Goal: Task Accomplishment & Management: Manage account settings

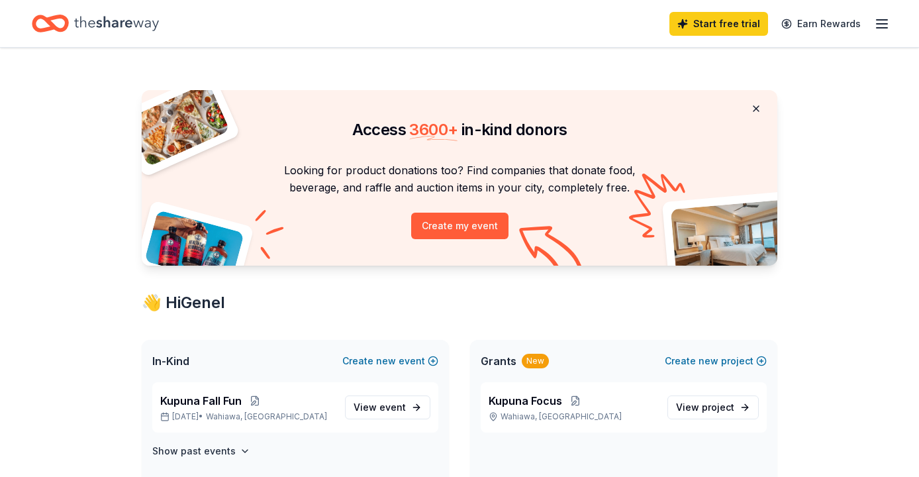
click at [761, 101] on button at bounding box center [756, 108] width 32 height 26
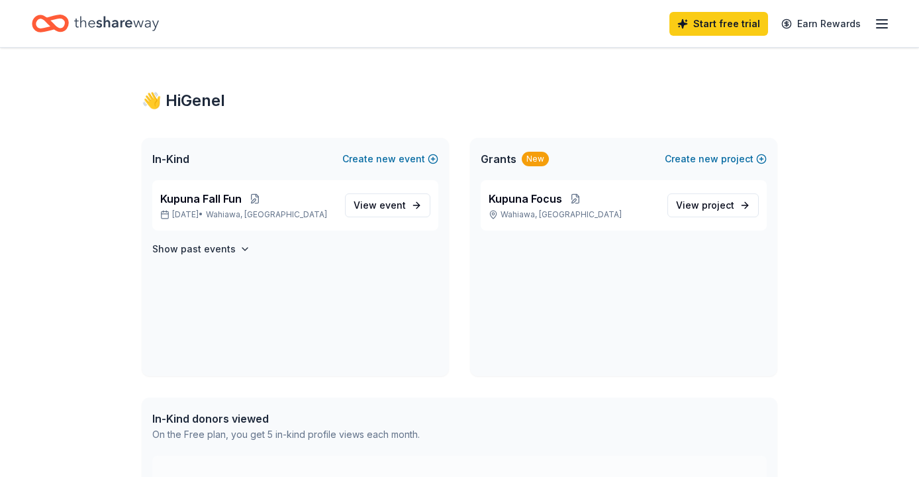
click at [880, 24] on line "button" at bounding box center [881, 24] width 11 height 0
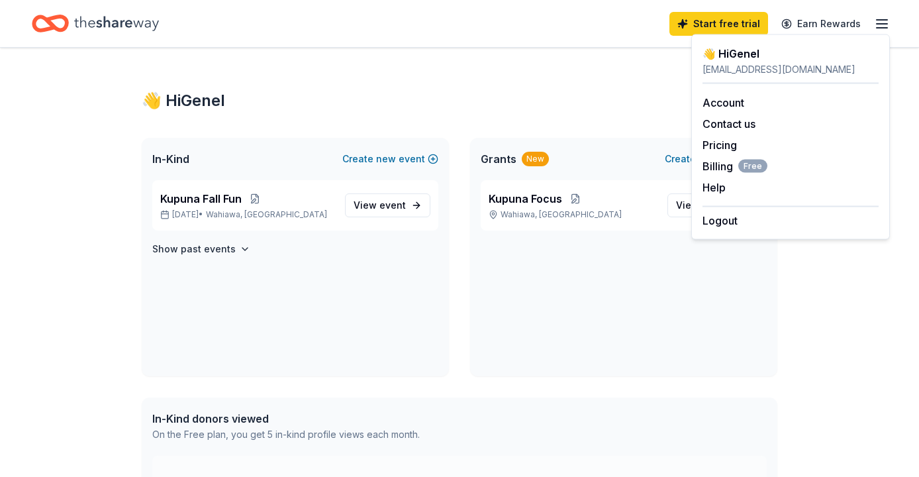
click at [46, 29] on icon "Home" at bounding box center [44, 23] width 21 height 13
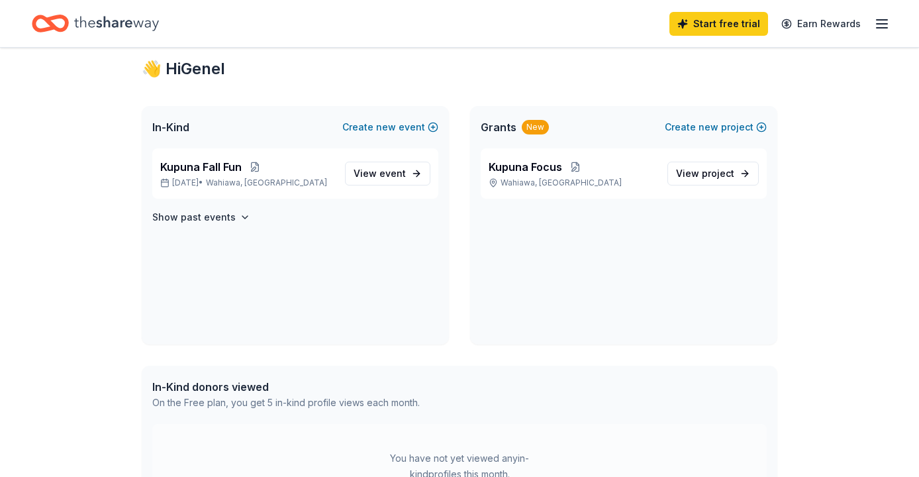
scroll to position [16, 0]
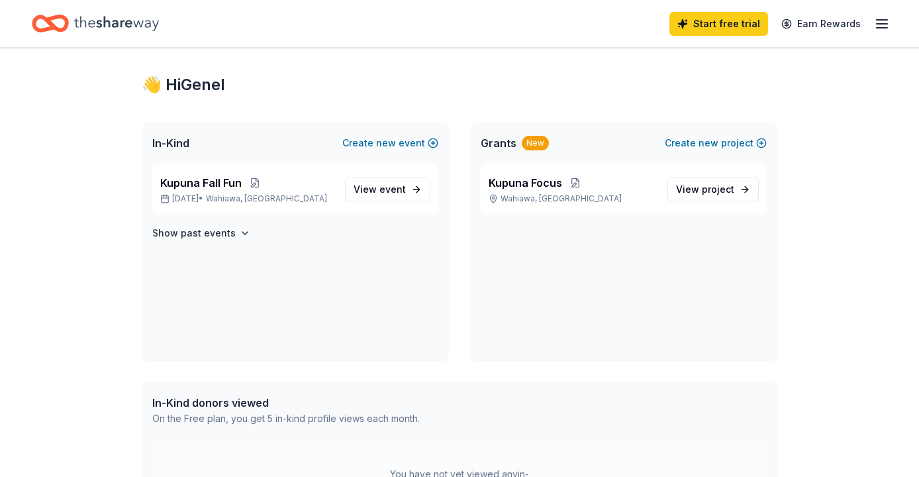
click at [124, 21] on icon "Home" at bounding box center [116, 23] width 85 height 15
click at [69, 28] on icon "Home" at bounding box center [50, 23] width 37 height 31
click at [884, 24] on icon "button" at bounding box center [882, 24] width 16 height 16
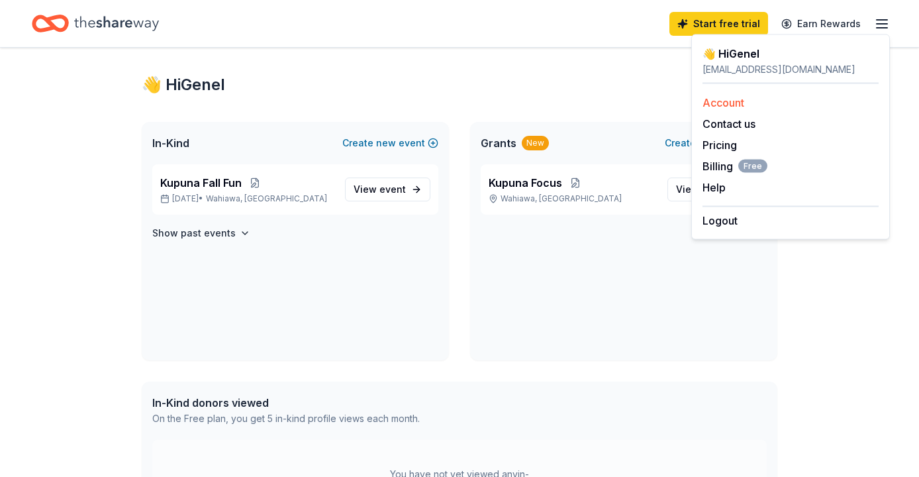
click at [728, 105] on link "Account" at bounding box center [723, 102] width 42 height 13
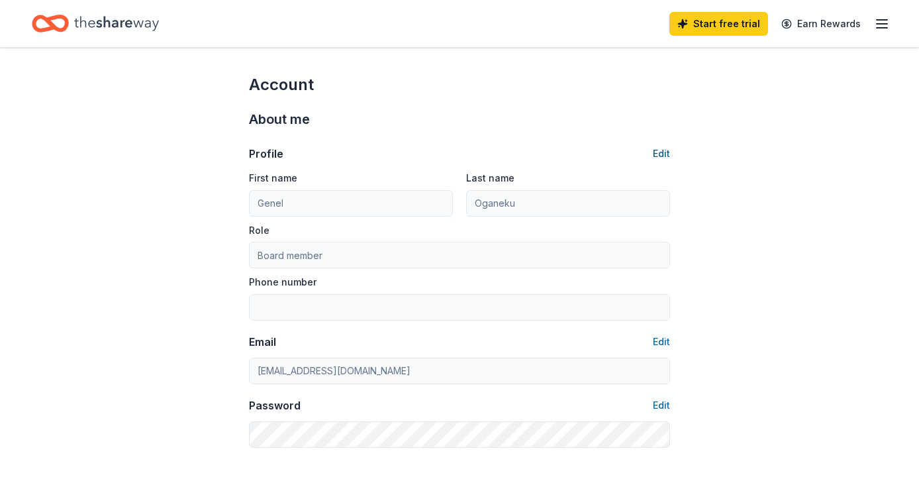
click at [663, 153] on button "Edit" at bounding box center [661, 154] width 17 height 16
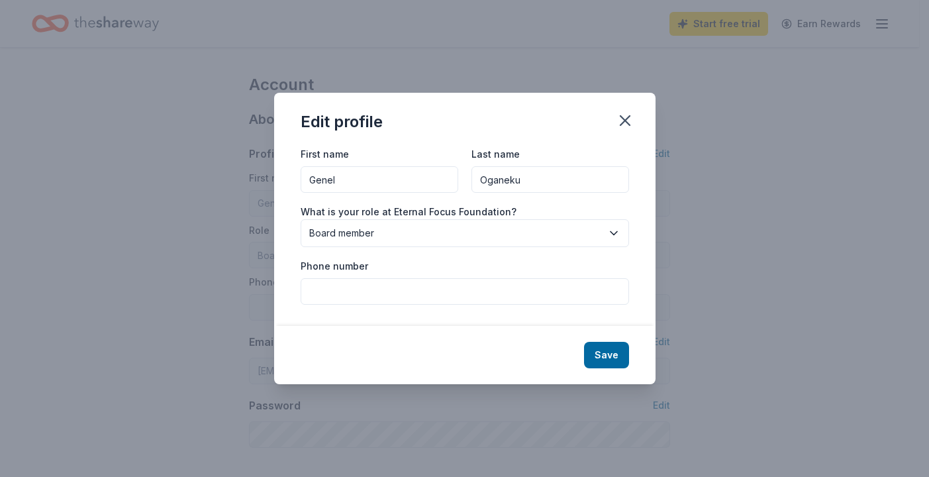
click at [437, 294] on input "Phone number" at bounding box center [464, 291] width 328 height 26
type input "7155136287"
click at [613, 355] on button "Save" at bounding box center [606, 355] width 45 height 26
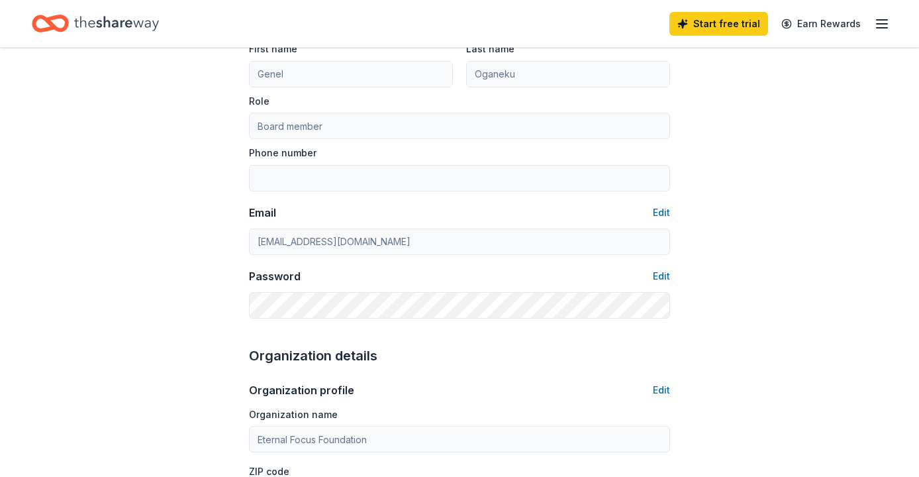
type input "7155136287"
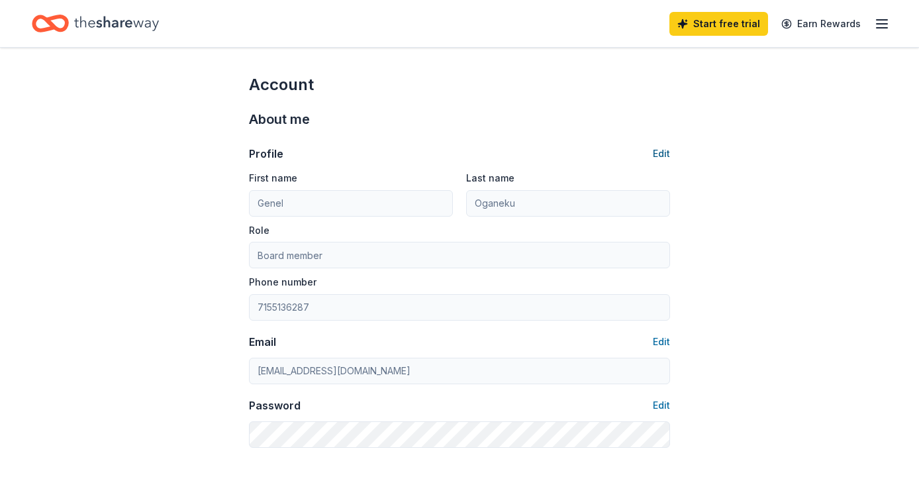
click at [659, 156] on button "Edit" at bounding box center [661, 154] width 17 height 16
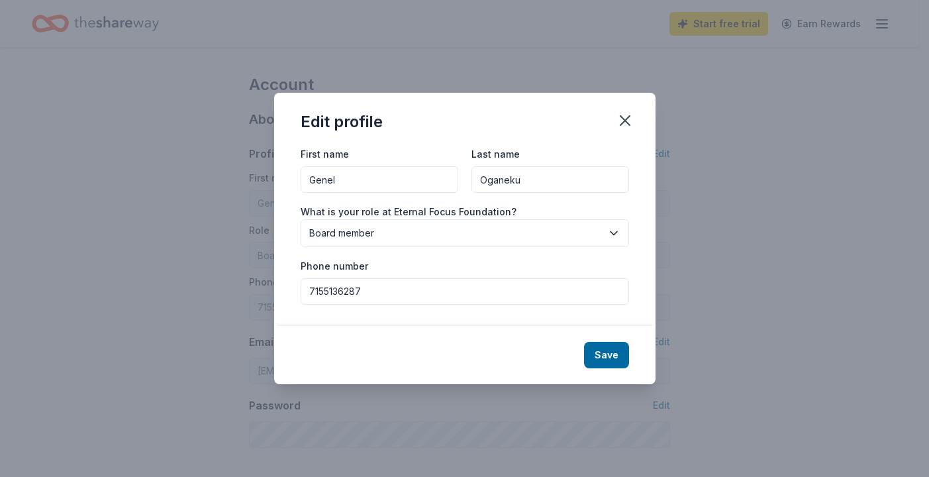
click at [314, 290] on input "7155136287" at bounding box center [464, 291] width 328 height 26
type input "1-715-513-6287"
click at [603, 350] on button "Save" at bounding box center [606, 355] width 45 height 26
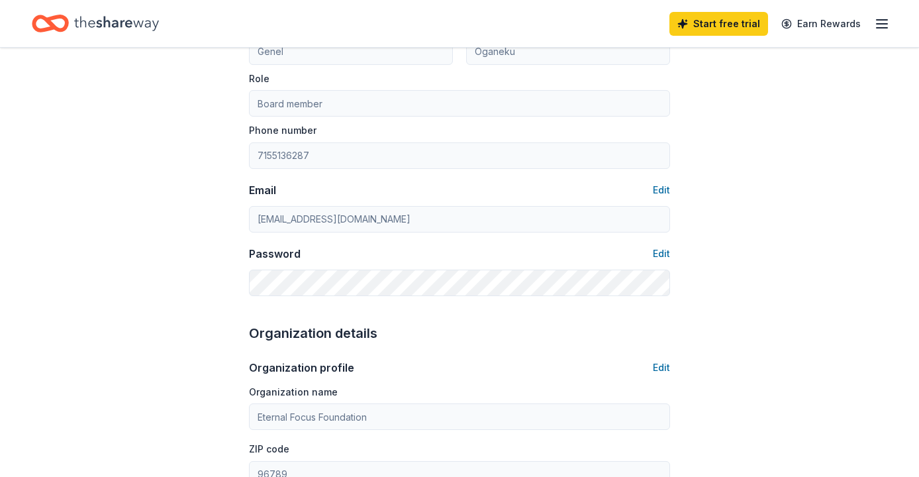
type input "1-715-513-6287"
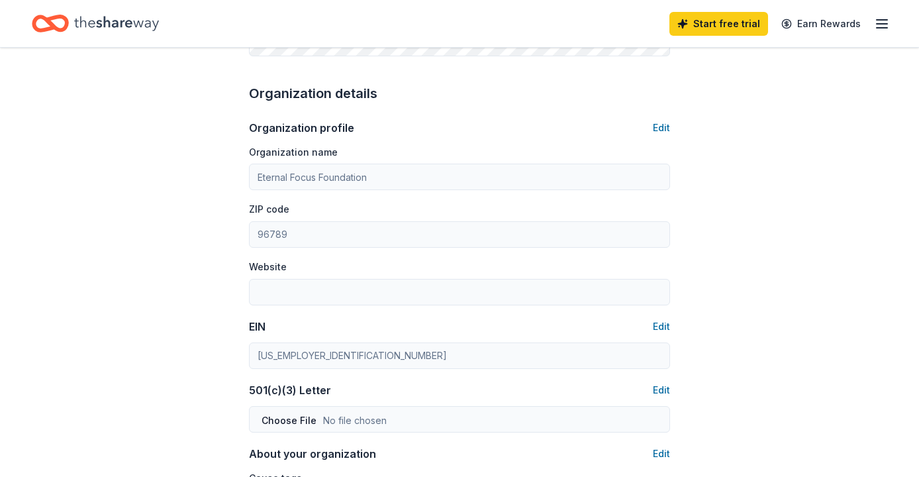
scroll to position [442, 0]
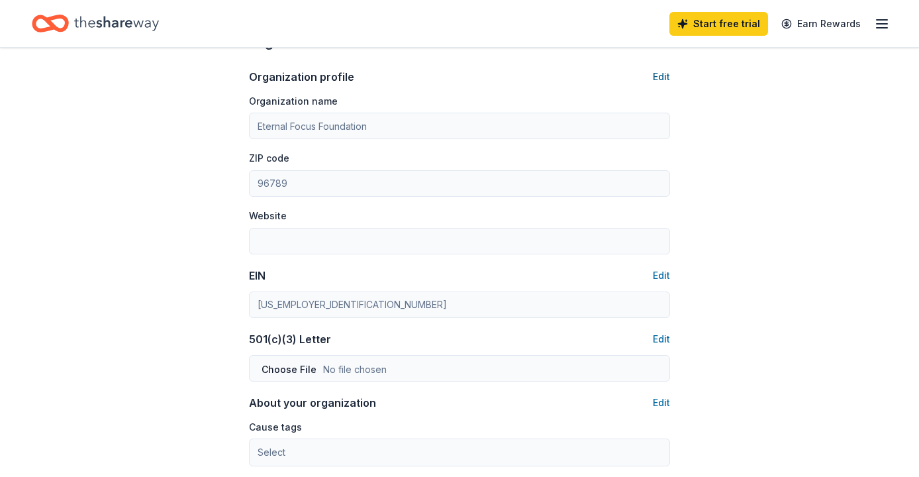
click at [663, 76] on button "Edit" at bounding box center [661, 77] width 17 height 16
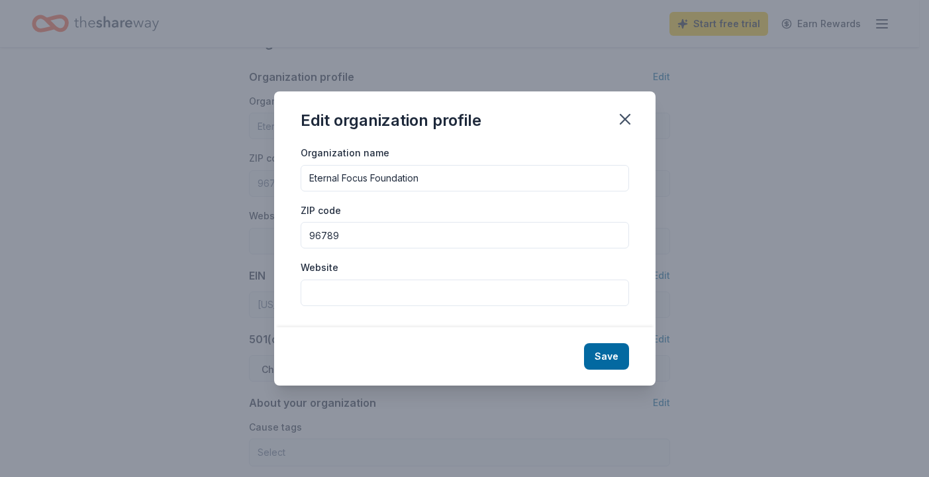
click at [368, 297] on input "Website" at bounding box center [464, 292] width 328 height 26
type input "[DOMAIN_NAME]"
click at [624, 354] on button "Save" at bounding box center [606, 356] width 45 height 26
type input "[DOMAIN_NAME]"
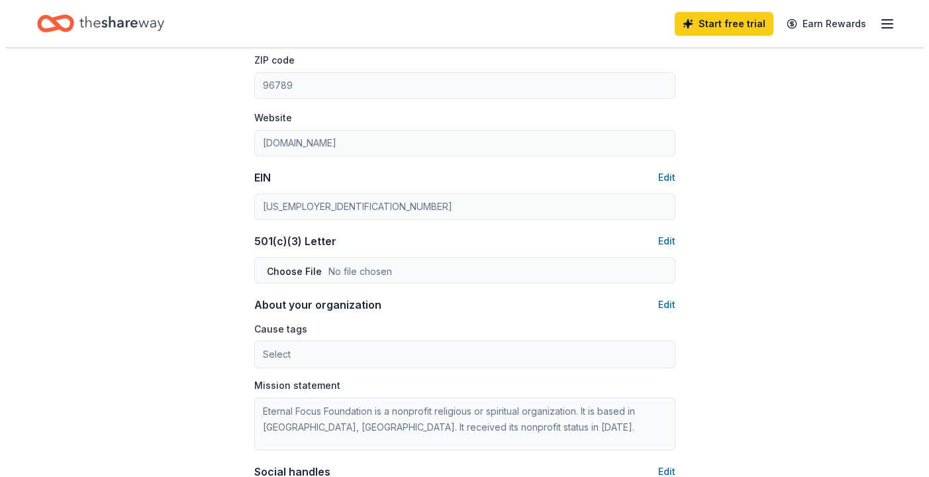
scroll to position [559, 0]
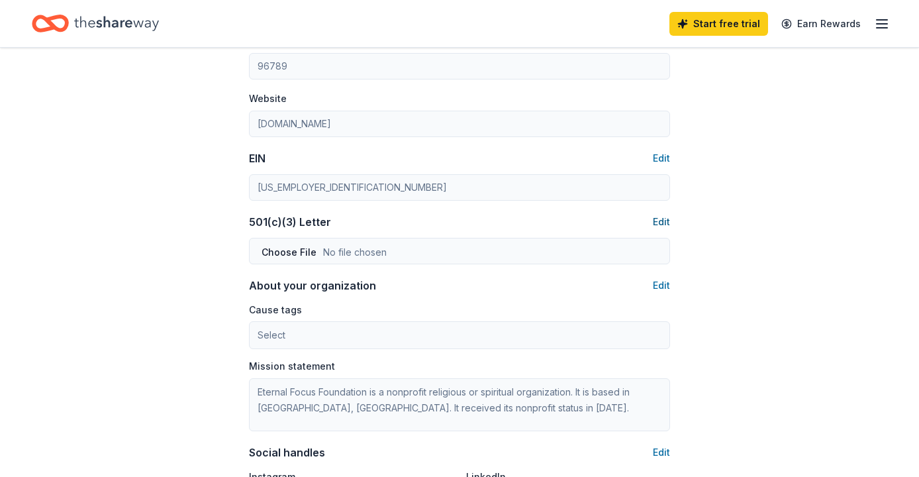
click at [664, 215] on button "Edit" at bounding box center [661, 222] width 17 height 16
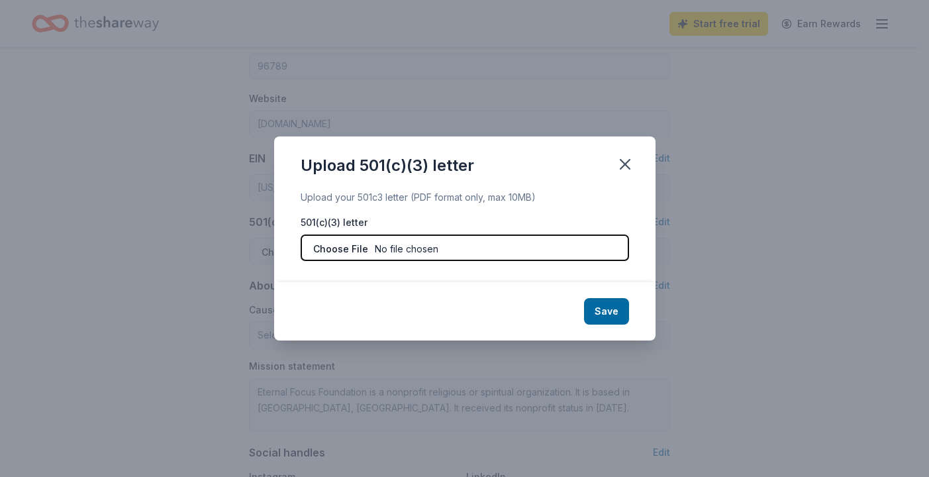
click at [462, 251] on input "file" at bounding box center [464, 247] width 328 height 26
type input "C:\fakepath\EFFdetermination.pdf"
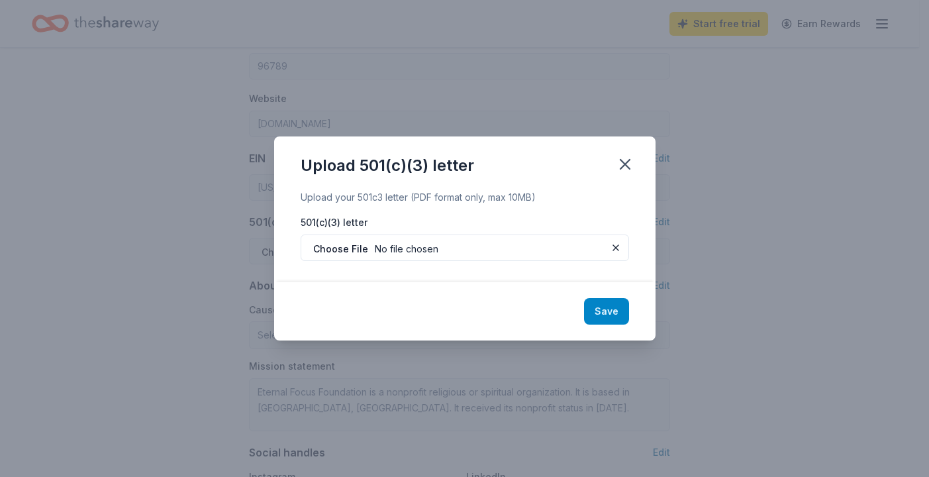
click at [613, 310] on button "Save" at bounding box center [606, 311] width 45 height 26
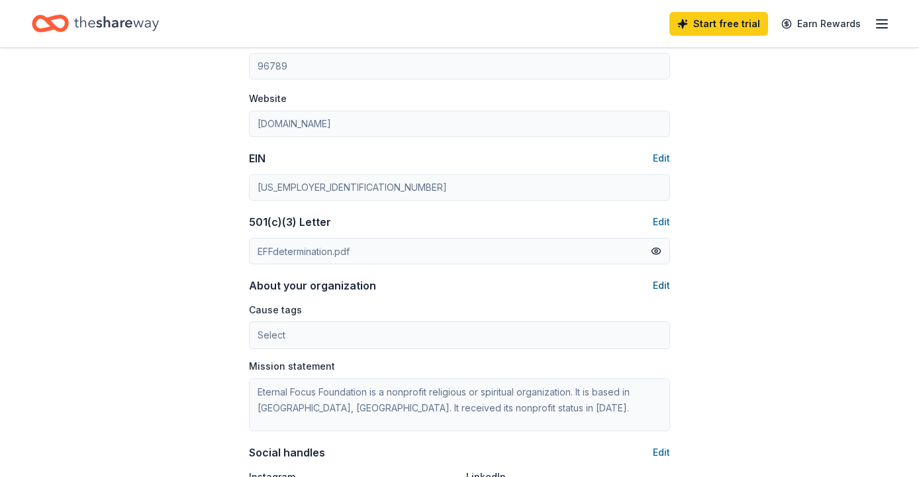
click at [665, 283] on button "Edit" at bounding box center [661, 285] width 17 height 16
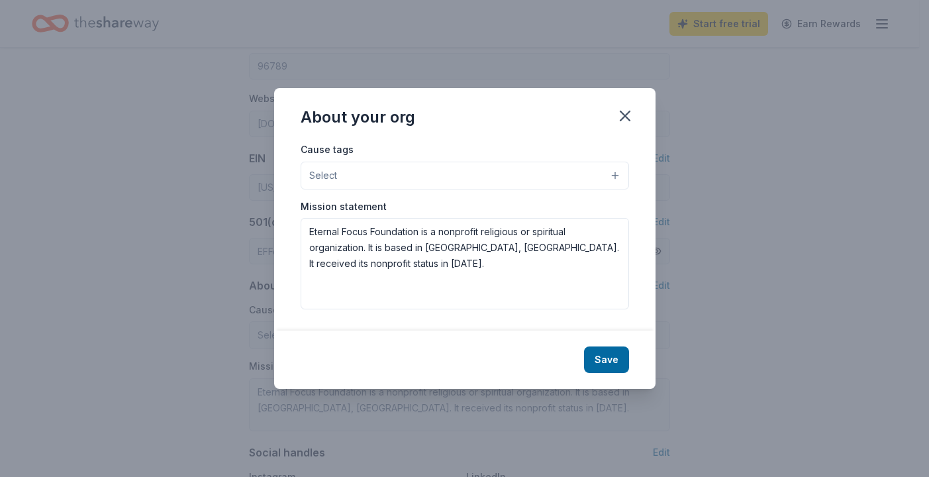
click at [578, 168] on button "Select" at bounding box center [464, 175] width 328 height 28
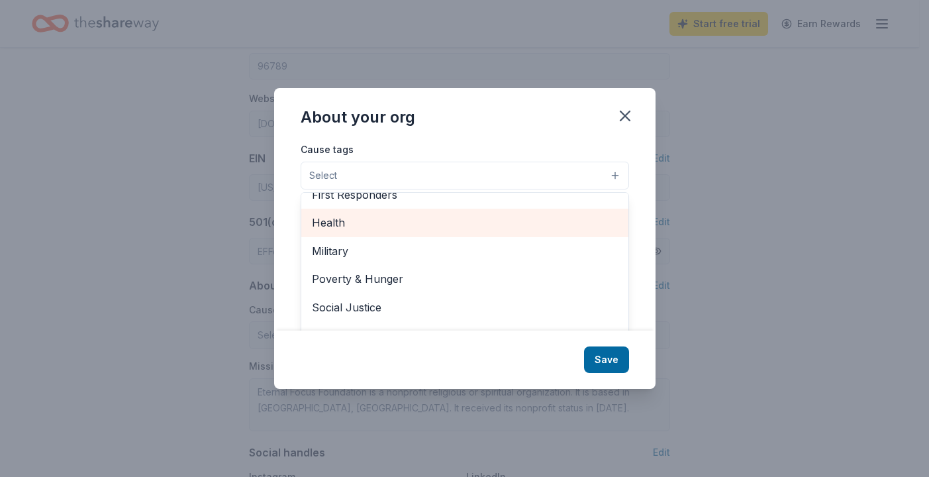
scroll to position [184, 0]
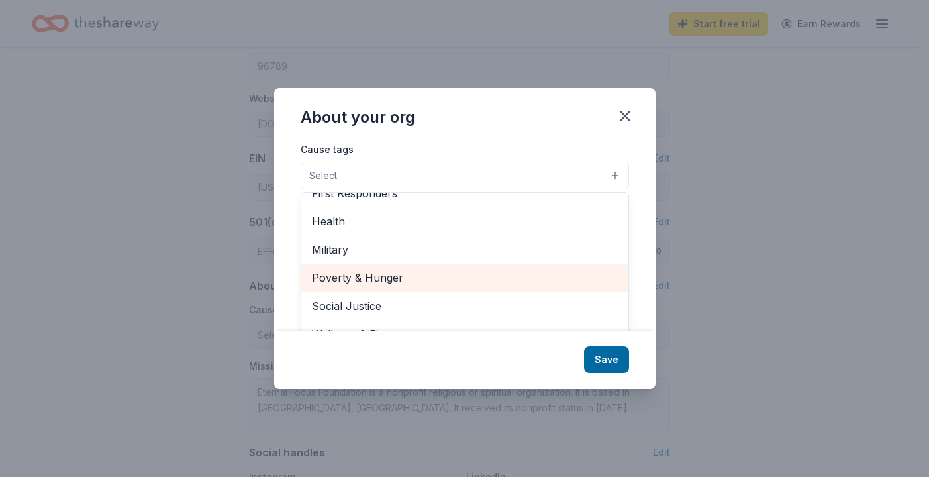
click at [428, 273] on span "Poverty & Hunger" at bounding box center [465, 277] width 306 height 17
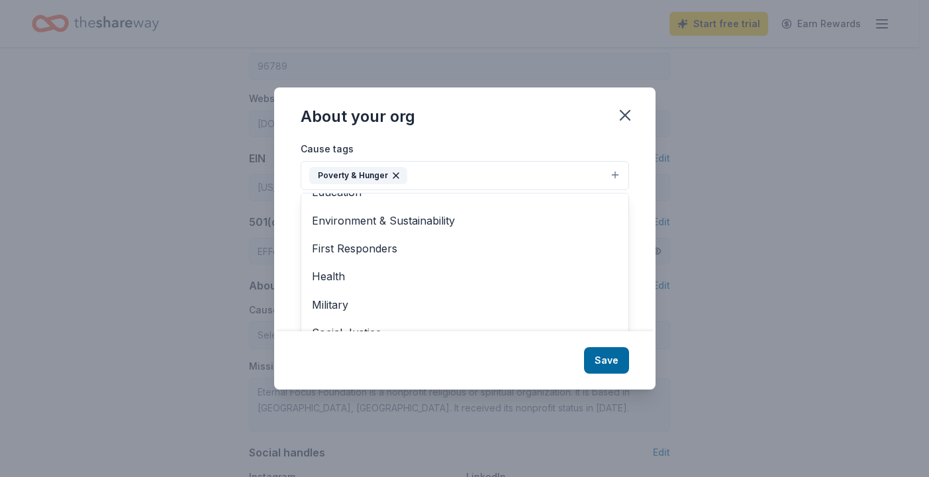
scroll to position [156, 0]
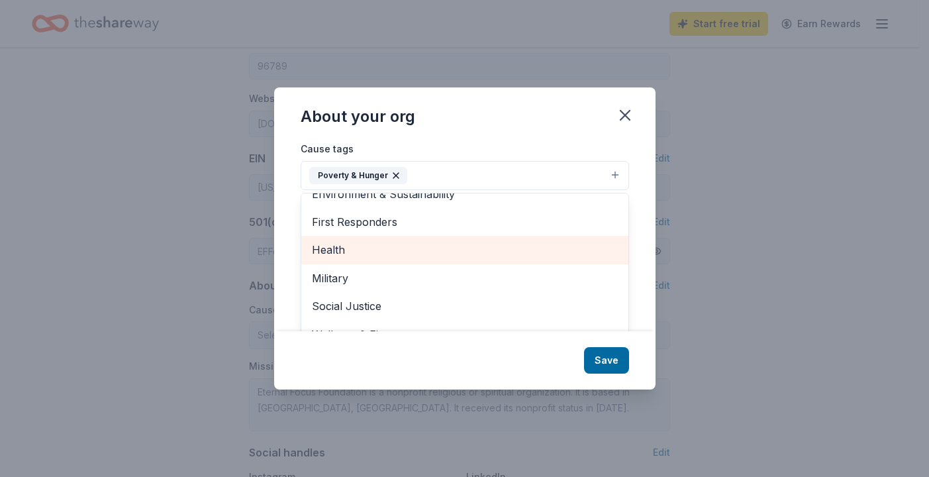
click at [385, 243] on span "Health" at bounding box center [465, 249] width 306 height 17
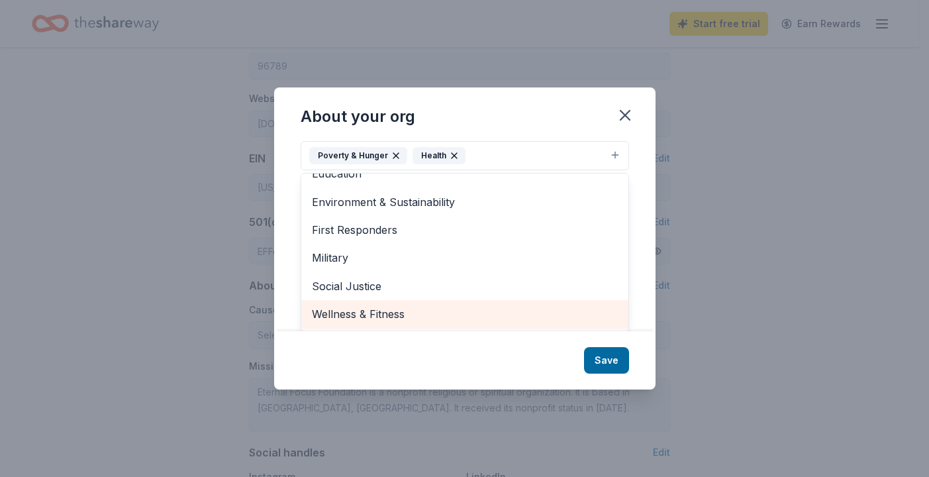
click at [359, 318] on span "Wellness & Fitness" at bounding box center [465, 313] width 306 height 17
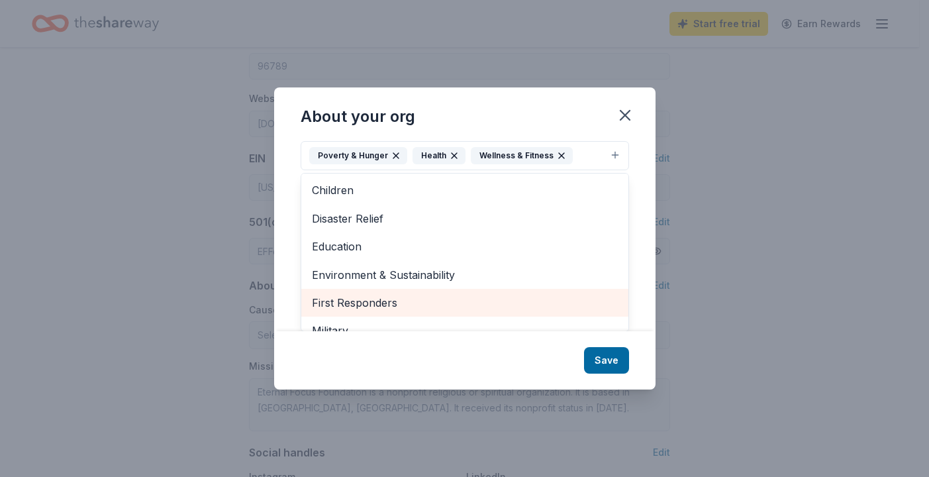
scroll to position [0, 0]
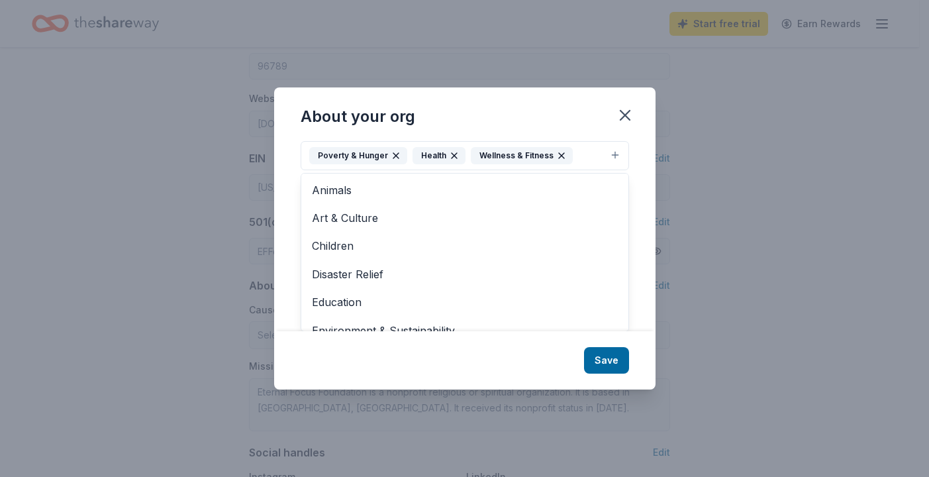
click at [609, 359] on div "About your org Cause tags Poverty & Hunger Health Wellness & Fitness Animals Ar…" at bounding box center [464, 238] width 381 height 302
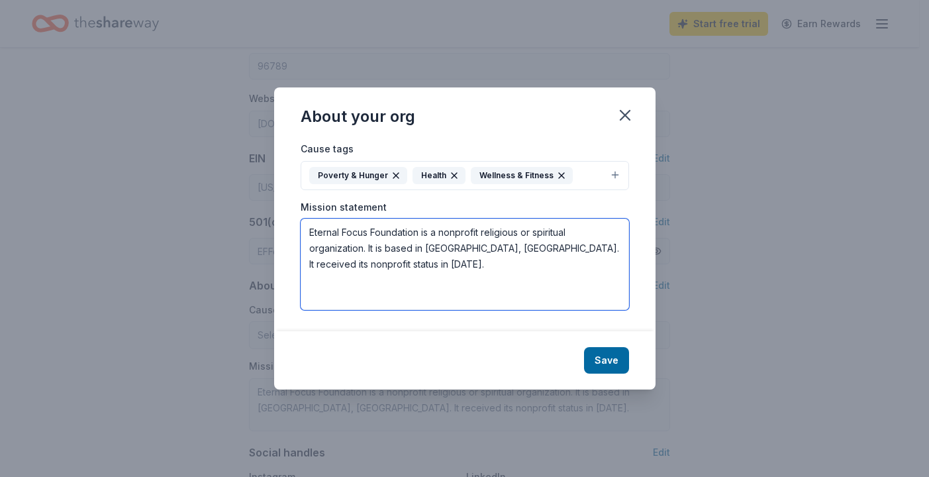
click at [500, 253] on textarea "Eternal Focus Foundation is a nonprofit religious or spiritual organization. It…" at bounding box center [464, 263] width 328 height 91
paste textarea "We believe that every human has a destiny and plan from God so we try to help p…"
paste textarea "Bringing joy, dignity and connection to our kupuna by focusing forward in faith…"
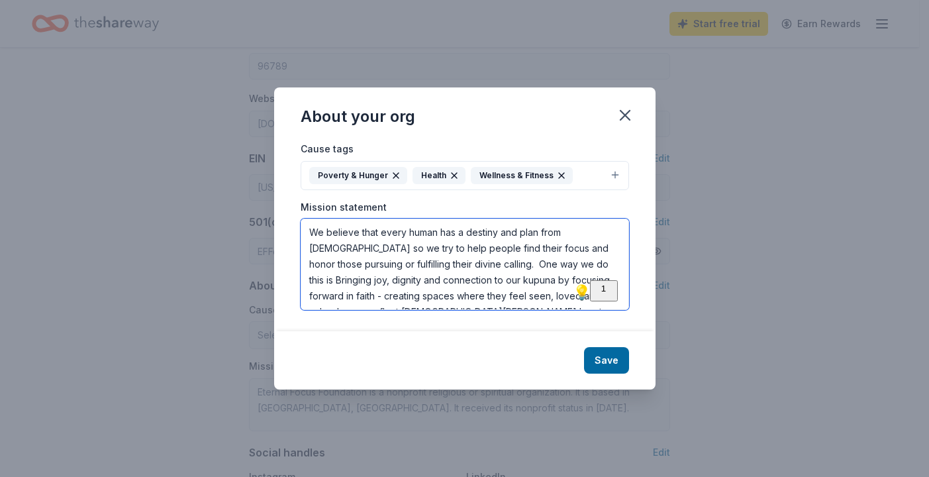
scroll to position [9, 0]
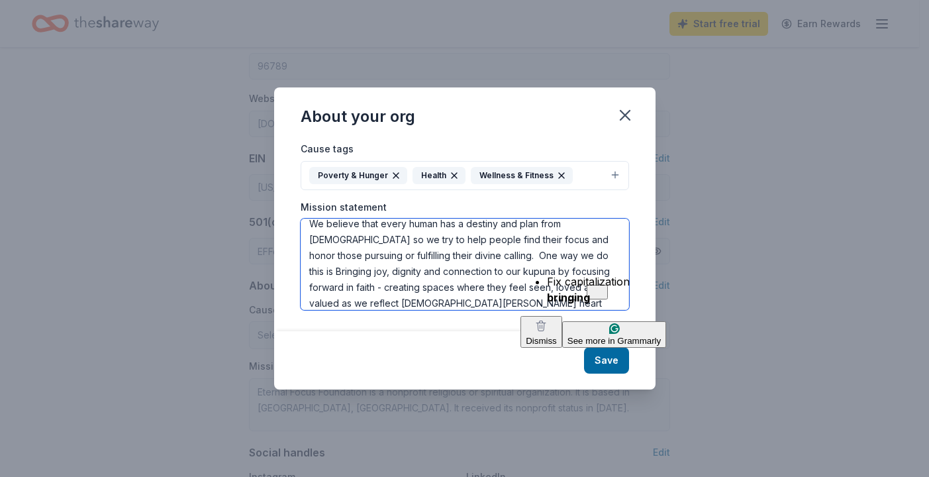
click at [545, 255] on textarea "We believe that every human has a destiny and plan from God so we try to help p…" at bounding box center [464, 263] width 328 height 91
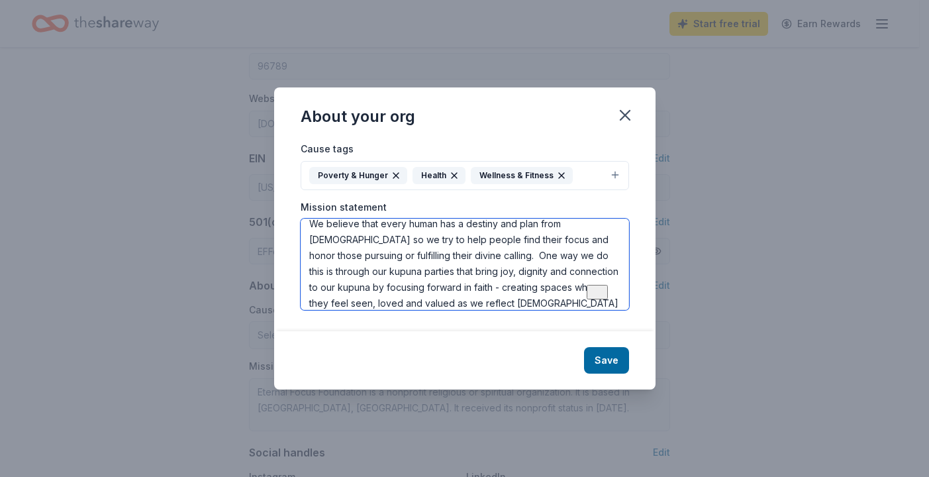
click at [588, 273] on textarea "We believe that every human has a destiny and plan from God so we try to help p…" at bounding box center [464, 263] width 328 height 91
click at [582, 302] on textarea "We believe that every human has a destiny and plan from God so we try to help p…" at bounding box center [464, 263] width 328 height 91
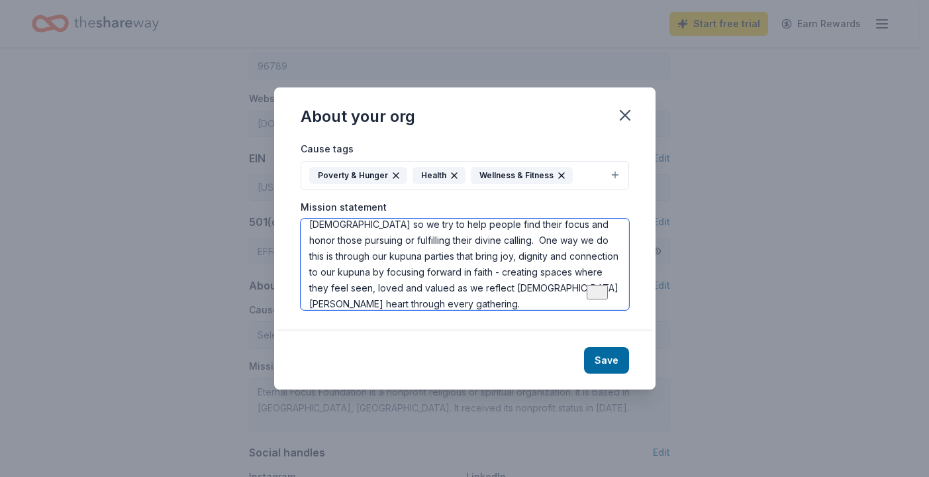
scroll to position [32, 0]
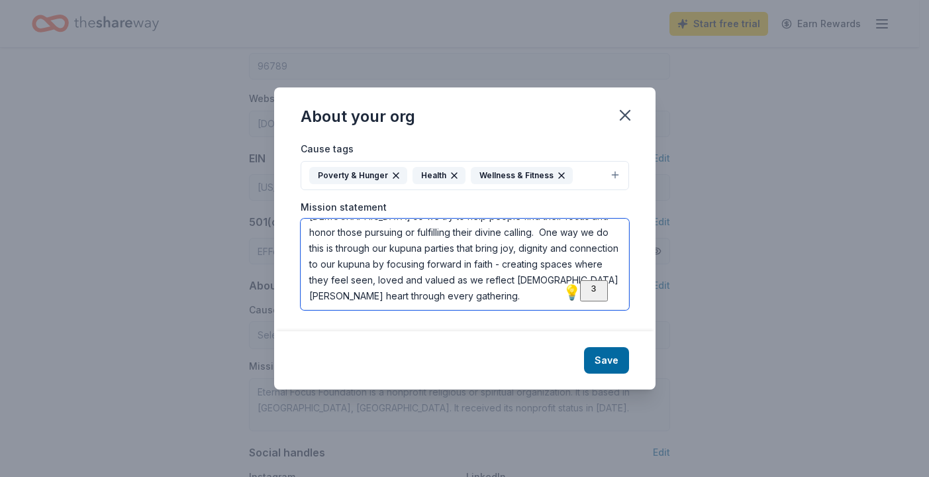
click at [451, 298] on textarea "We believe that every human has a destiny and plan from God so we try to help p…" at bounding box center [464, 263] width 328 height 91
drag, startPoint x: 395, startPoint y: 251, endPoint x: 287, endPoint y: 248, distance: 108.6
click at [300, 248] on textarea "We believe that every human has a destiny and plan from God so we try to help p…" at bounding box center [464, 263] width 328 height 91
click at [537, 250] on textarea "We believe that every human has a destiny and plan from God so we try to help p…" at bounding box center [464, 263] width 328 height 91
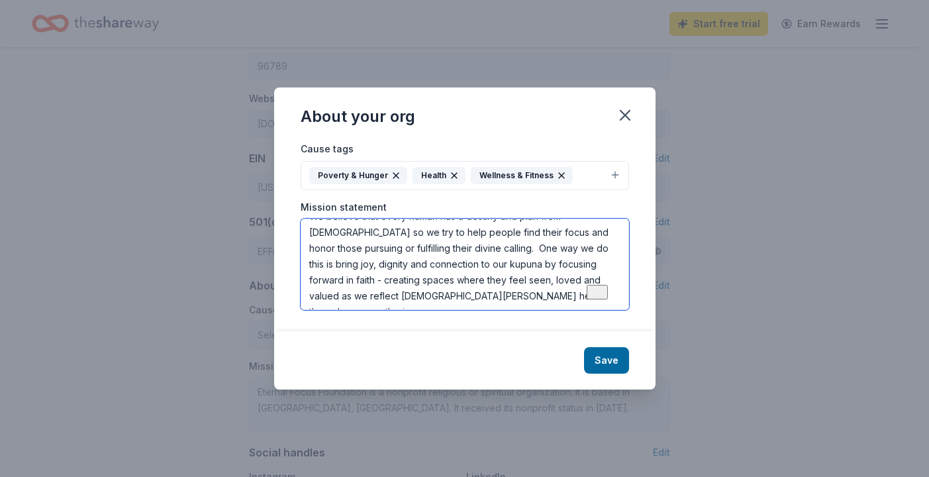
click at [537, 250] on textarea "We believe that every human has a destiny and plan from God so we try to help p…" at bounding box center [464, 263] width 328 height 91
drag, startPoint x: 539, startPoint y: 301, endPoint x: 529, endPoint y: 252, distance: 50.0
click at [529, 252] on textarea "We believe that every human has a destiny and plan from God so we try to help p…" at bounding box center [464, 263] width 328 height 91
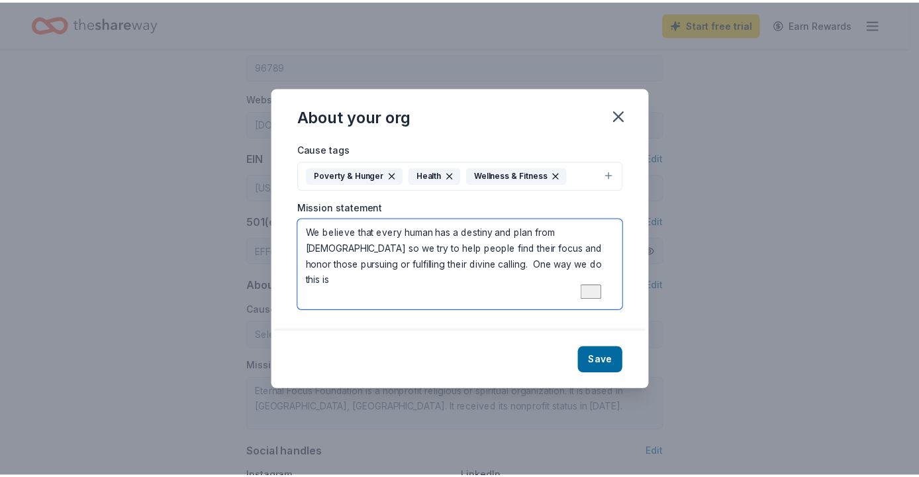
scroll to position [0, 0]
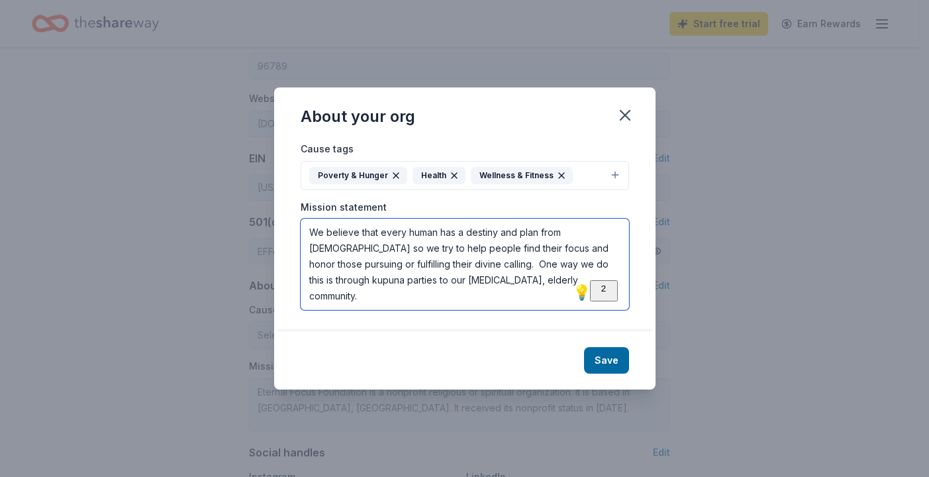
click at [510, 266] on textarea "We believe that every human has a destiny and plan from God so we try to help p…" at bounding box center [464, 263] width 328 height 91
drag, startPoint x: 506, startPoint y: 294, endPoint x: 496, endPoint y: 259, distance: 35.8
click at [496, 259] on textarea "We believe that every human has a destiny and plan from God so we try to help p…" at bounding box center [464, 263] width 328 height 91
click at [362, 284] on textarea "We believe that every human has a destiny and plan from God so we try to help p…" at bounding box center [464, 263] width 328 height 91
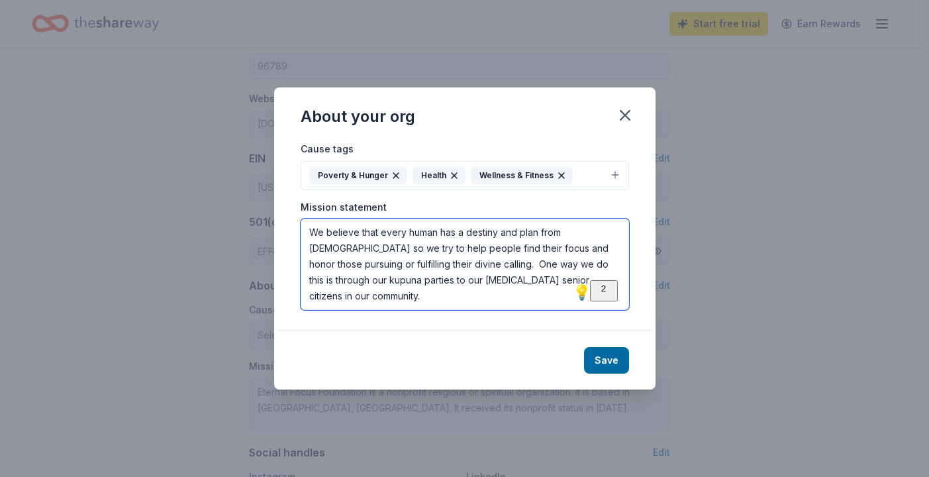
type textarea "We believe that every human has a destiny and plan from God so we try to help p…"
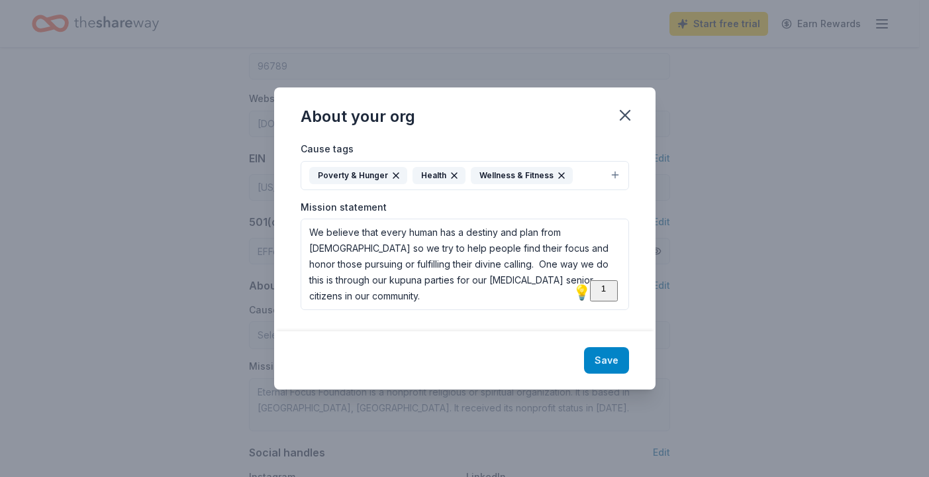
click at [607, 363] on button "Save" at bounding box center [606, 360] width 45 height 26
type textarea "We believe that every human has a destiny and plan from God so we try to help p…"
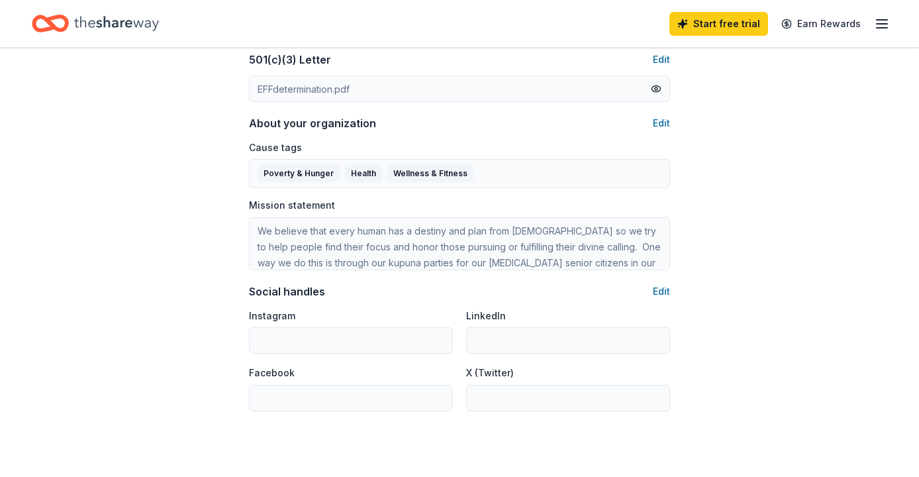
scroll to position [794, 0]
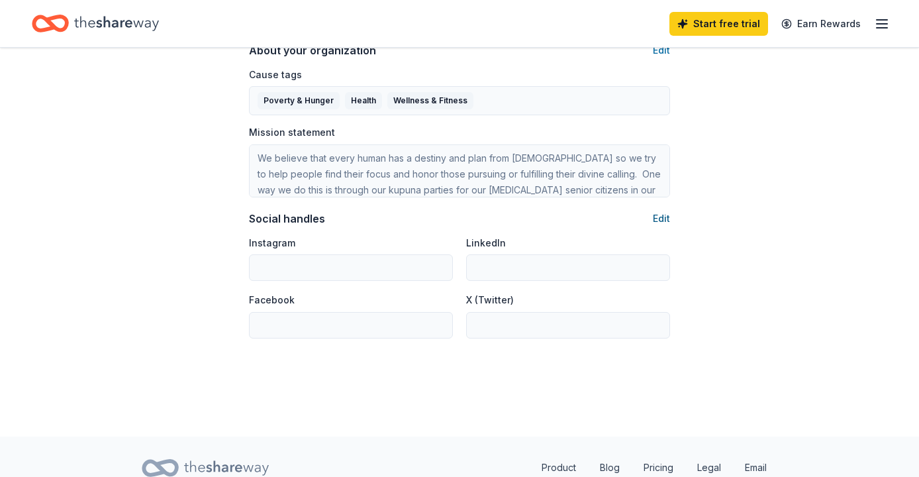
click at [661, 218] on button "Edit" at bounding box center [661, 218] width 17 height 16
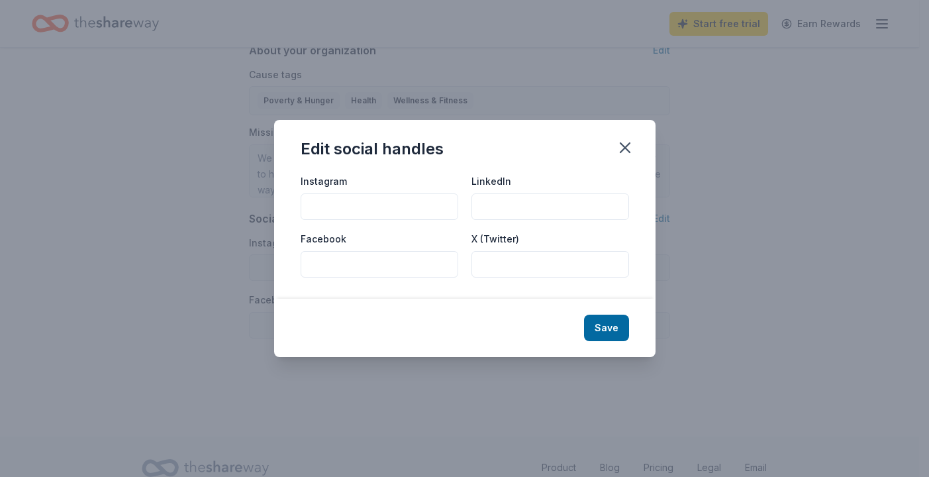
click at [400, 214] on input "Instagram" at bounding box center [379, 206] width 158 height 26
type input "@EternalFocusFoundation"
click at [371, 268] on input "Facebook" at bounding box center [379, 264] width 158 height 26
type input "@EternalFocusFoundation"
click at [619, 336] on button "Save" at bounding box center [606, 327] width 45 height 26
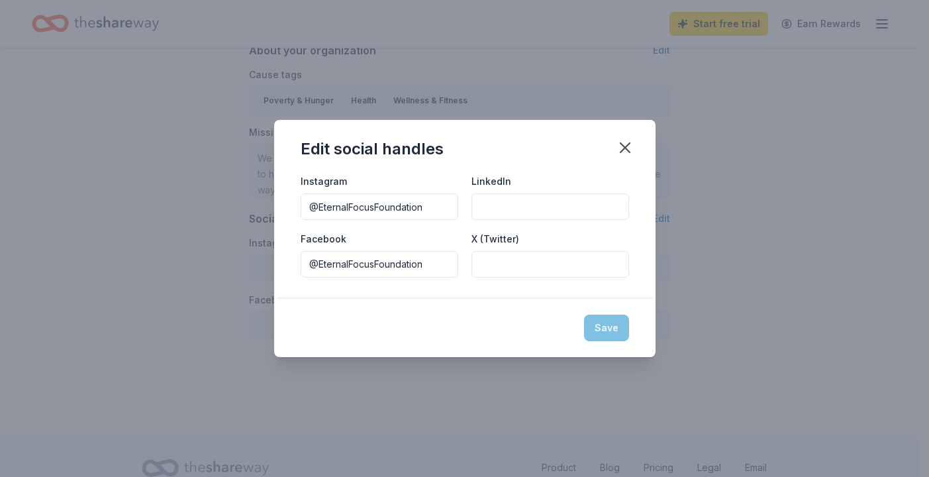
type input "@EternalFocusFoundation"
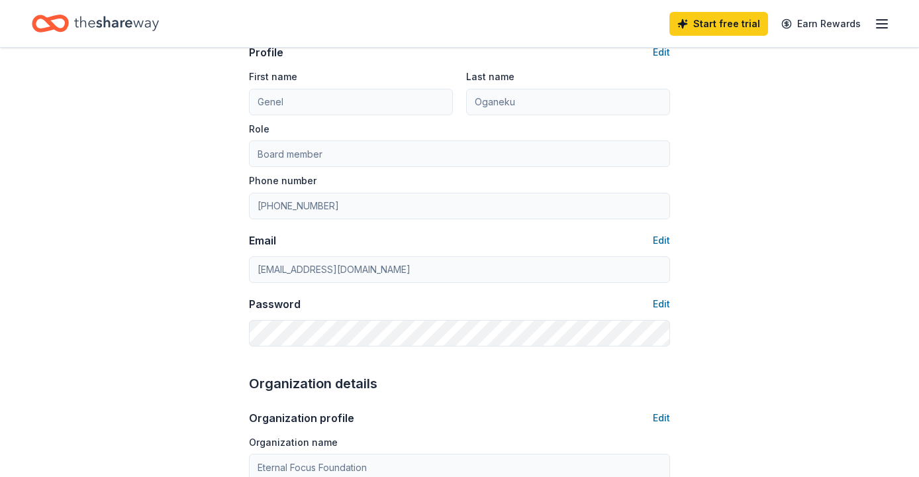
scroll to position [0, 0]
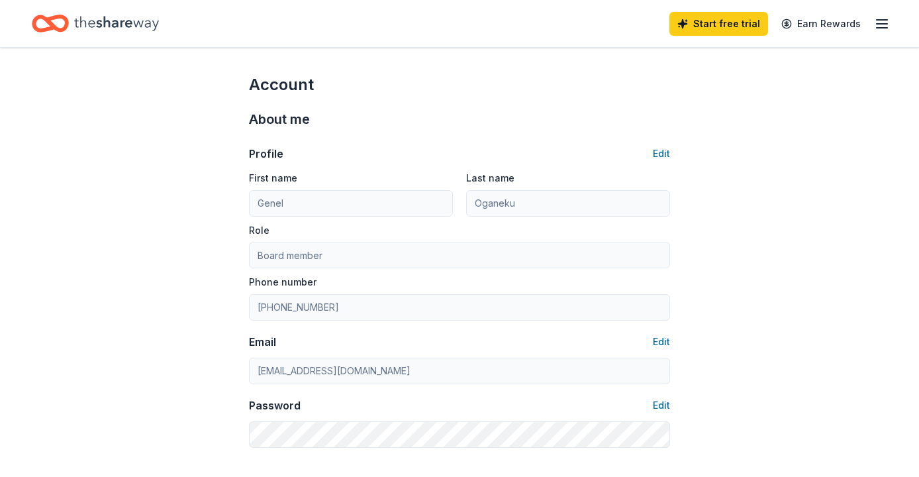
click at [99, 26] on icon "Home" at bounding box center [116, 23] width 85 height 15
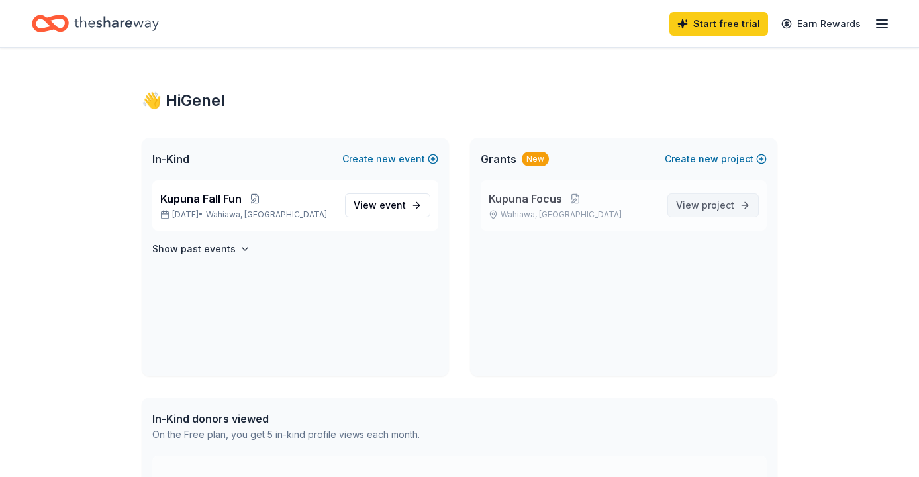
click at [698, 210] on span "View project" at bounding box center [705, 205] width 58 height 16
click at [204, 203] on span "Kupuna Fall Fun" at bounding box center [200, 199] width 81 height 16
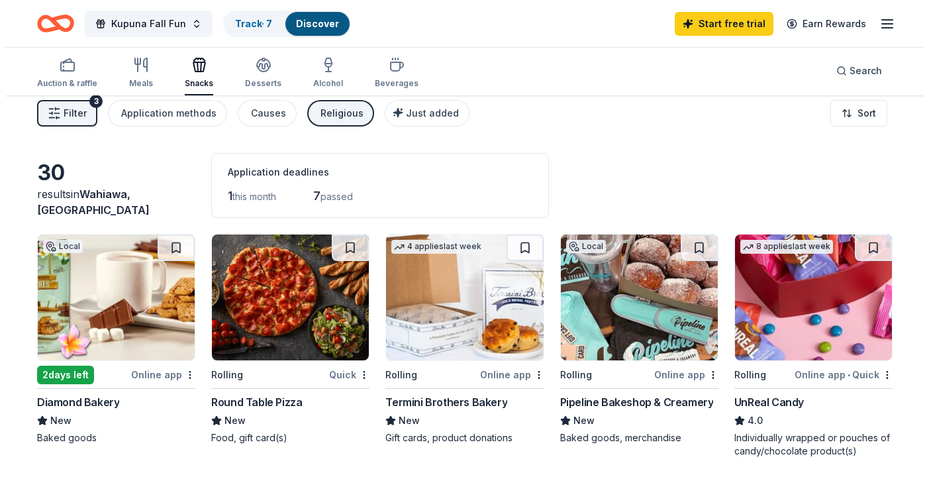
scroll to position [9, 0]
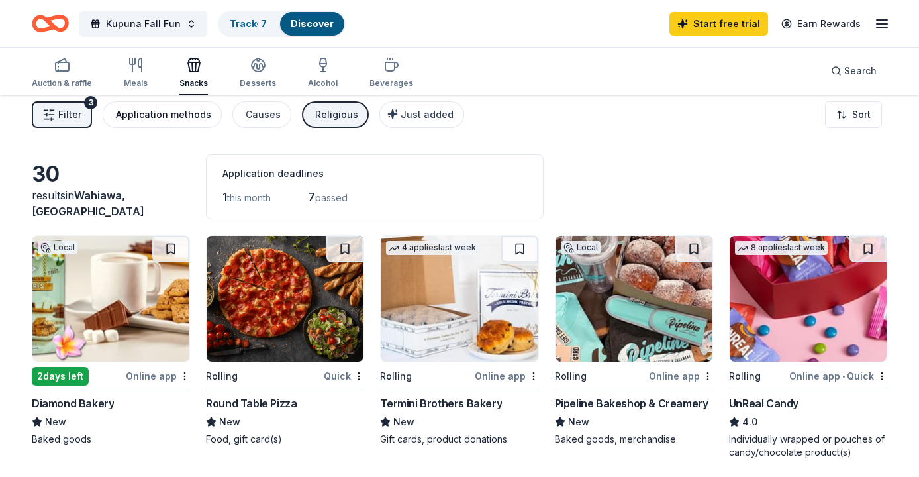
click at [185, 116] on div "Application methods" at bounding box center [163, 115] width 95 height 16
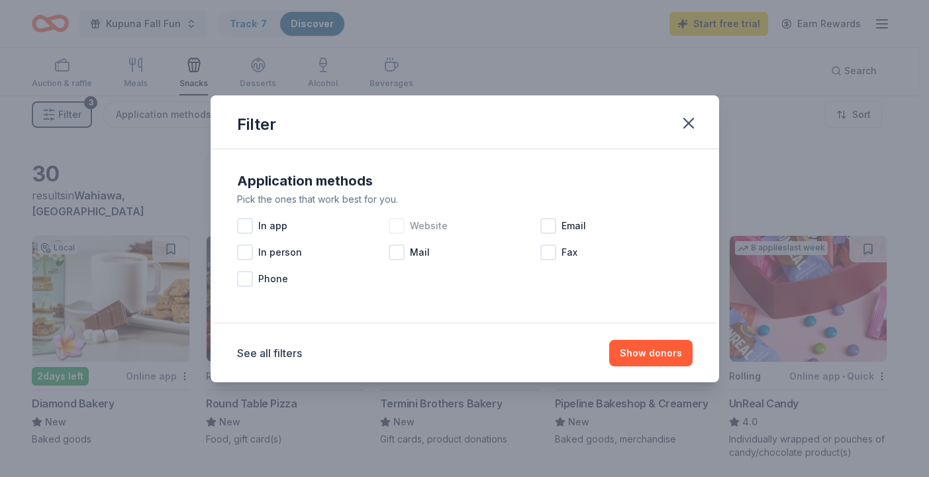
click at [396, 224] on div at bounding box center [397, 226] width 16 height 16
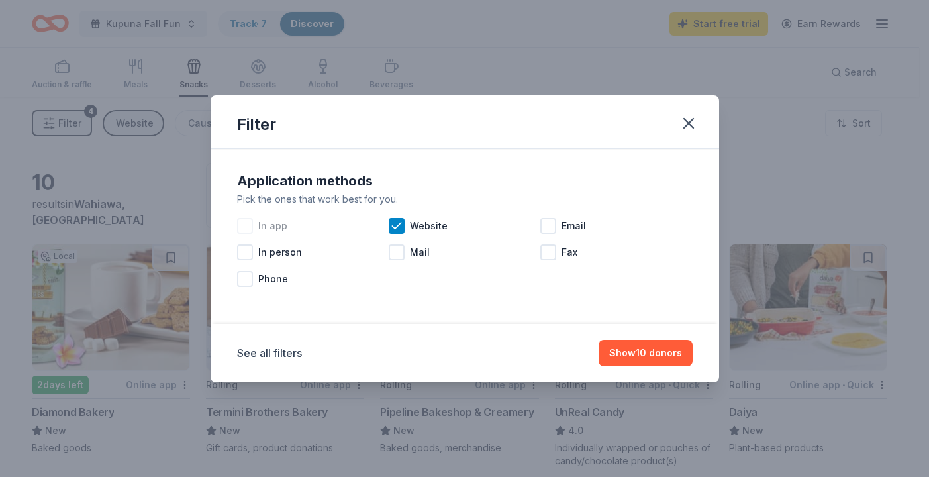
click at [243, 221] on div at bounding box center [245, 226] width 16 height 16
click at [658, 353] on button "Show 10 donors" at bounding box center [645, 353] width 94 height 26
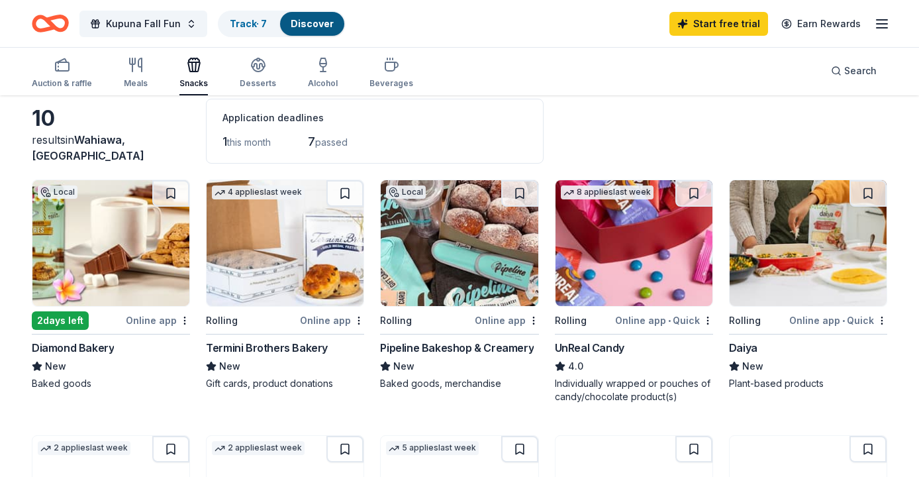
scroll to position [69, 0]
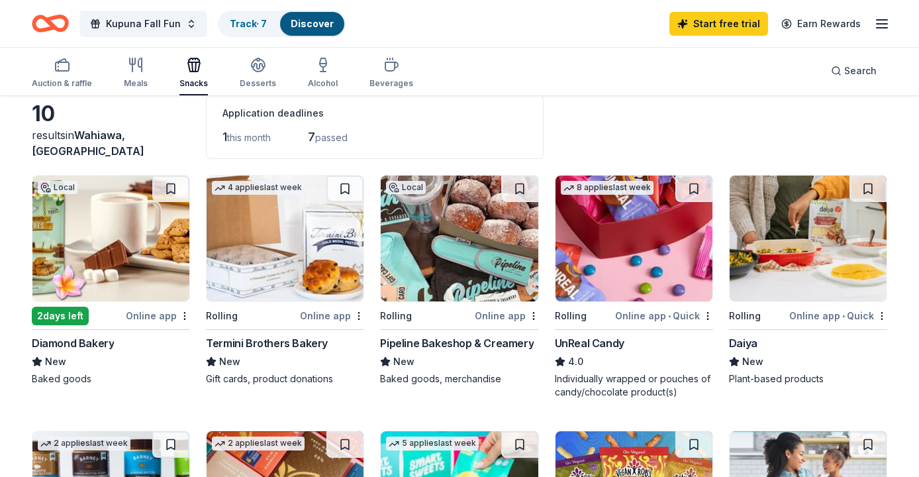
click at [668, 321] on div "Online app • Quick" at bounding box center [664, 315] width 98 height 17
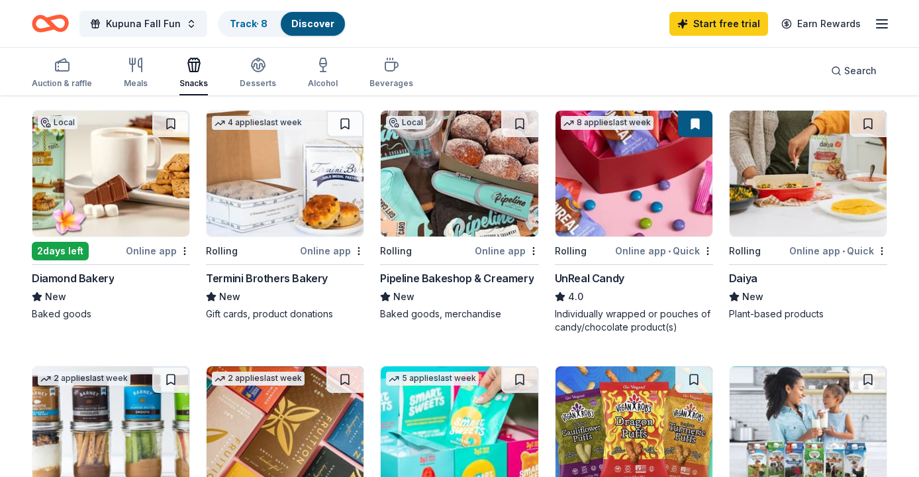
scroll to position [135, 0]
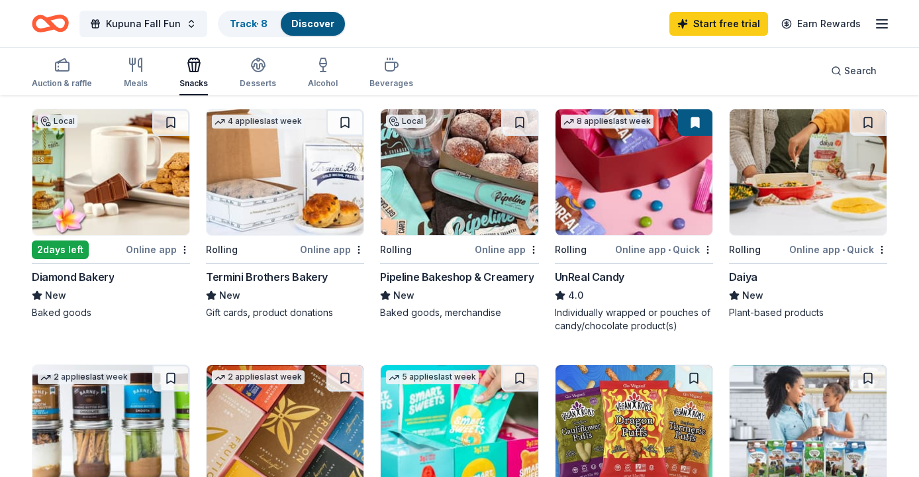
click at [440, 207] on img at bounding box center [459, 172] width 157 height 126
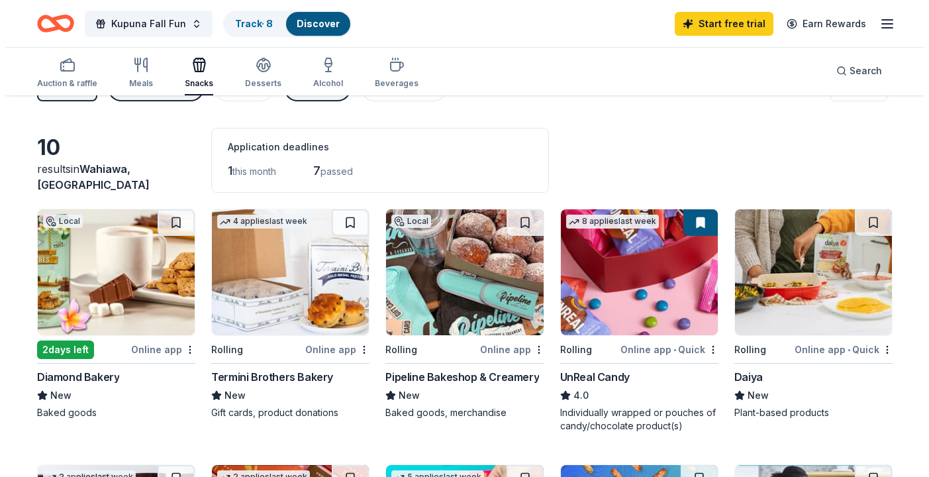
scroll to position [0, 0]
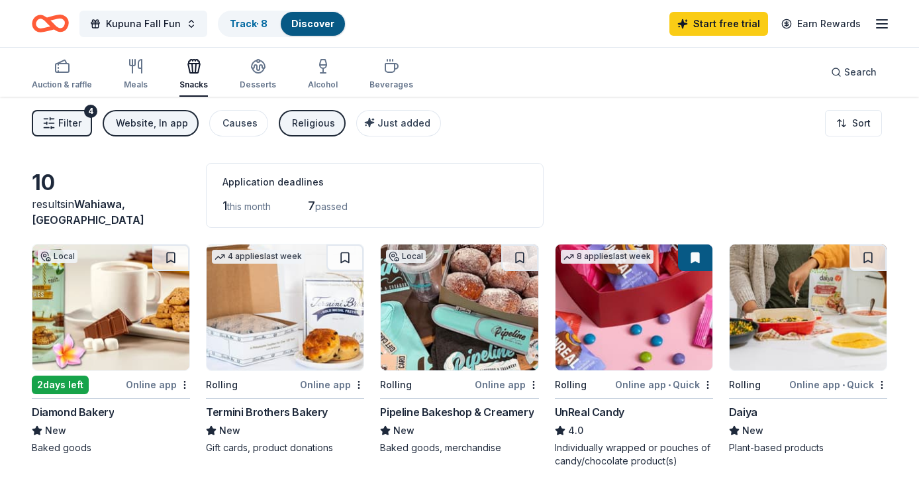
click at [66, 121] on span "Filter" at bounding box center [69, 123] width 23 height 16
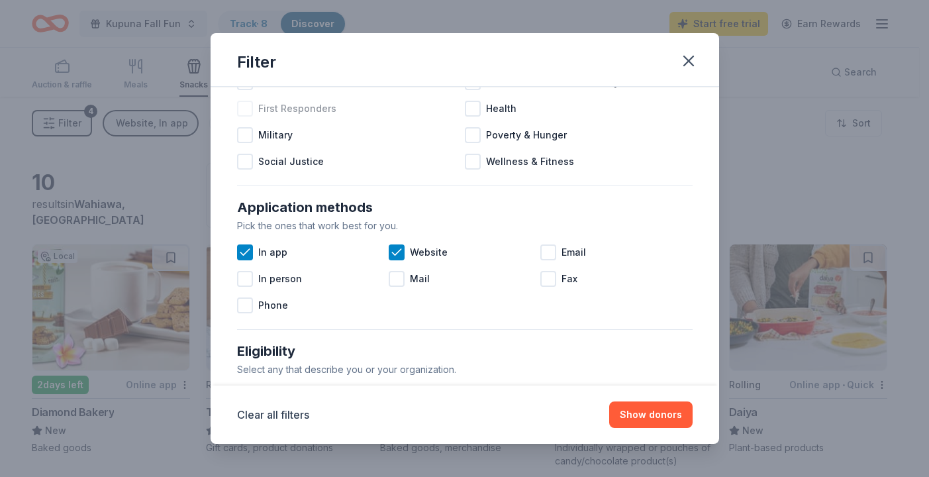
scroll to position [138, 0]
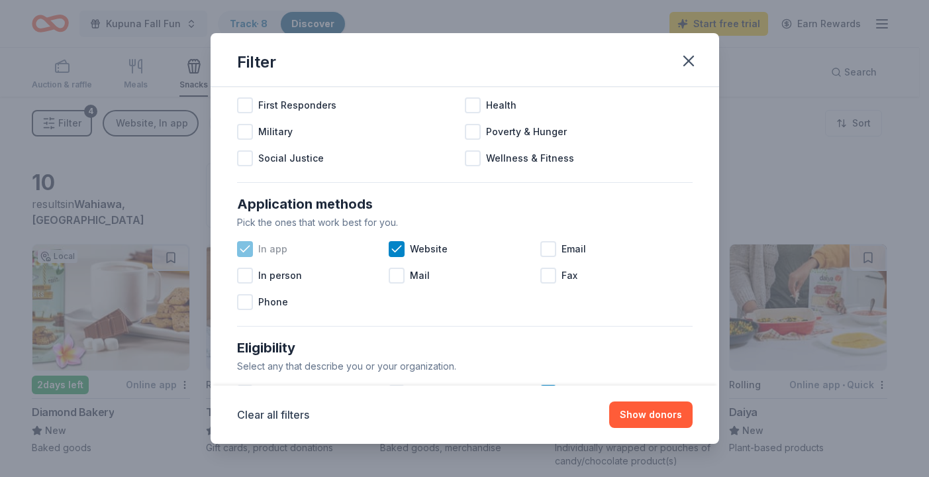
click at [242, 249] on icon at bounding box center [244, 248] width 13 height 13
click at [543, 251] on div at bounding box center [548, 249] width 16 height 16
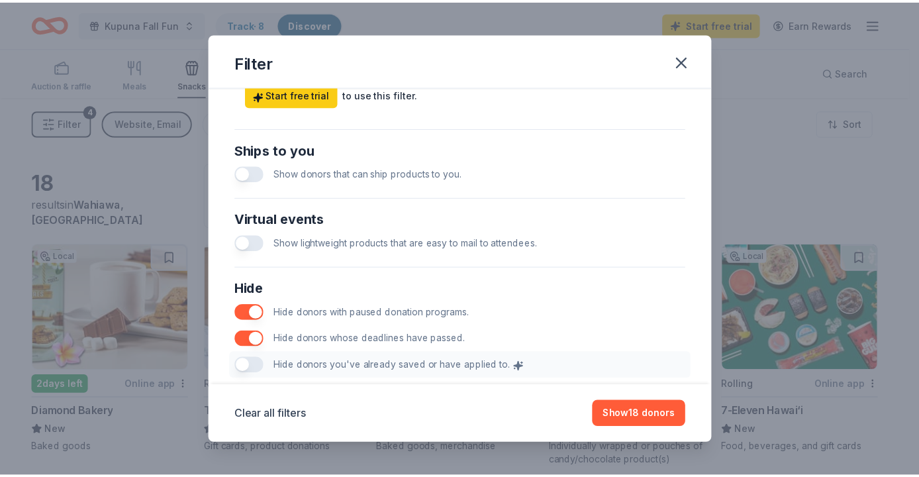
scroll to position [596, 0]
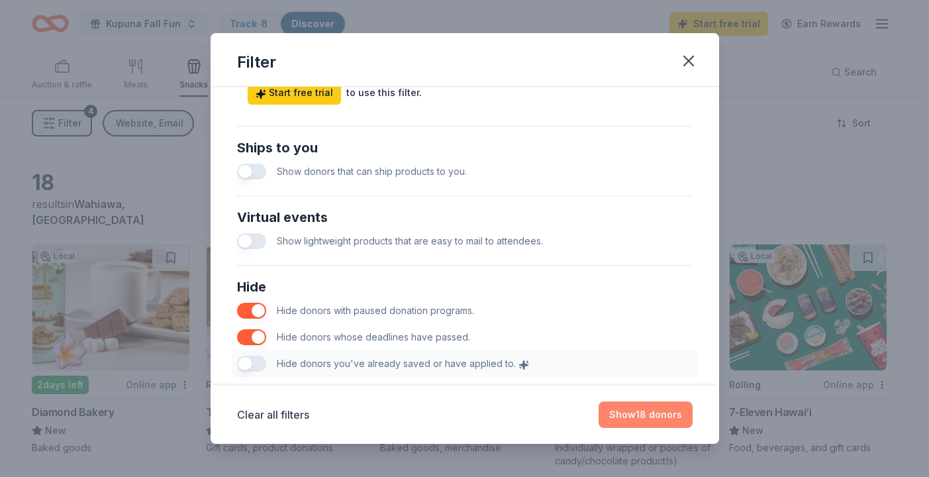
click at [624, 419] on button "Show 18 donors" at bounding box center [645, 414] width 94 height 26
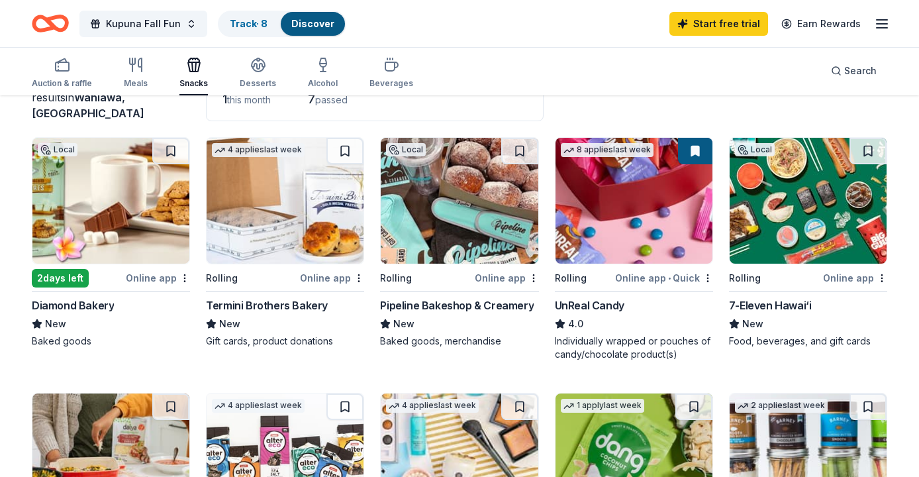
scroll to position [111, 0]
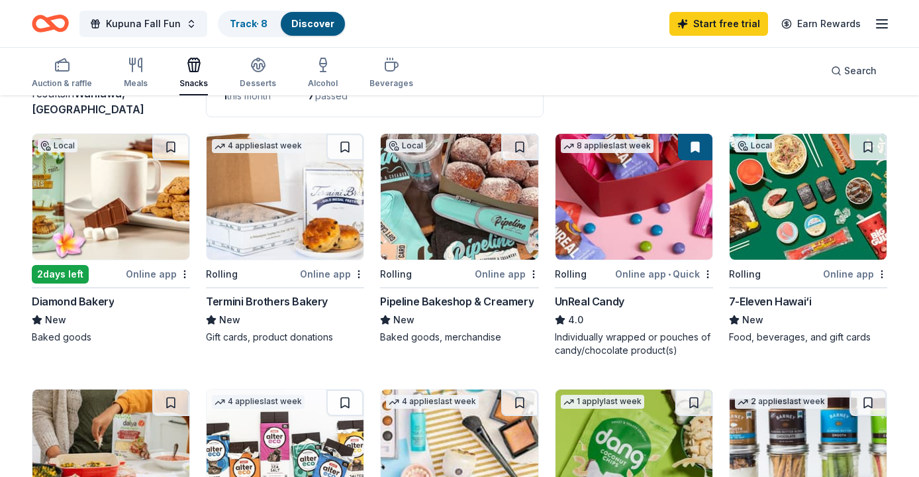
click at [856, 274] on div "Online app" at bounding box center [855, 273] width 64 height 17
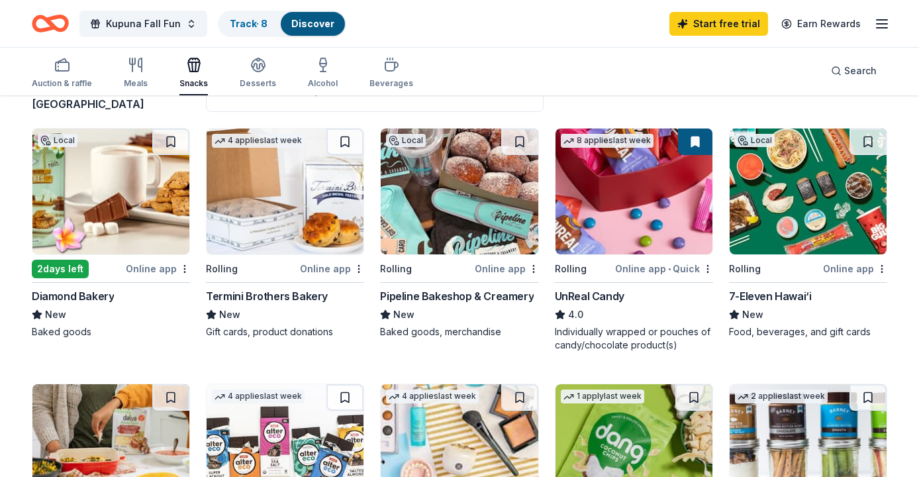
scroll to position [148, 0]
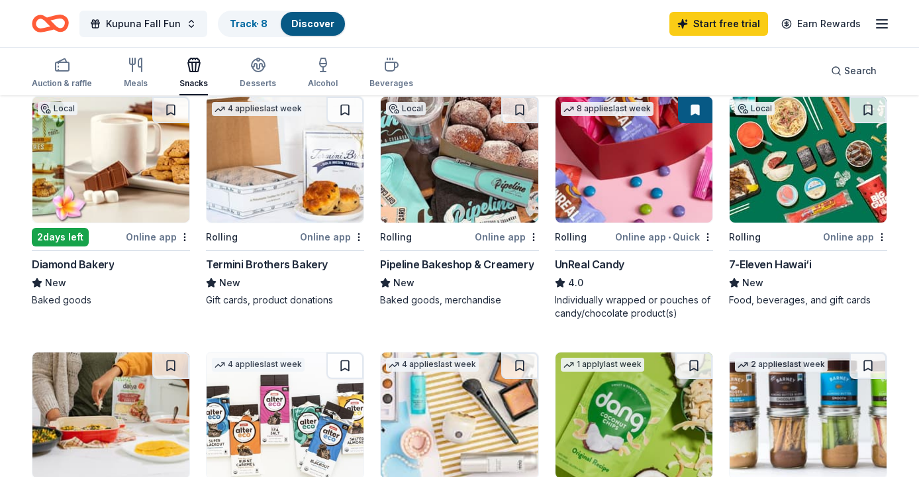
click at [835, 178] on img at bounding box center [807, 160] width 157 height 126
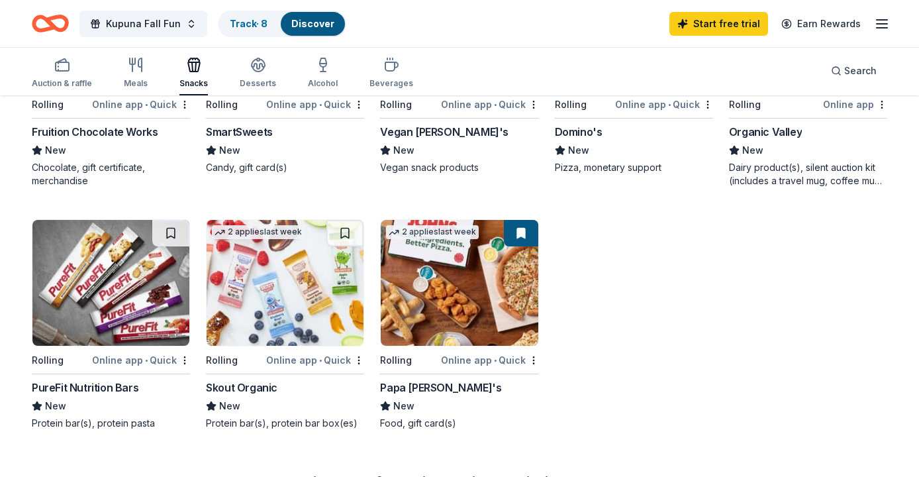
scroll to position [792, 0]
click at [468, 302] on img at bounding box center [459, 282] width 157 height 126
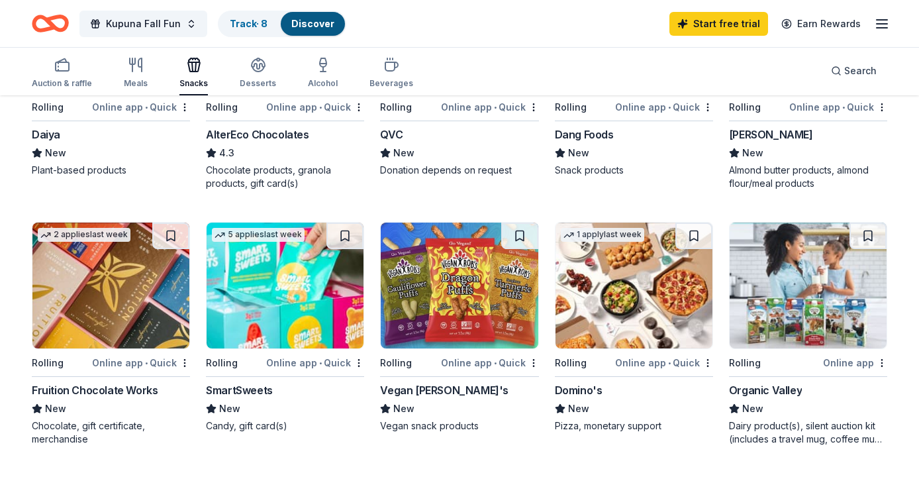
scroll to position [531, 0]
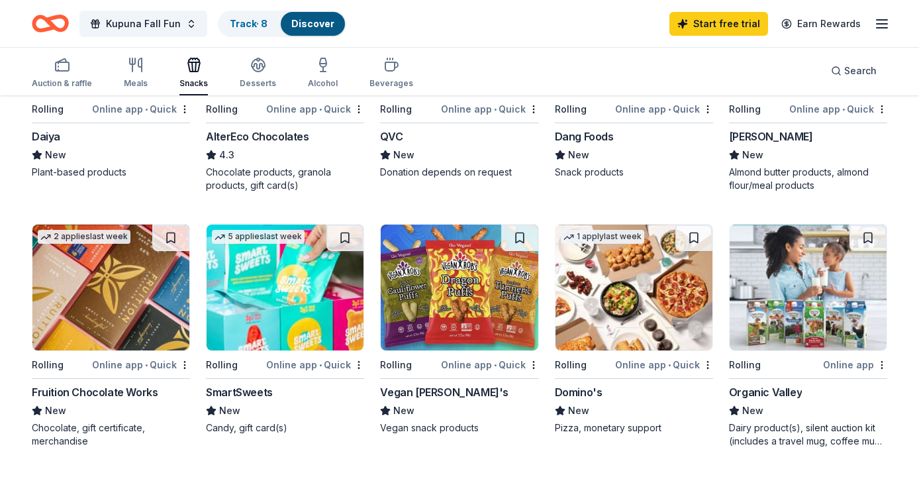
click at [308, 366] on div "Online app • Quick" at bounding box center [315, 364] width 98 height 17
click at [69, 291] on img at bounding box center [110, 287] width 157 height 126
click at [44, 26] on icon "Home" at bounding box center [50, 23] width 37 height 31
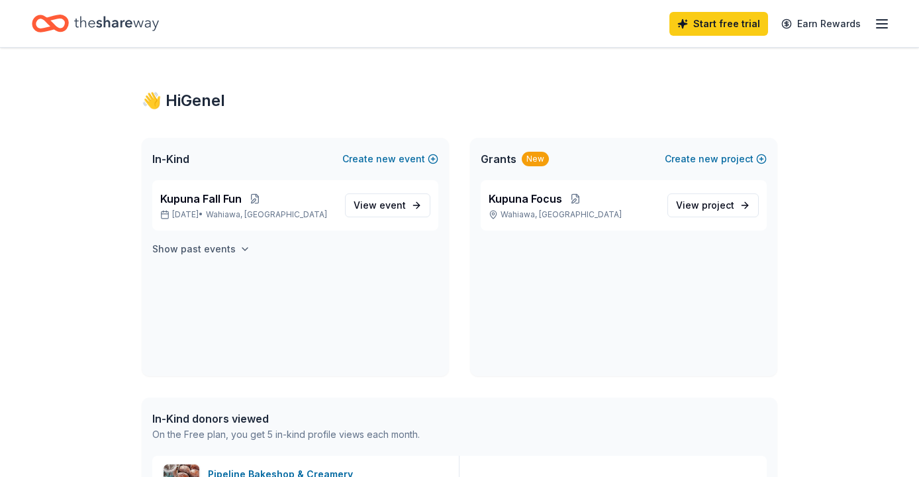
click at [209, 246] on h4 "Show past events" at bounding box center [193, 249] width 83 height 16
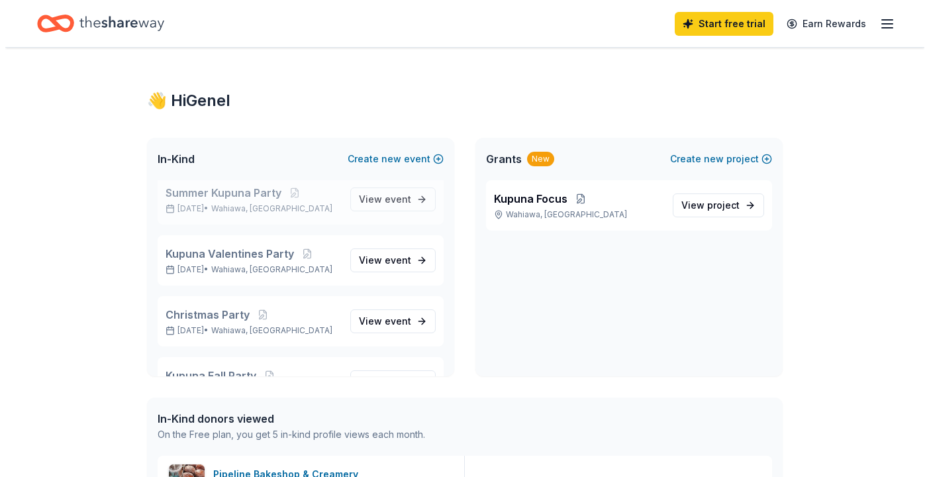
scroll to position [93, 0]
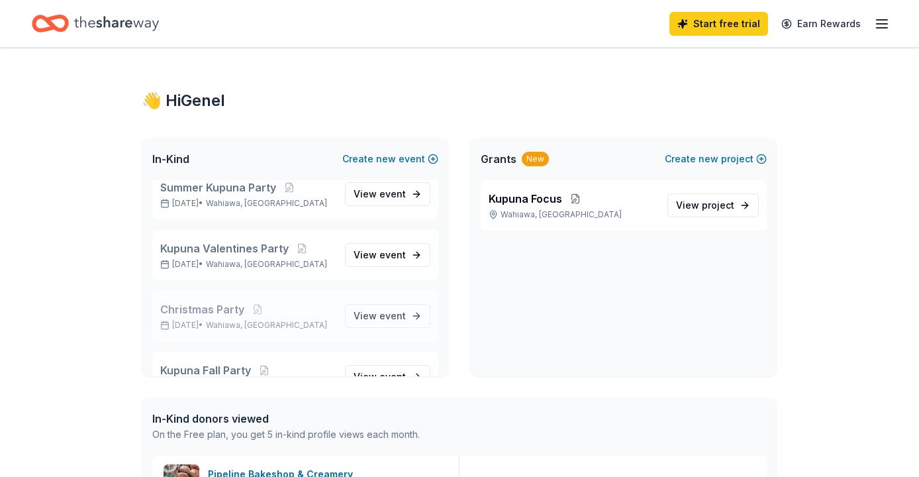
click at [185, 314] on span "Christmas Party" at bounding box center [202, 309] width 84 height 16
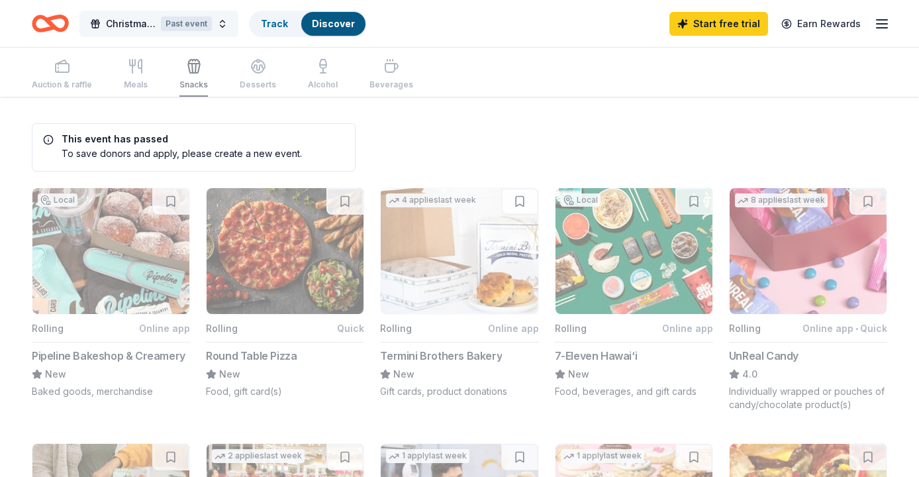
click at [108, 24] on span "Christmas Party" at bounding box center [131, 24] width 50 height 16
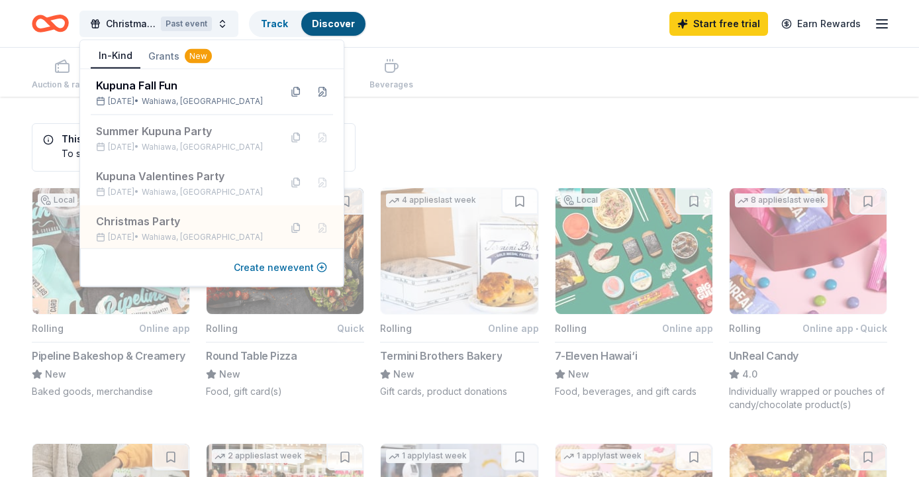
click at [259, 269] on button "Create new event" at bounding box center [280, 267] width 93 height 16
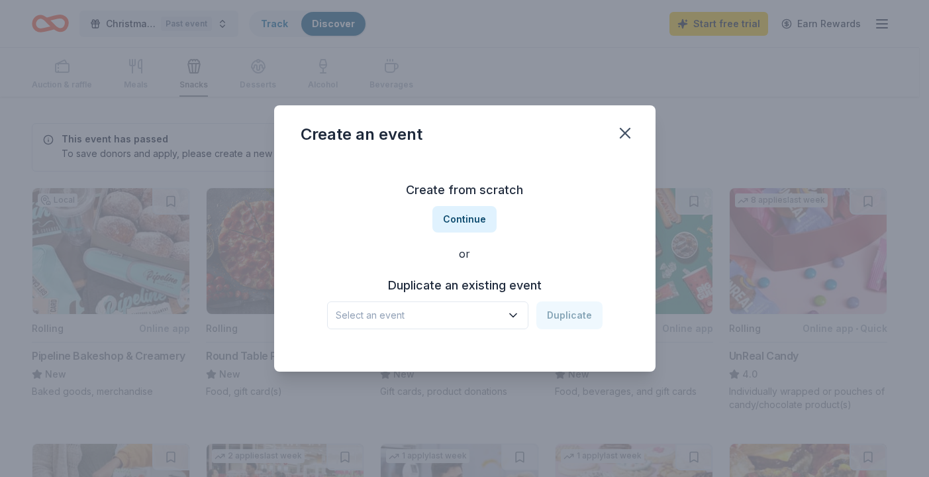
click at [414, 314] on span "Select an event" at bounding box center [418, 315] width 165 height 16
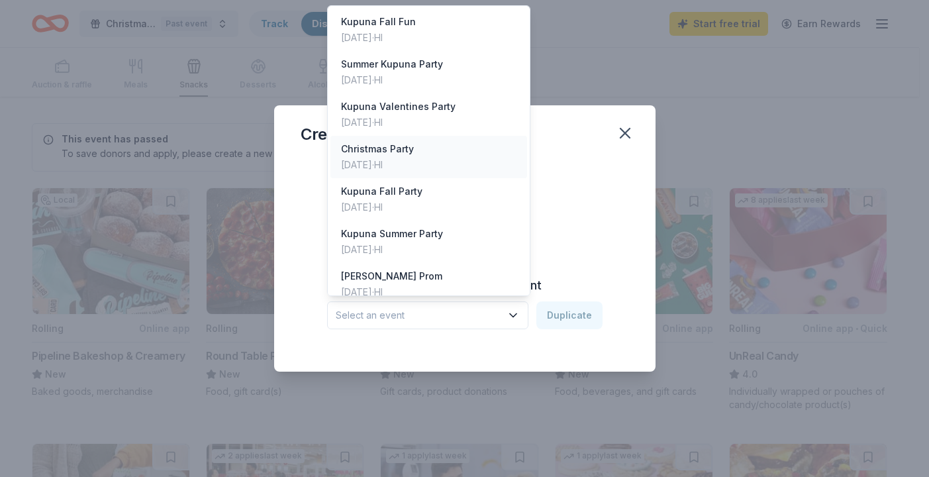
click at [407, 156] on div "Christmas Party" at bounding box center [377, 149] width 73 height 16
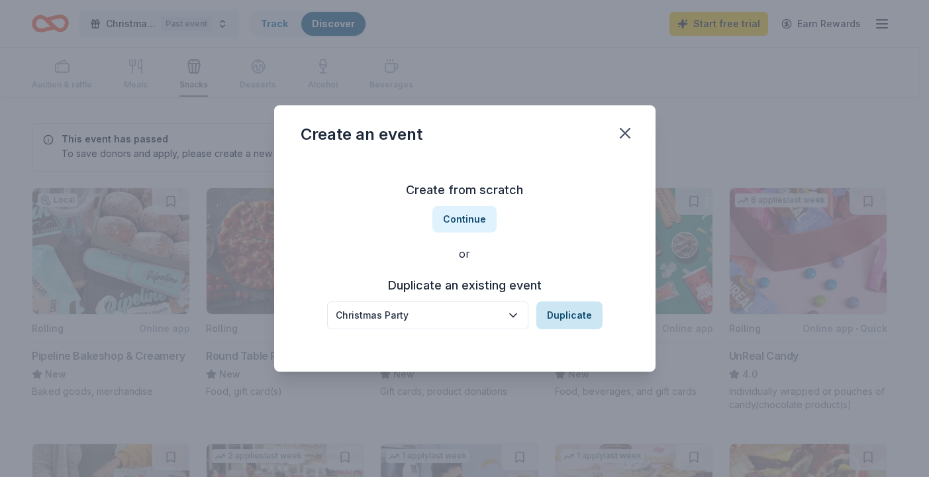
click at [579, 317] on button "Duplicate" at bounding box center [569, 315] width 66 height 28
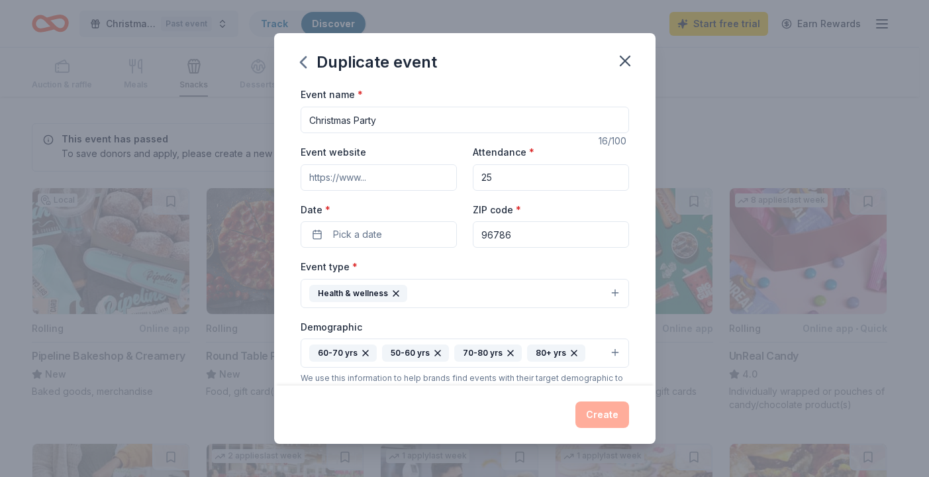
click at [313, 123] on input "Christmas Party" at bounding box center [464, 120] width 328 height 26
type input "Kupuna Christmas Party"
click at [353, 175] on input "Event website" at bounding box center [378, 177] width 156 height 26
paste input "https://www.eternalfocusfoundation.org/kupuna-parties"
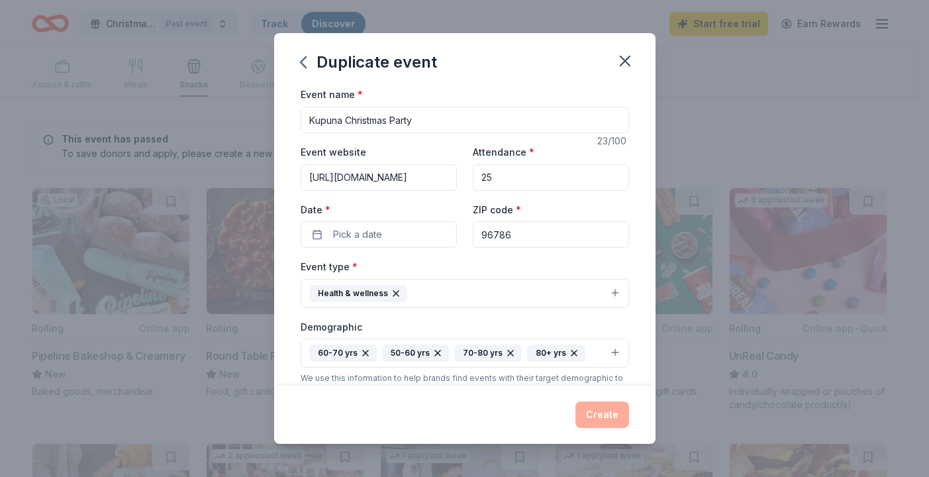
type input "https://www.eternalfocusfoundation.org/kupuna-parties"
click at [512, 178] on input "25" at bounding box center [551, 177] width 156 height 26
type input "2"
type input "40"
click at [400, 242] on button "Pick a date" at bounding box center [378, 234] width 156 height 26
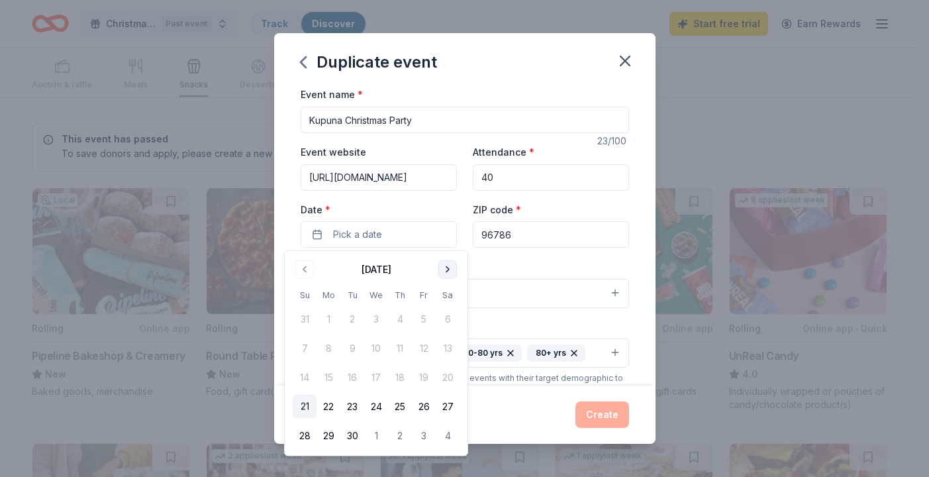
click at [446, 267] on button "Go to next month" at bounding box center [447, 269] width 19 height 19
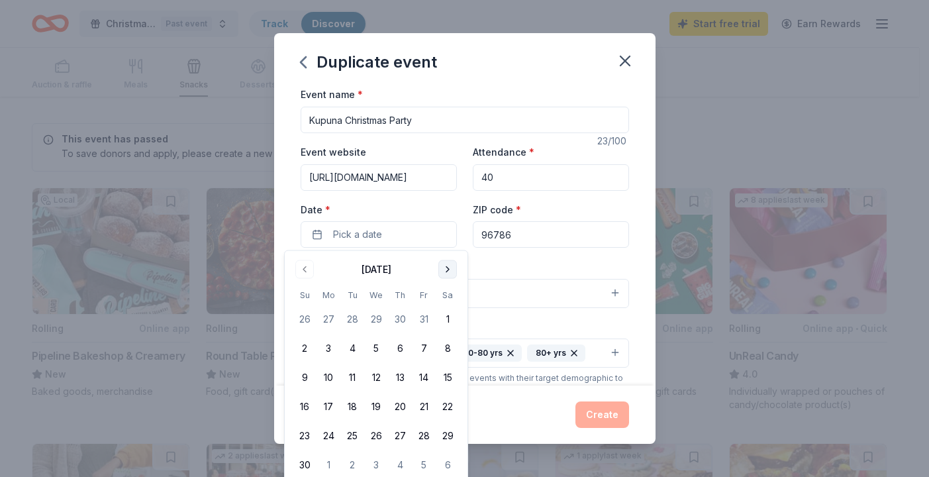
click at [446, 267] on button "Go to next month" at bounding box center [447, 269] width 19 height 19
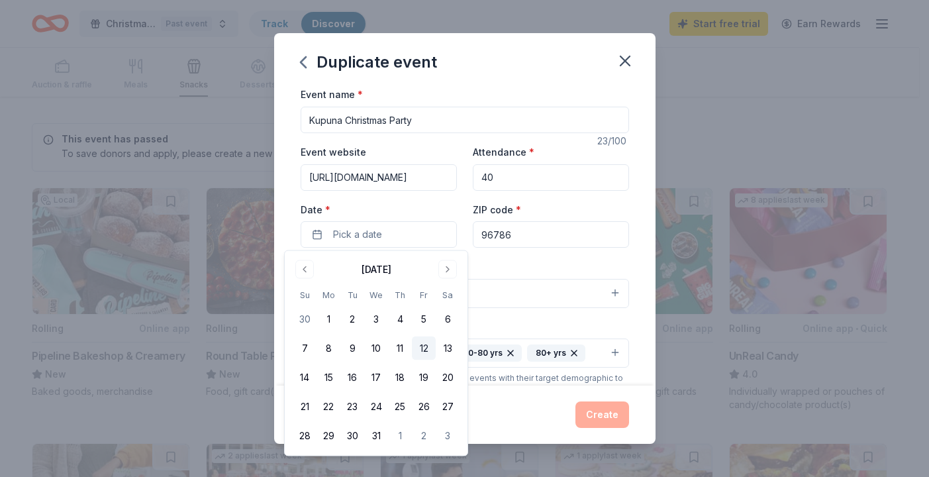
click at [423, 348] on button "12" at bounding box center [424, 348] width 24 height 24
click at [522, 239] on input "96786" at bounding box center [551, 234] width 156 height 26
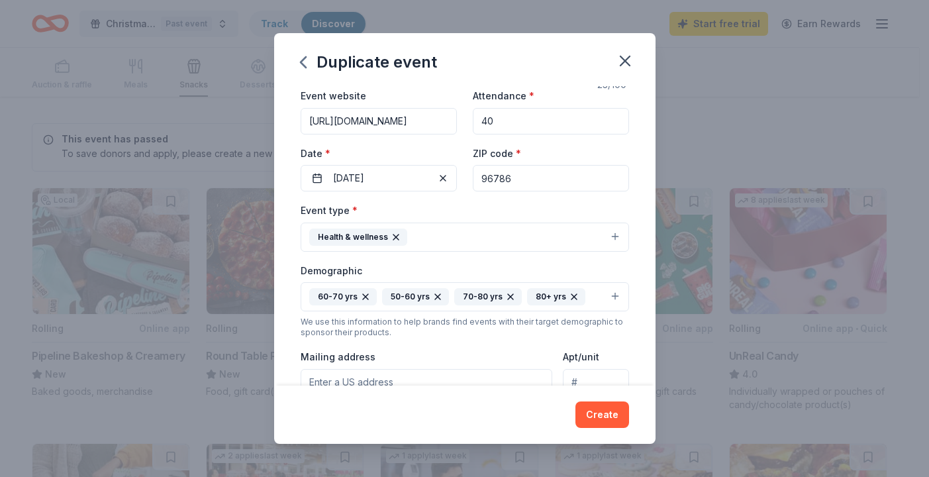
scroll to position [63, 0]
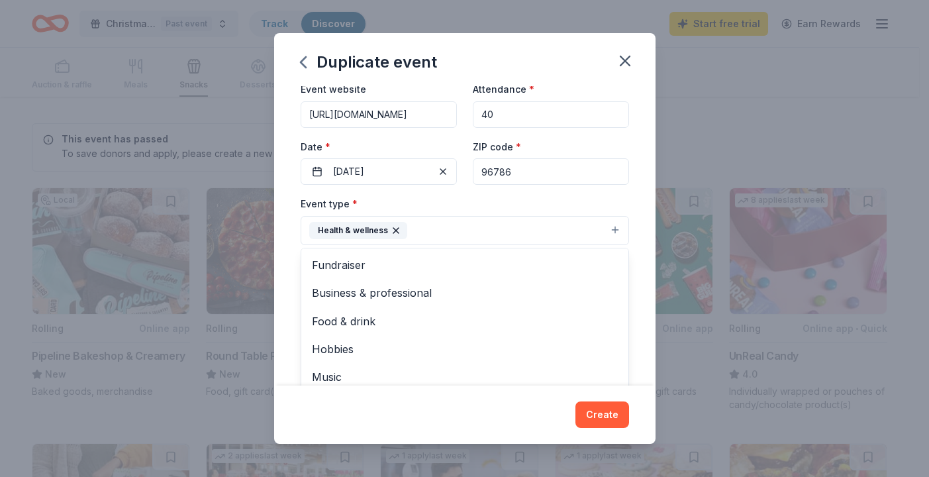
click at [608, 232] on button "Health & wellness" at bounding box center [464, 230] width 328 height 29
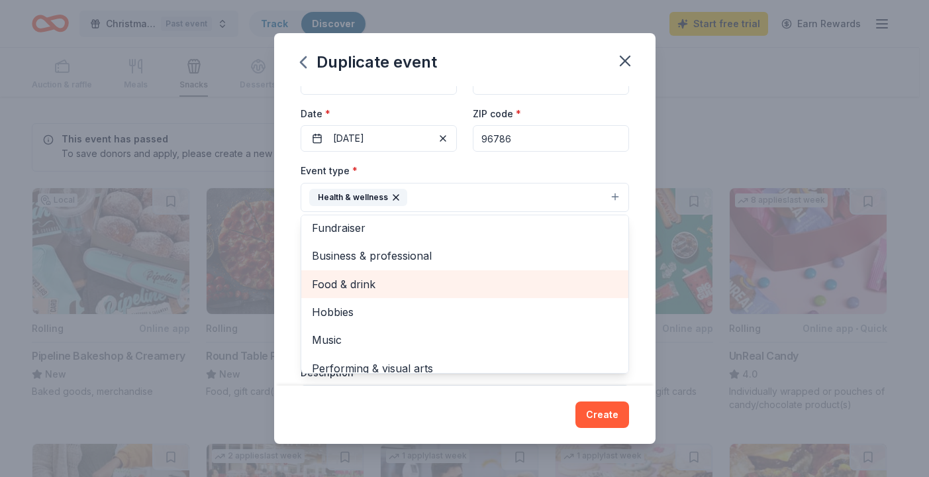
scroll to position [16, 0]
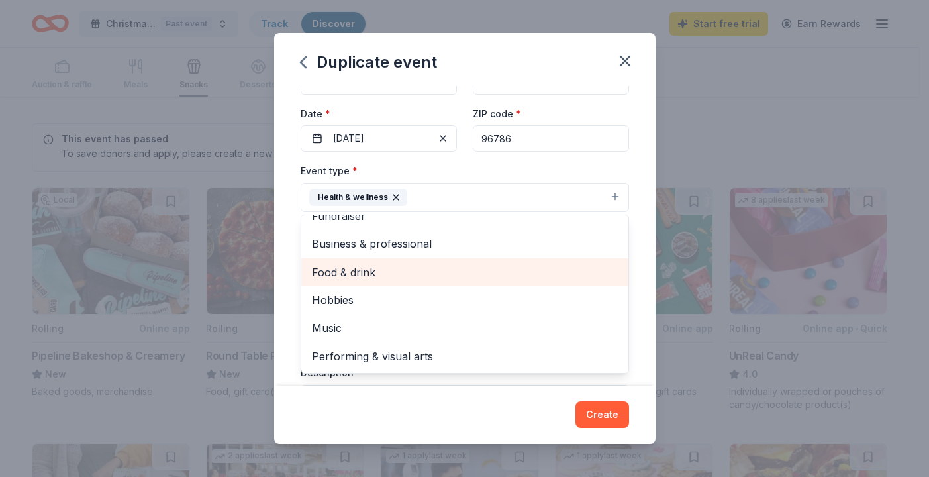
click at [383, 270] on span "Food & drink" at bounding box center [465, 271] width 306 height 17
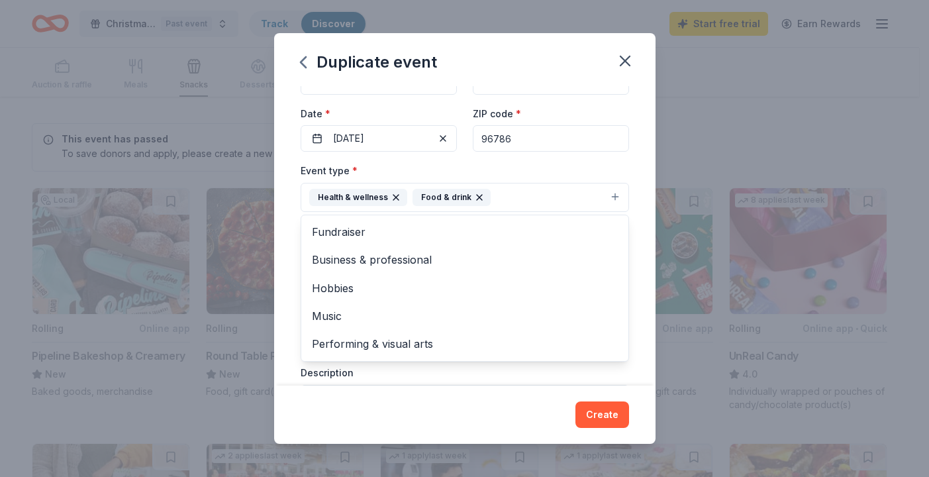
click at [592, 167] on div "Event type * Health & wellness Food & drink Fundraiser Business & professional …" at bounding box center [464, 187] width 328 height 50
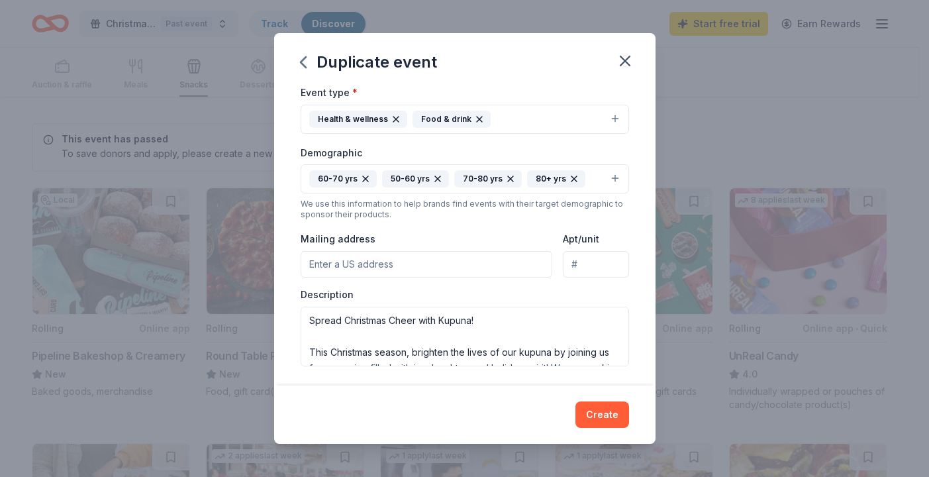
scroll to position [178, 0]
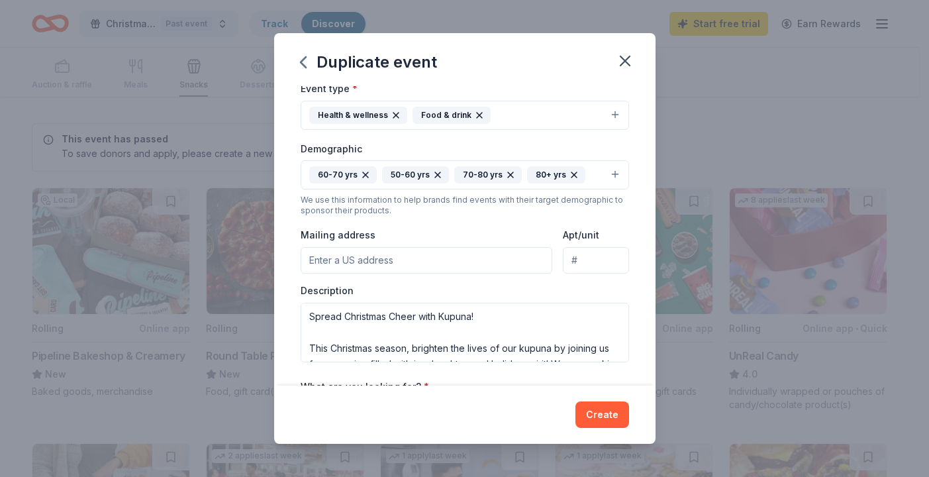
click at [447, 259] on input "Mailing address" at bounding box center [426, 260] width 252 height 26
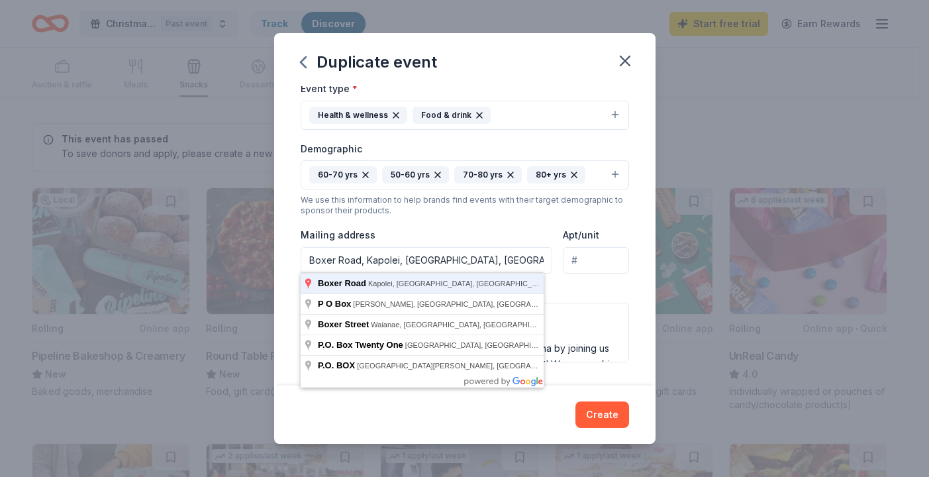
type input "Boxer Road, Kapolei, HI, USA"
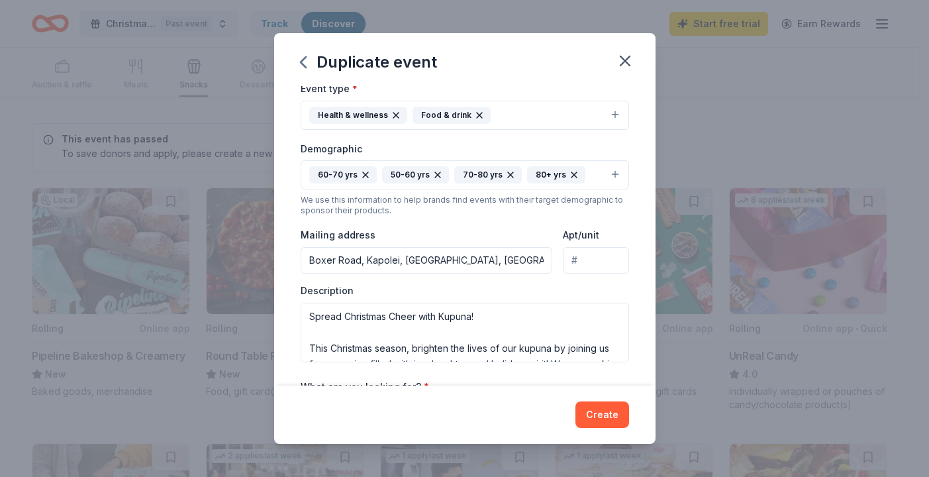
type input "96786"
type input "PO BOX 894242"
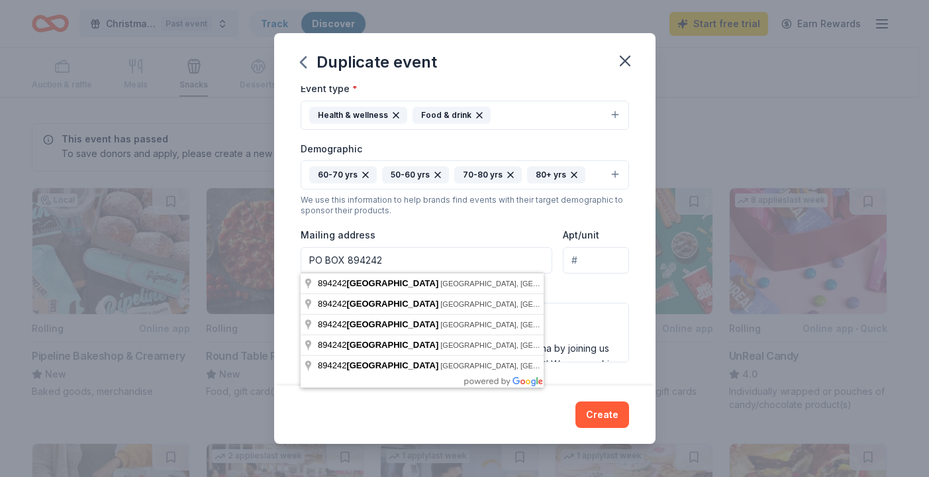
type input "96786"
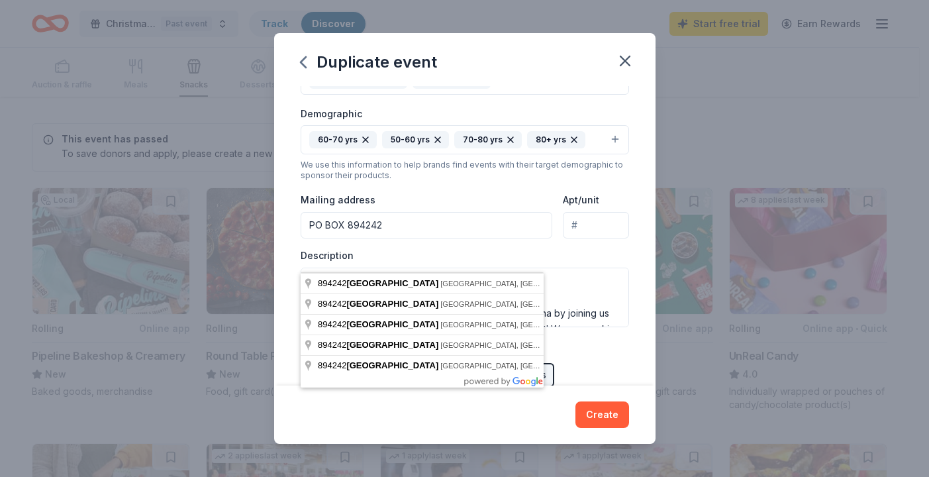
scroll to position [221, 0]
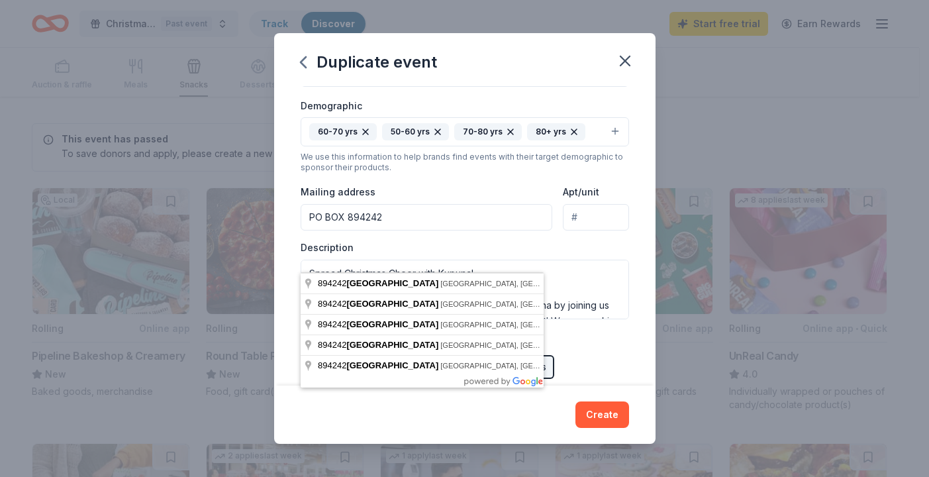
click at [432, 218] on input "PO BOX 894242" at bounding box center [426, 217] width 252 height 26
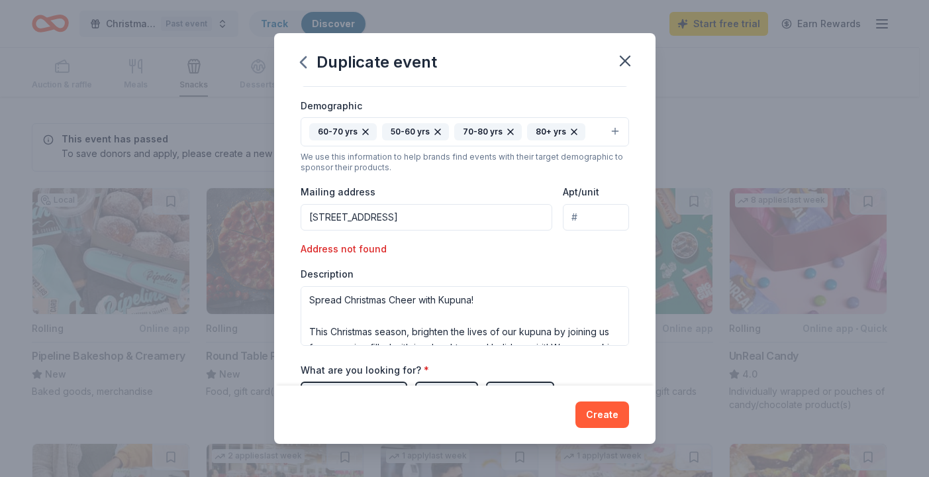
click at [355, 219] on input "PO BOX 894242, Mililani, HI 96789" at bounding box center [426, 217] width 252 height 26
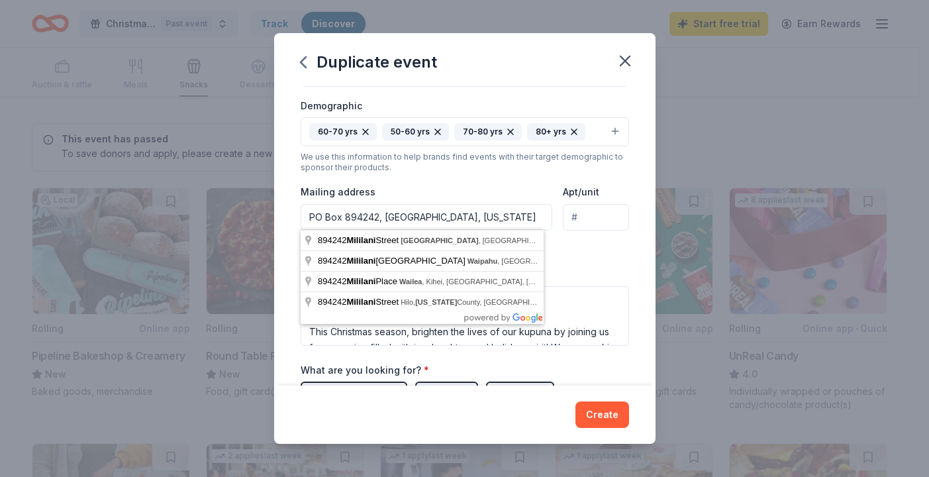
click at [393, 218] on input "PO Box 894242, Mililani, hawaii" at bounding box center [426, 217] width 252 height 26
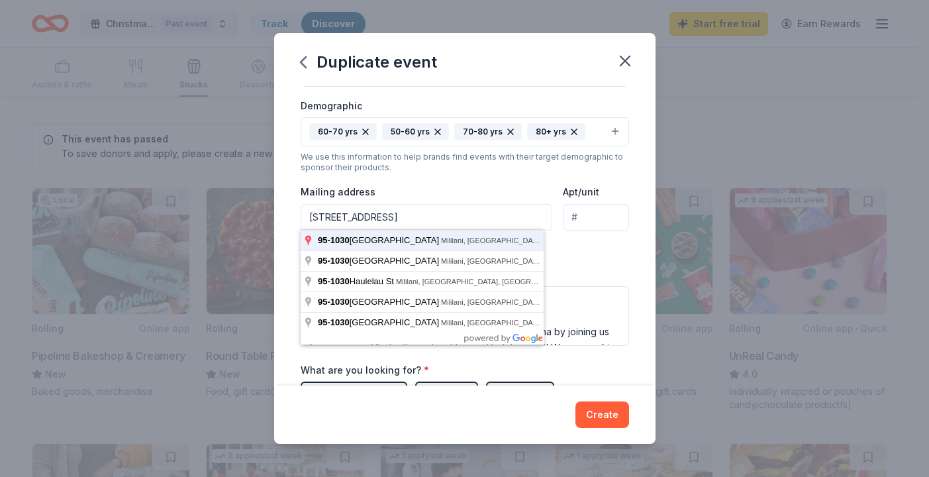
type input "95-1030 Meheula Parkway, Mililani, HI, USA"
type input "96786"
type input "95-1030 Meheula Parkway #894242"
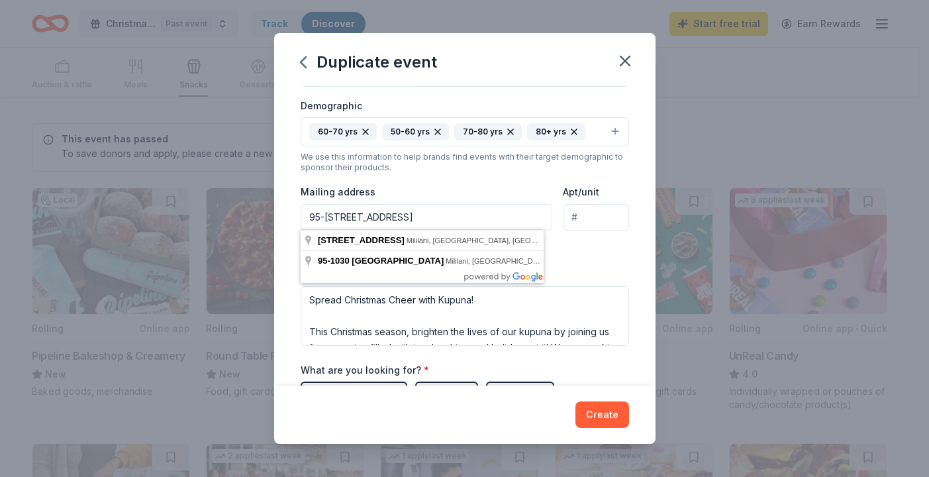
type input "96786"
click at [470, 212] on input "95-1030 Meheula Parkway #894242" at bounding box center [426, 217] width 252 height 26
click at [498, 212] on input "95-1030 Meheula Parkway #894242" at bounding box center [426, 217] width 252 height 26
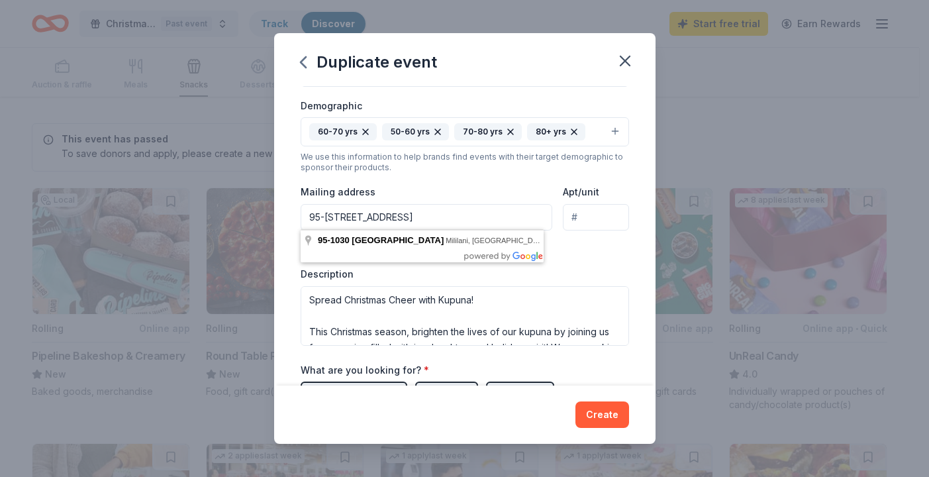
type input "95-1030 Meheula Parkway"
click at [445, 216] on input "95-1030 Meheula Parkway" at bounding box center [426, 217] width 252 height 26
click at [588, 218] on input "Apt/unit" at bounding box center [596, 217] width 66 height 26
type input "894242"
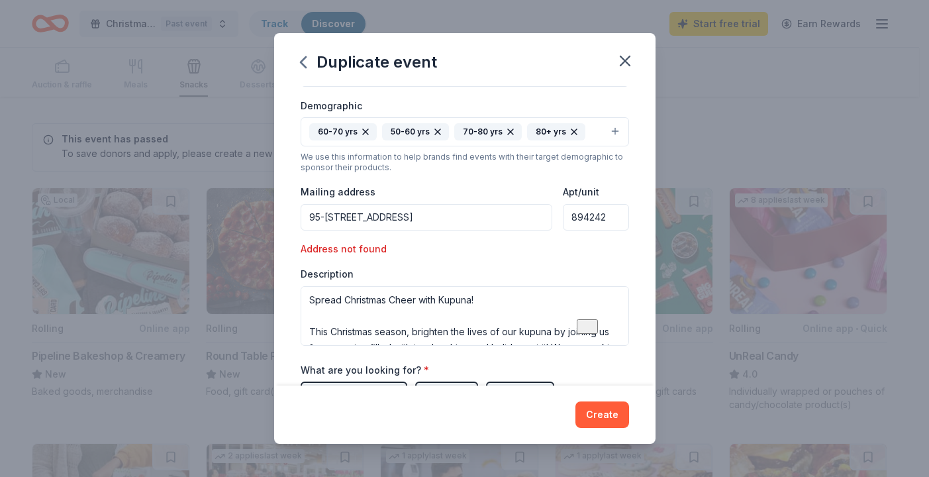
click at [492, 214] on input "95-1030 Meheula Parkway" at bounding box center [426, 217] width 252 height 26
click at [492, 173] on div "Event type * Health & wellness Food & drink Demographic 60-70 yrs 50-60 yrs 70-…" at bounding box center [464, 191] width 328 height 308
click at [379, 216] on input "95-1030 meheula" at bounding box center [426, 217] width 252 height 26
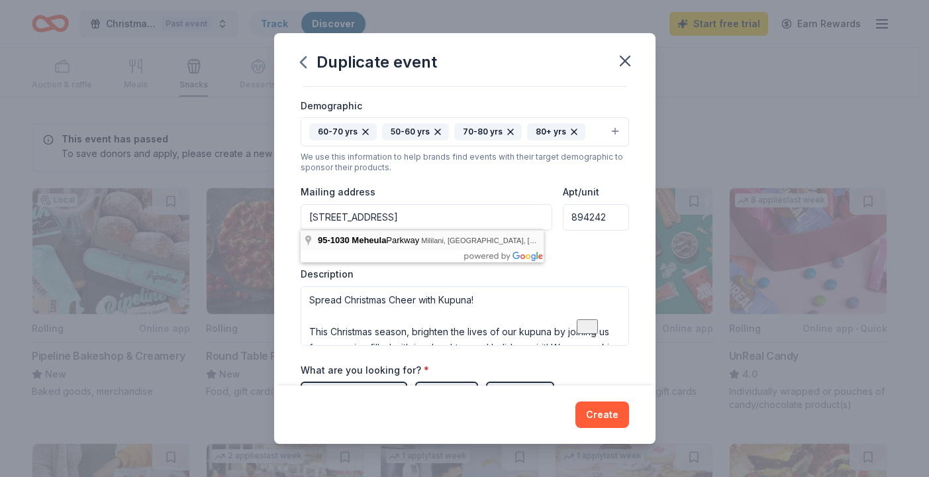
type input "95-1030 Meheula Parkway, Mililani, HI, 96789"
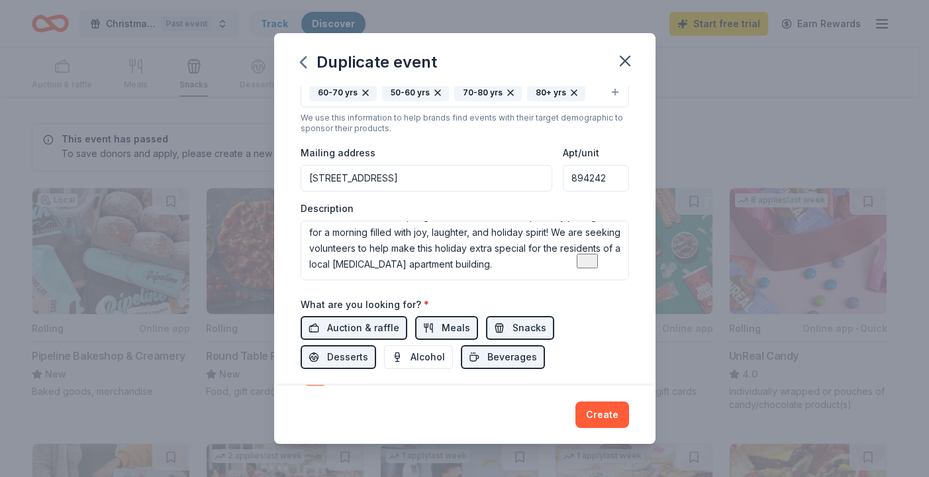
scroll to position [54, 0]
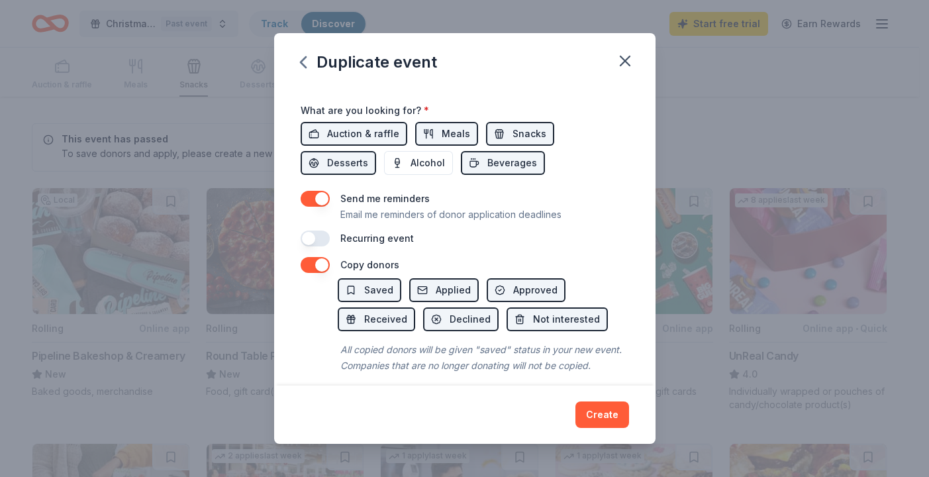
click at [318, 240] on button "button" at bounding box center [314, 238] width 29 height 16
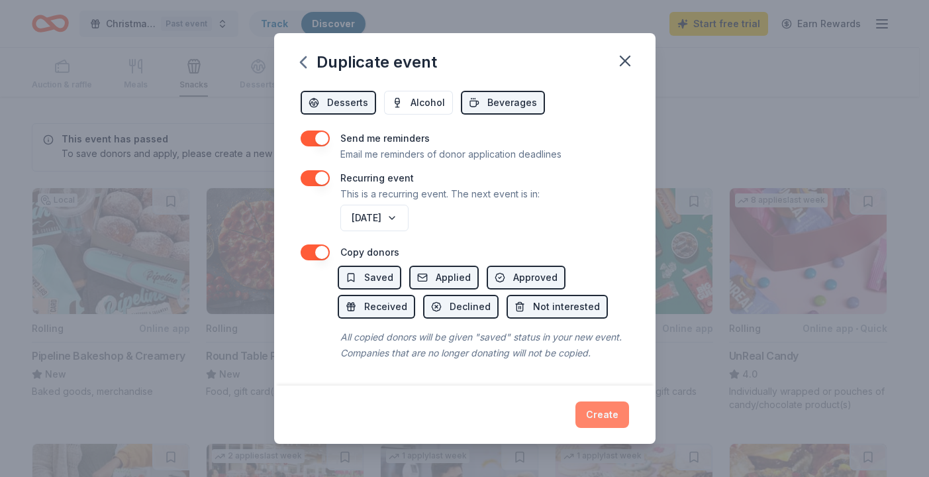
click at [606, 412] on button "Create" at bounding box center [602, 414] width 54 height 26
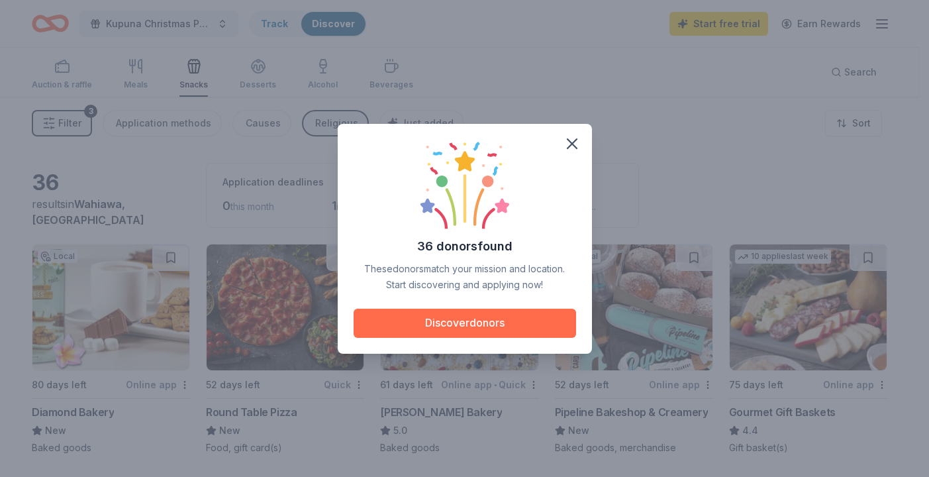
click at [451, 322] on button "Discover donors" at bounding box center [464, 322] width 222 height 29
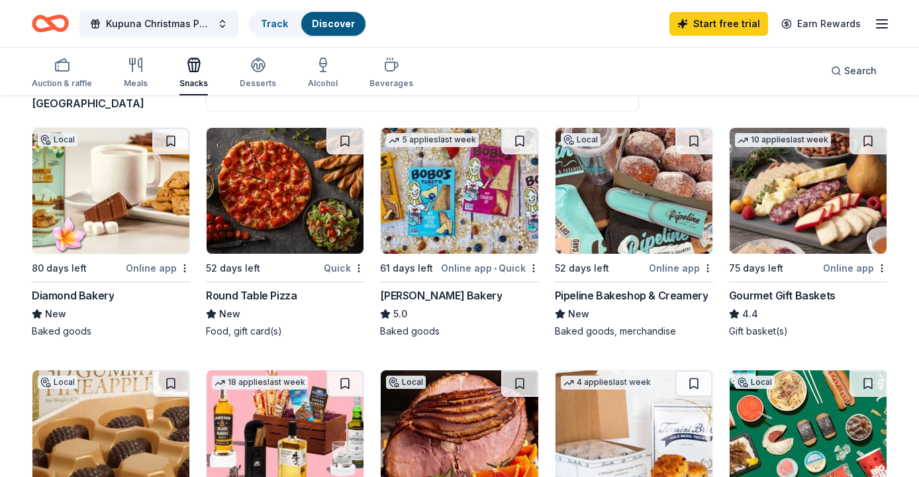
click at [810, 165] on img at bounding box center [807, 191] width 157 height 126
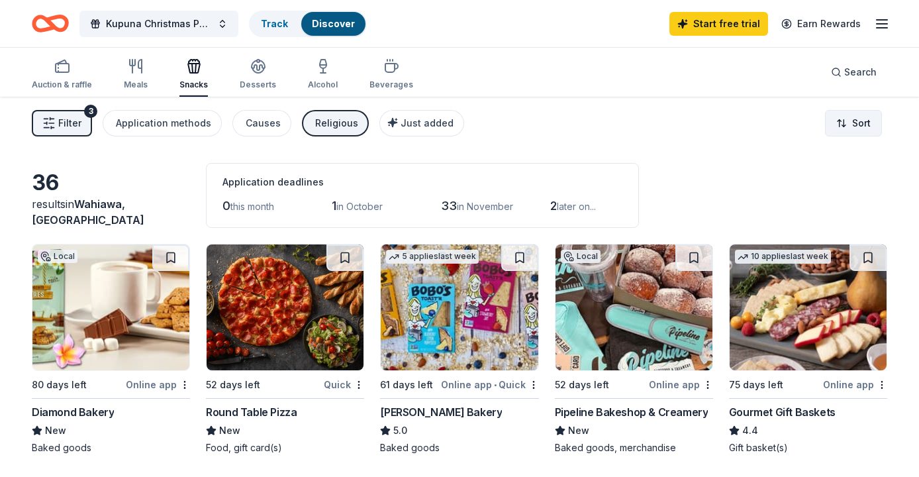
click at [857, 126] on html "Kupuna Christmas Party Track Discover Start free trial Earn Rewards Auction & r…" at bounding box center [459, 238] width 919 height 477
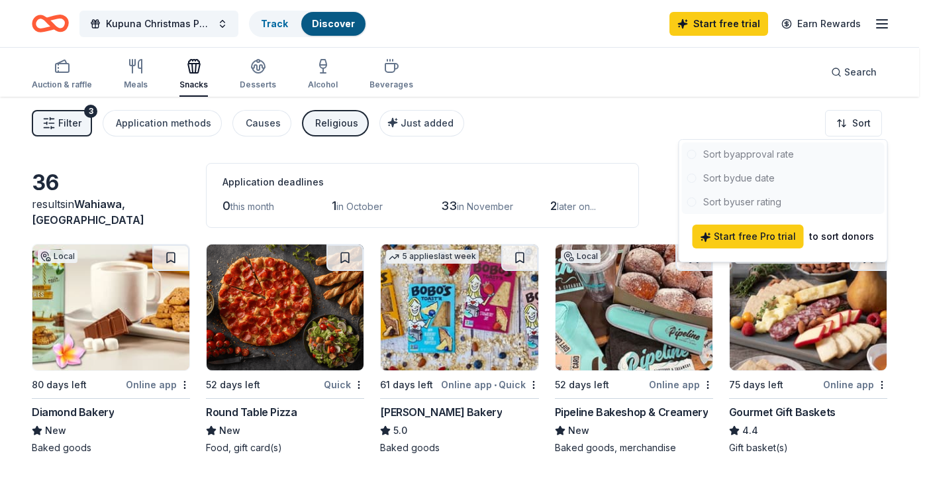
click at [857, 124] on html "Kupuna Christmas Party Track Discover Start free trial Earn Rewards Auction & r…" at bounding box center [464, 238] width 929 height 477
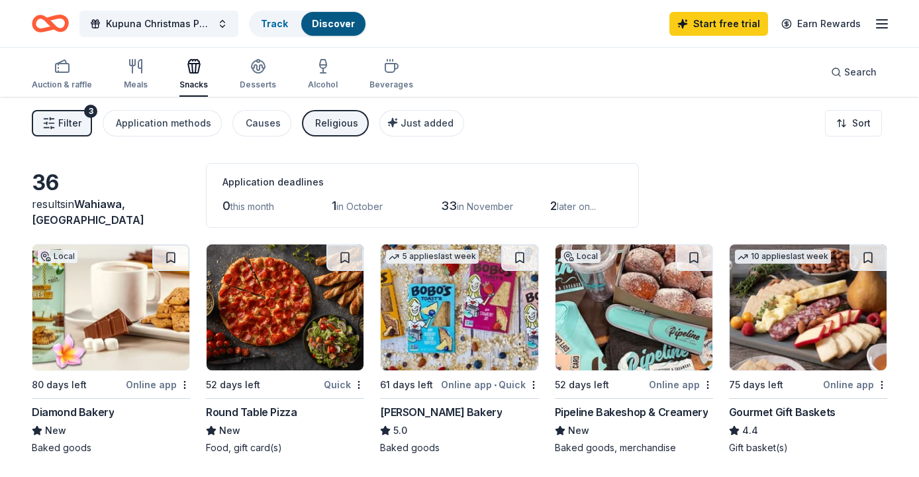
click at [48, 23] on icon "Home" at bounding box center [56, 23] width 21 height 13
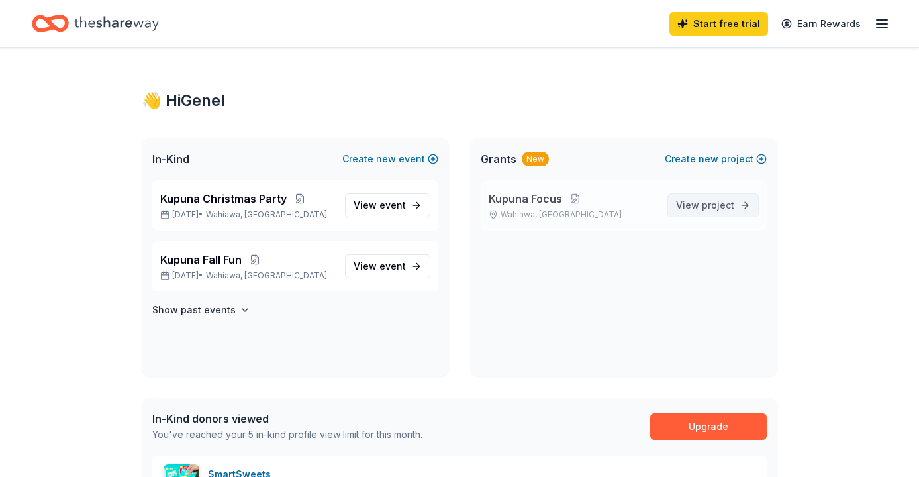
click at [695, 201] on span "View project" at bounding box center [705, 205] width 58 height 16
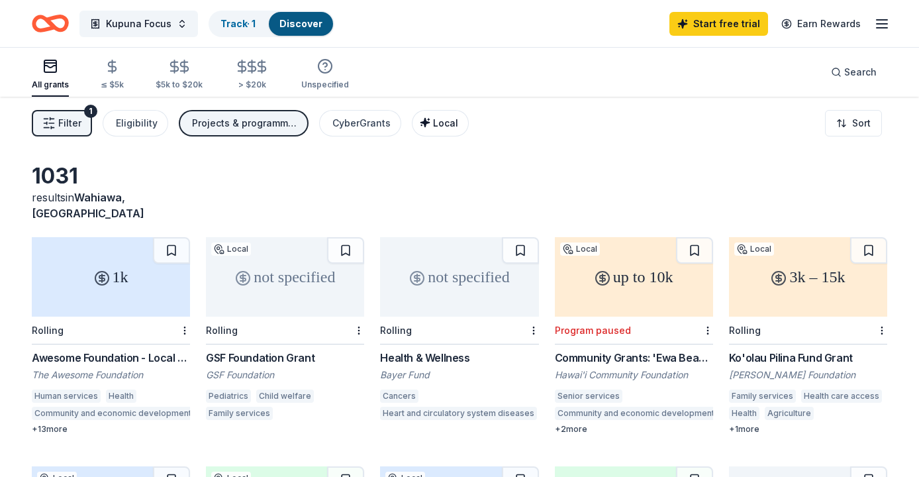
click at [438, 128] on span "Local" at bounding box center [445, 122] width 25 height 11
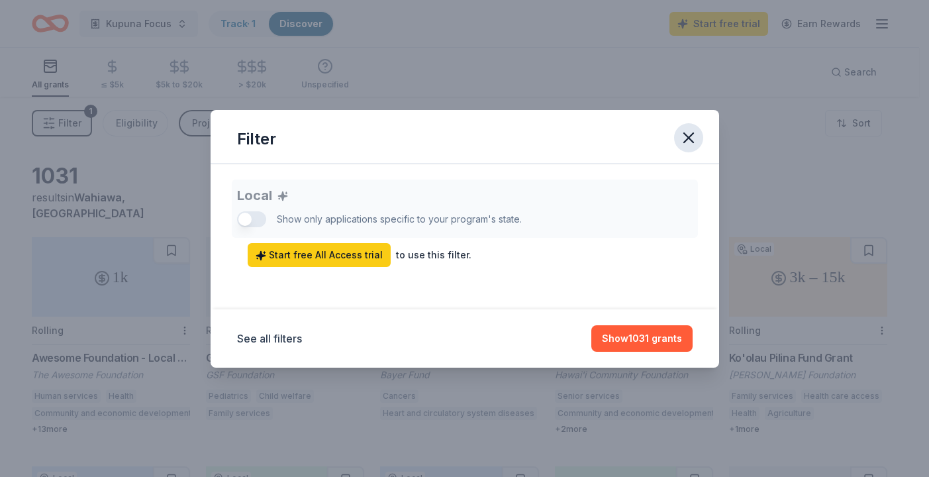
click at [686, 138] on icon "button" at bounding box center [688, 137] width 19 height 19
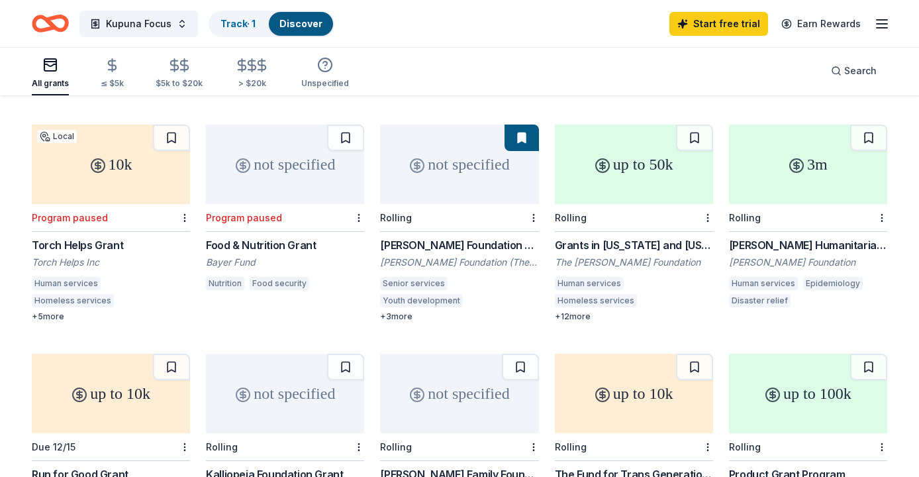
scroll to position [581, 0]
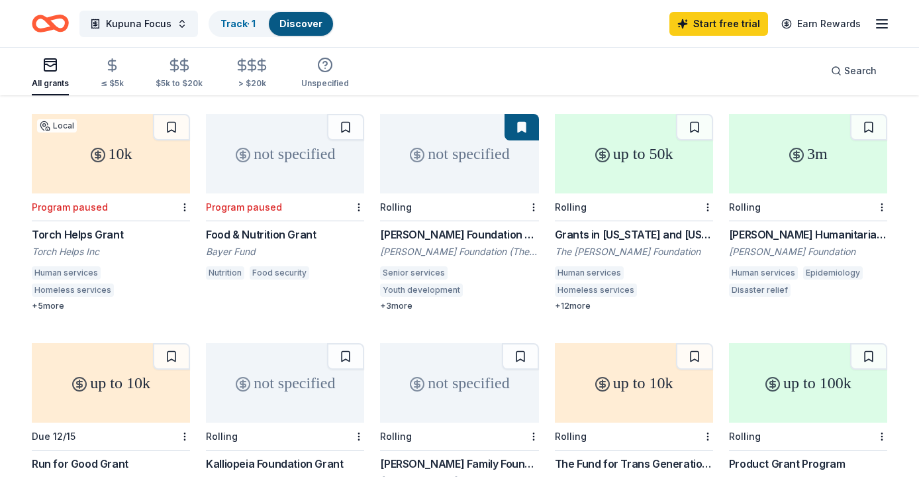
click at [563, 300] on div "+ 12 more" at bounding box center [634, 305] width 158 height 11
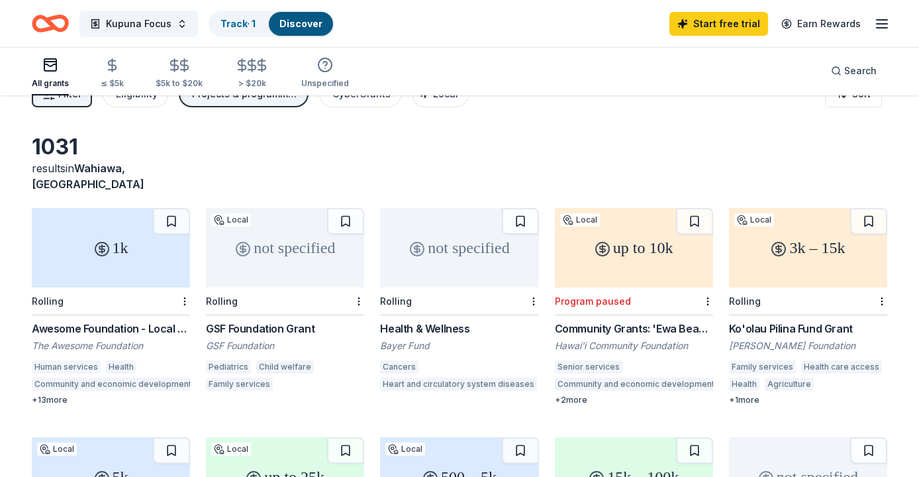
scroll to position [0, 0]
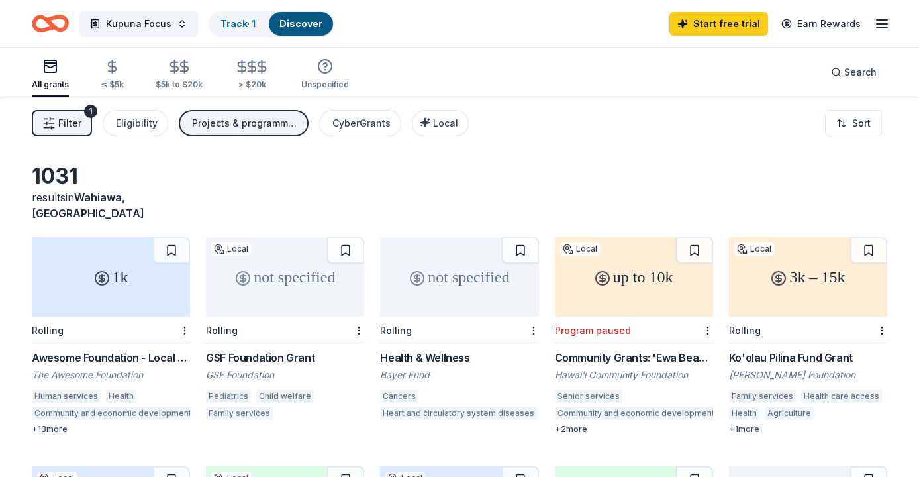
click at [105, 277] on div "1k" at bounding box center [111, 276] width 158 height 79
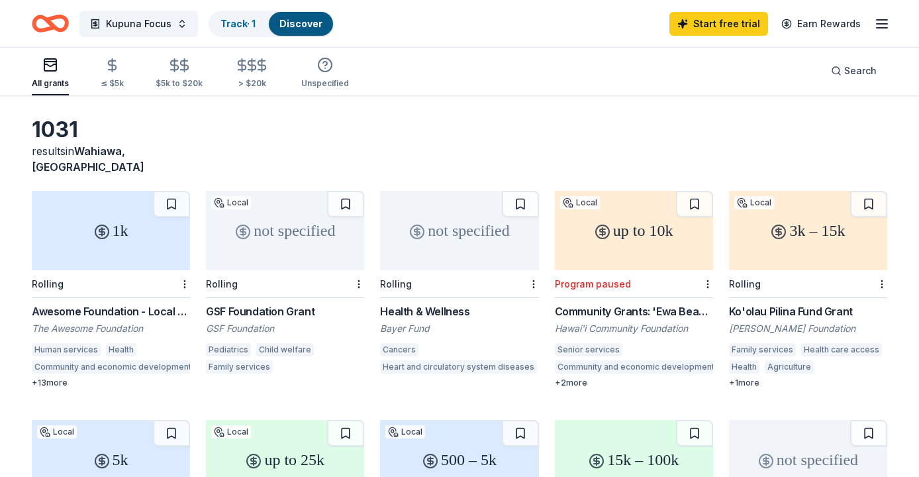
scroll to position [79, 0]
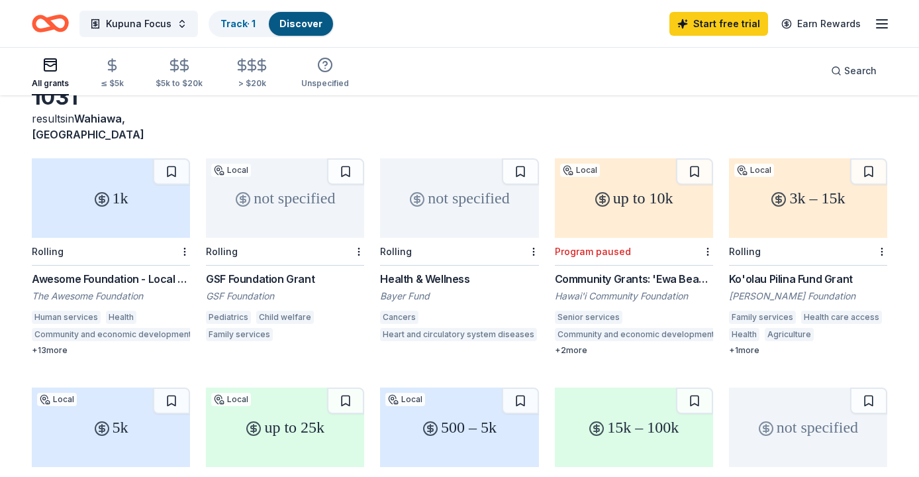
click at [629, 189] on div "up to 10k" at bounding box center [634, 197] width 158 height 79
click at [817, 212] on div "3k – 15k" at bounding box center [808, 197] width 158 height 79
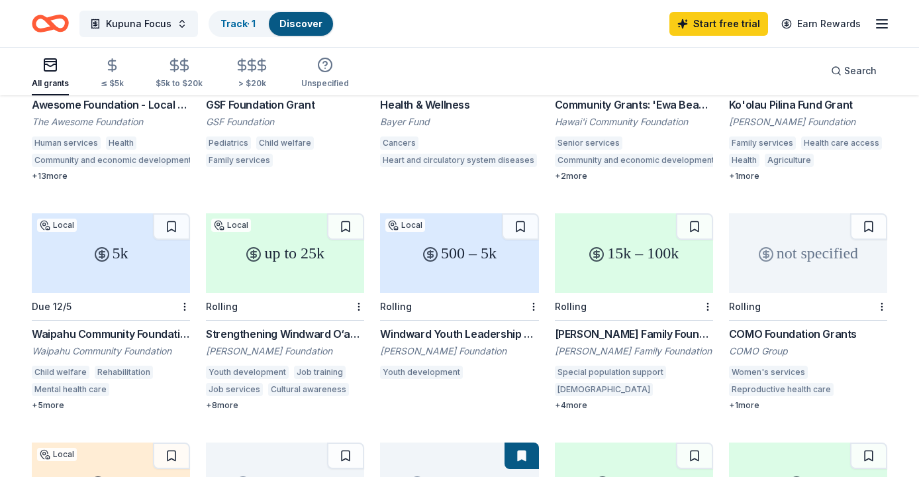
scroll to position [253, 0]
click at [634, 270] on div "15k – 100k" at bounding box center [634, 251] width 158 height 79
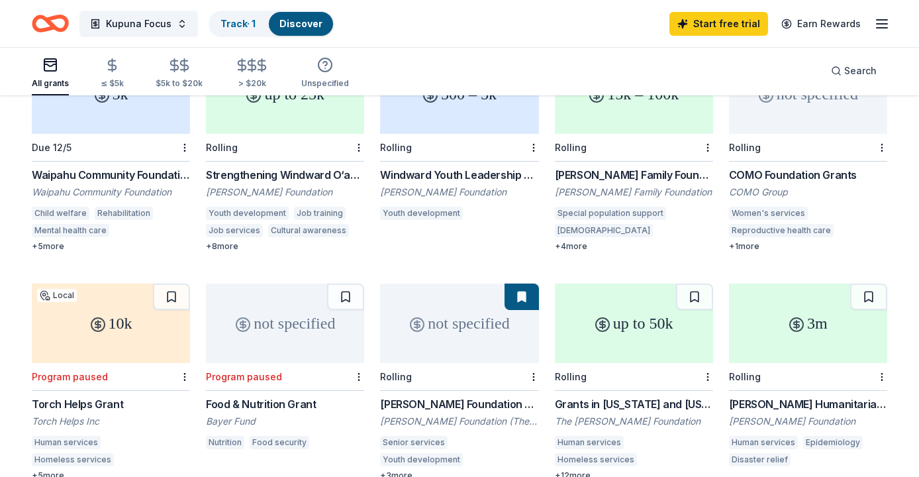
scroll to position [429, 0]
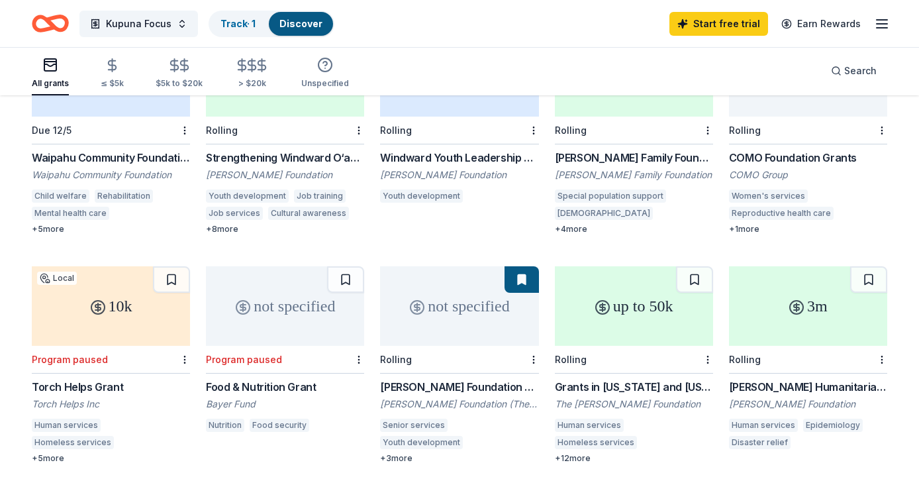
click at [457, 290] on div "not specified" at bounding box center [459, 305] width 158 height 79
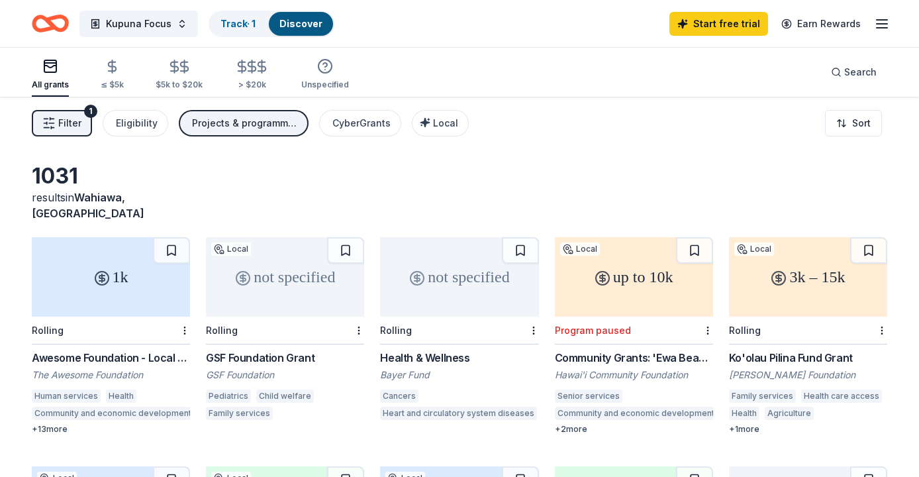
click at [880, 20] on line "button" at bounding box center [881, 20] width 11 height 0
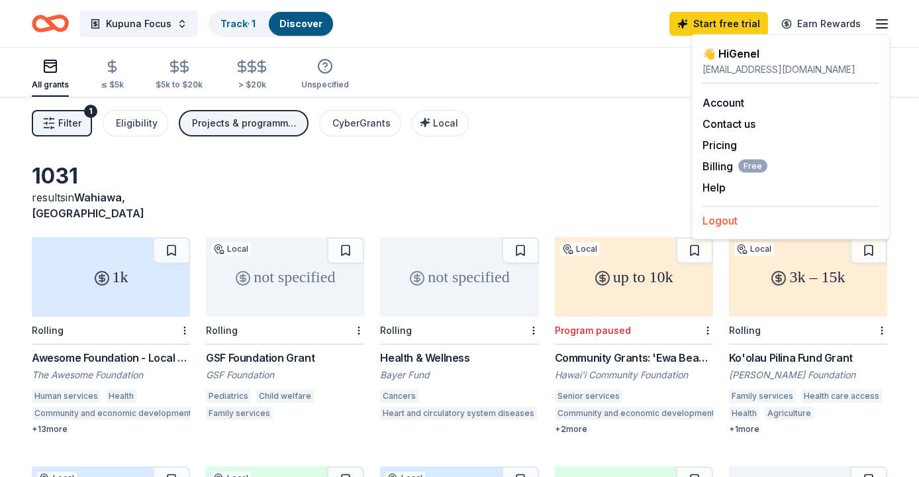
click at [722, 221] on button "Logout" at bounding box center [719, 220] width 35 height 16
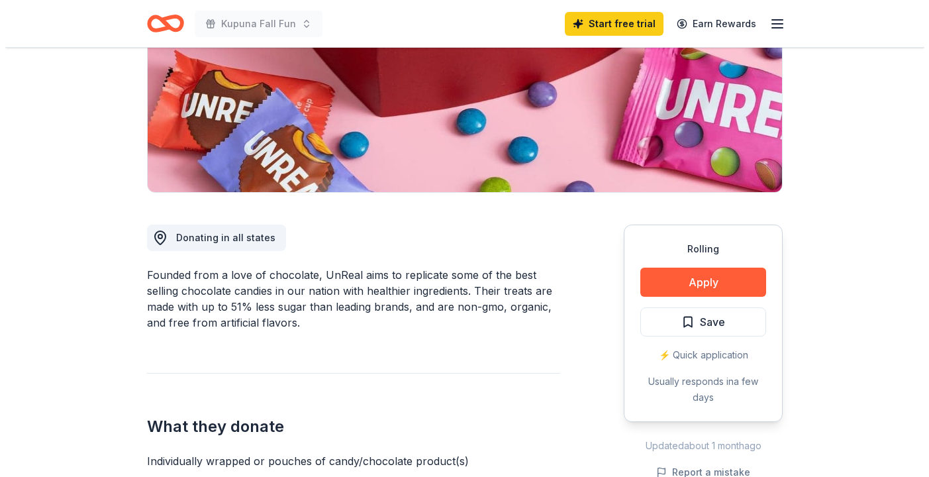
scroll to position [212, 0]
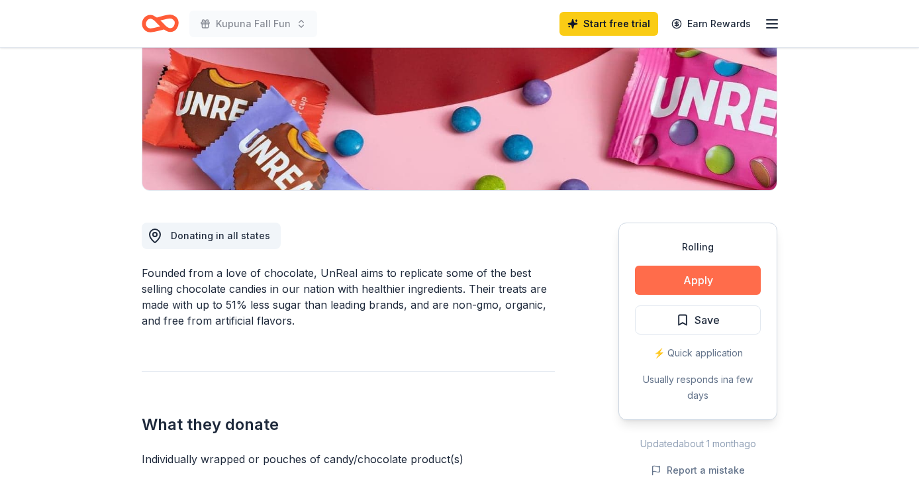
click at [697, 283] on button "Apply" at bounding box center [698, 279] width 126 height 29
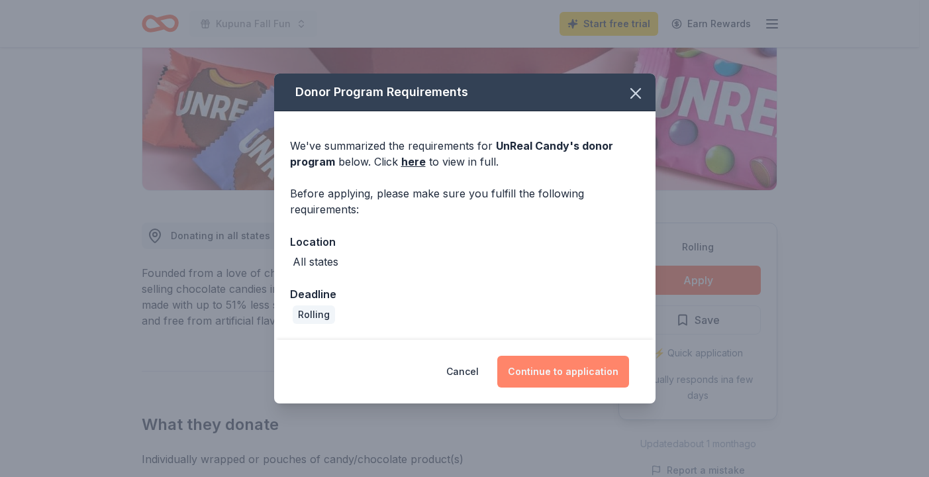
click at [580, 367] on button "Continue to application" at bounding box center [563, 371] width 132 height 32
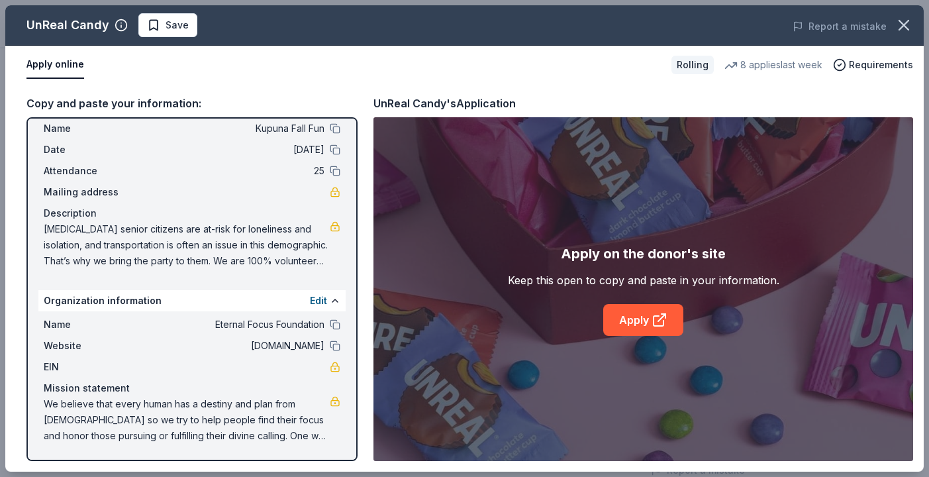
scroll to position [0, 0]
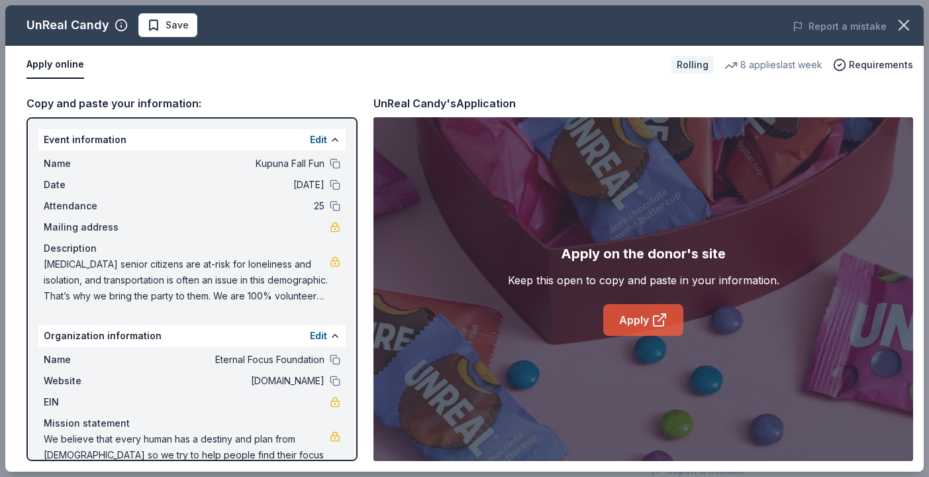
click at [651, 318] on link "Apply" at bounding box center [643, 320] width 80 height 32
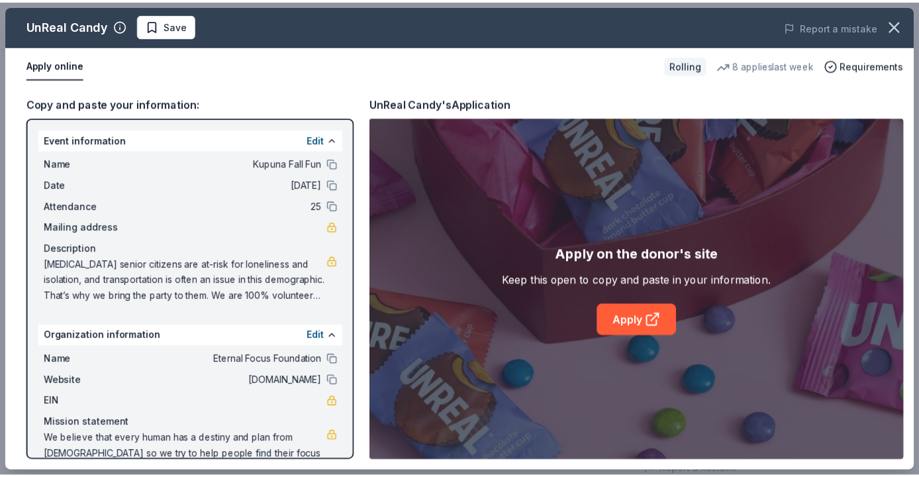
scroll to position [36, 0]
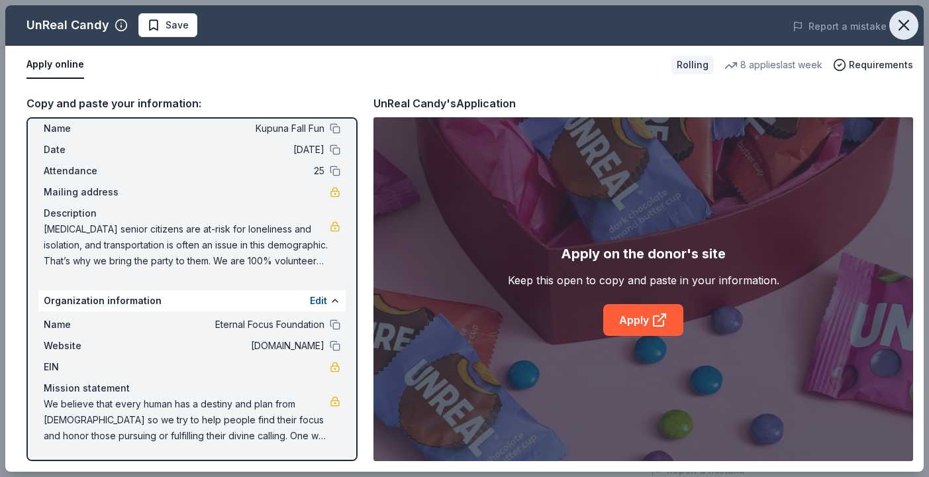
click at [907, 24] on icon "button" at bounding box center [903, 25] width 19 height 19
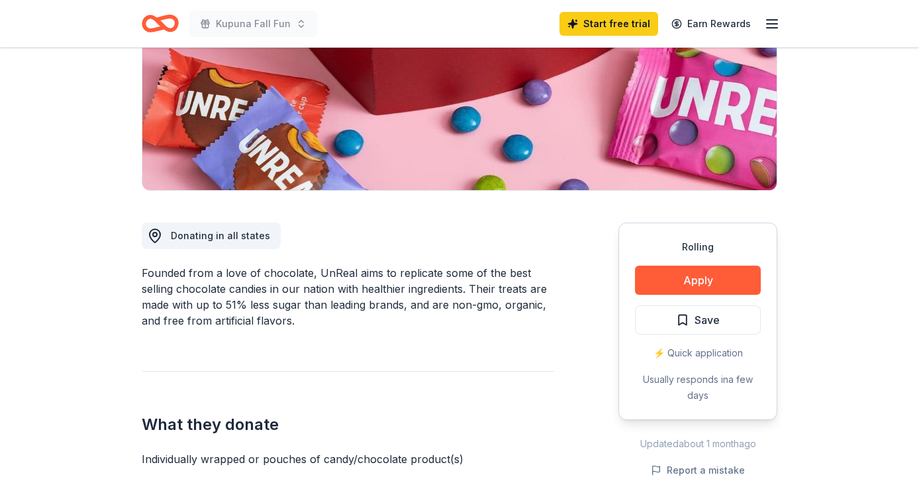
scroll to position [236, 0]
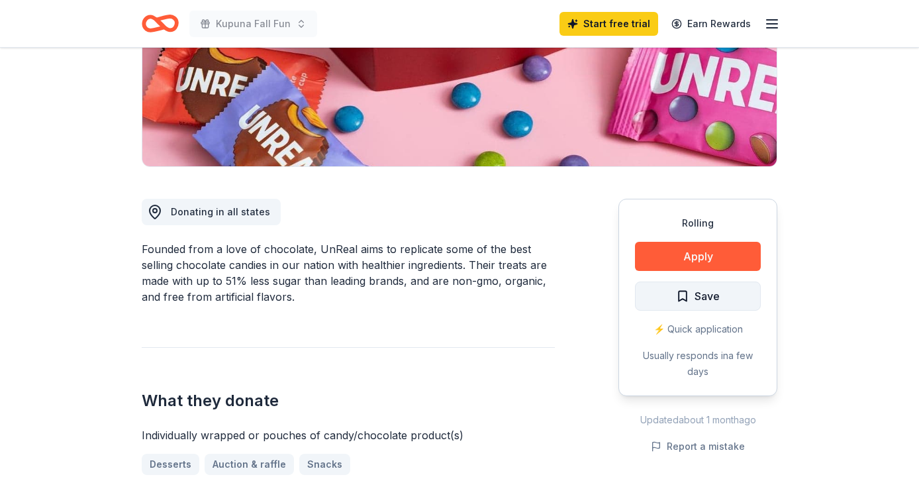
click at [684, 297] on span "Save" at bounding box center [698, 295] width 44 height 17
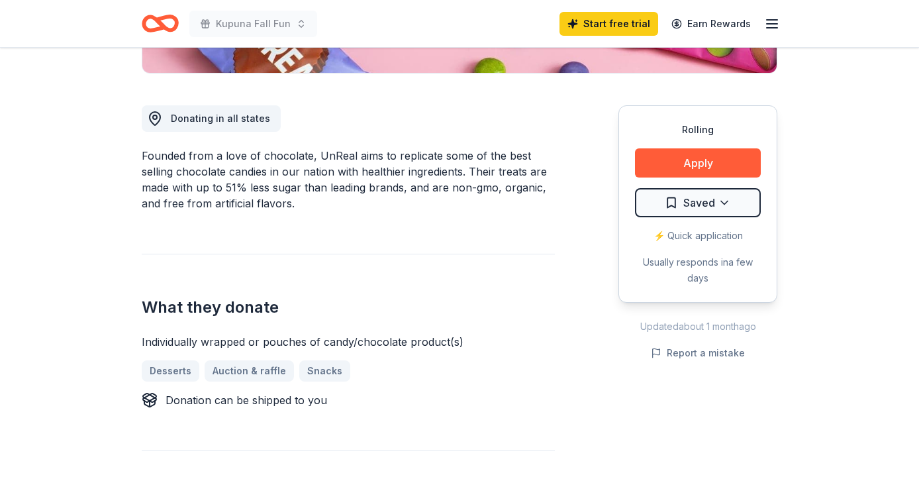
scroll to position [336, 0]
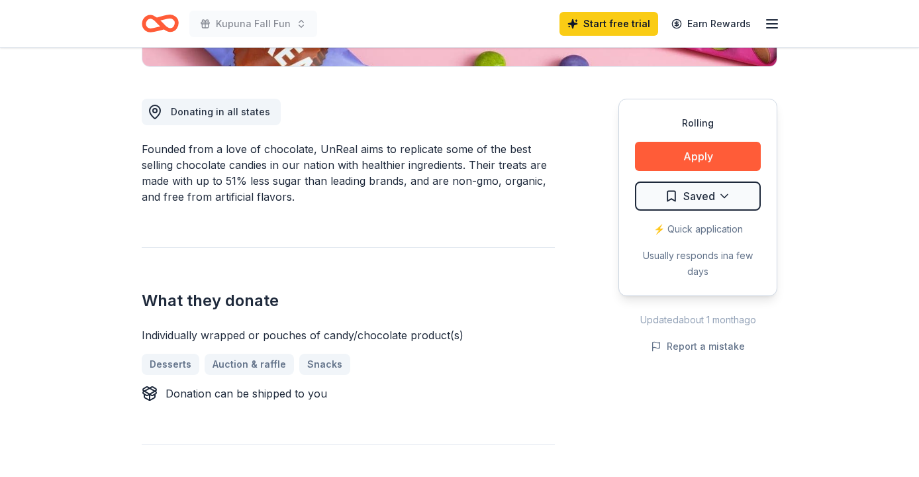
click at [710, 233] on div "⚡️ Quick application" at bounding box center [698, 229] width 126 height 16
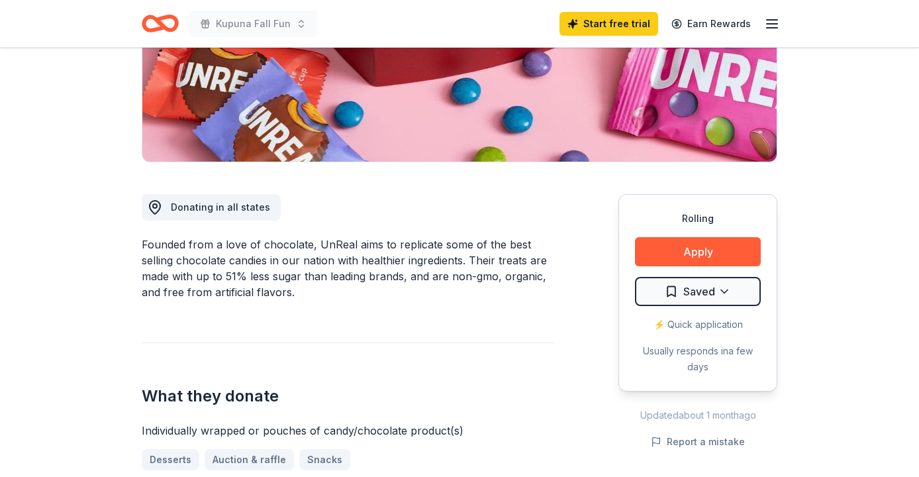
scroll to position [0, 0]
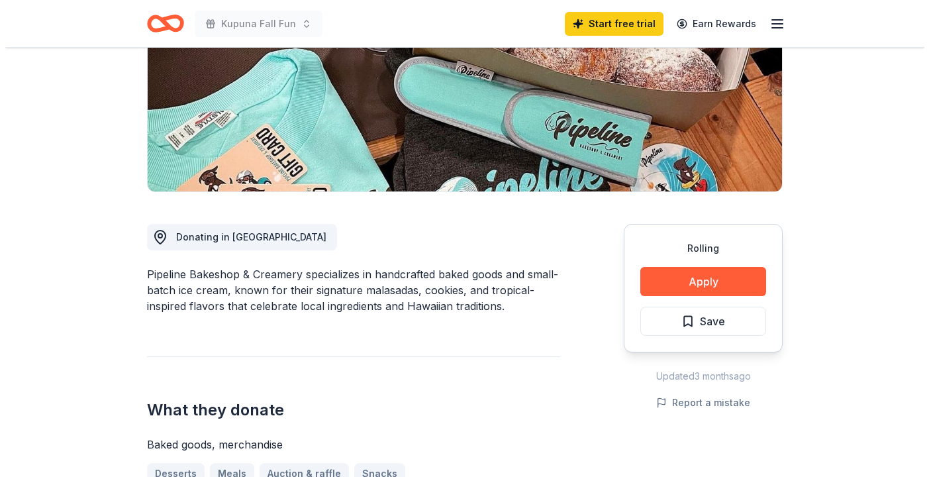
scroll to position [210, 0]
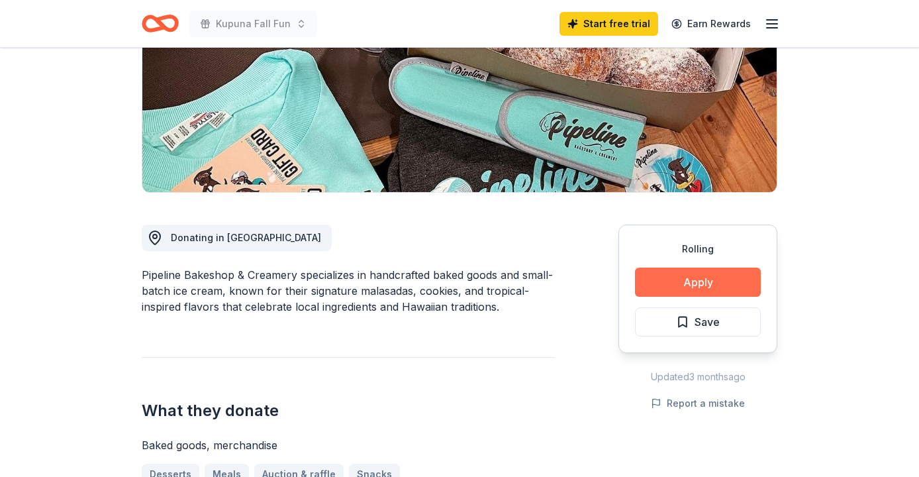
click at [686, 273] on button "Apply" at bounding box center [698, 281] width 126 height 29
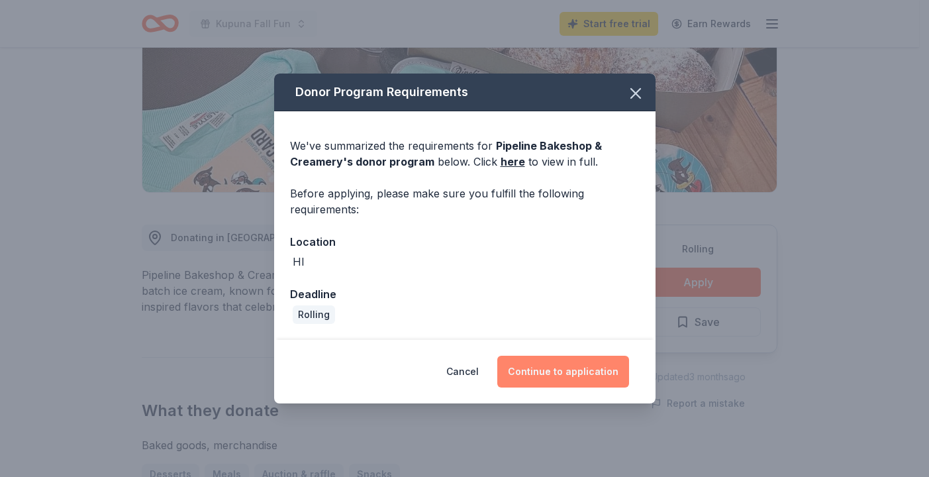
click at [567, 374] on button "Continue to application" at bounding box center [563, 371] width 132 height 32
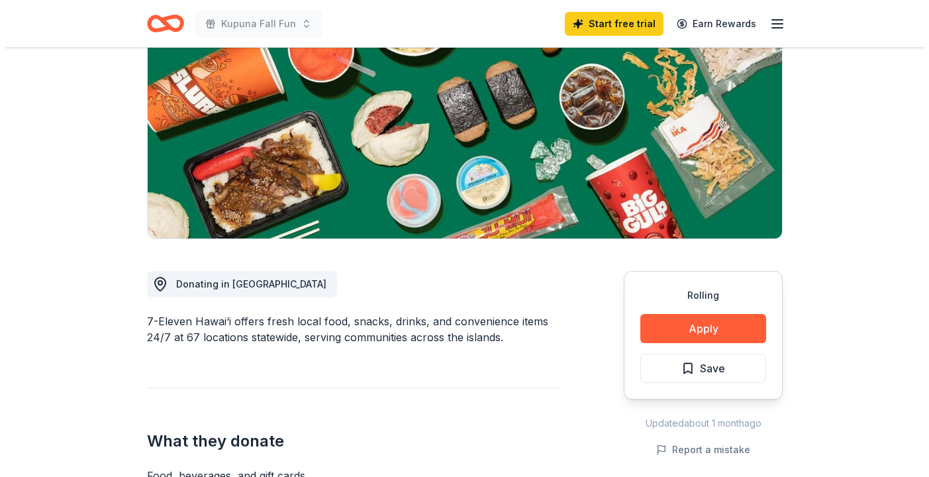
scroll to position [181, 0]
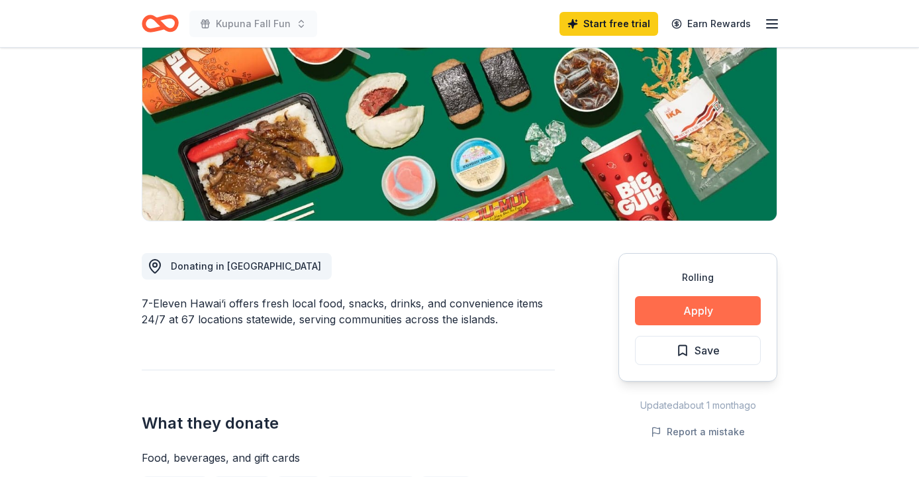
click at [691, 313] on button "Apply" at bounding box center [698, 310] width 126 height 29
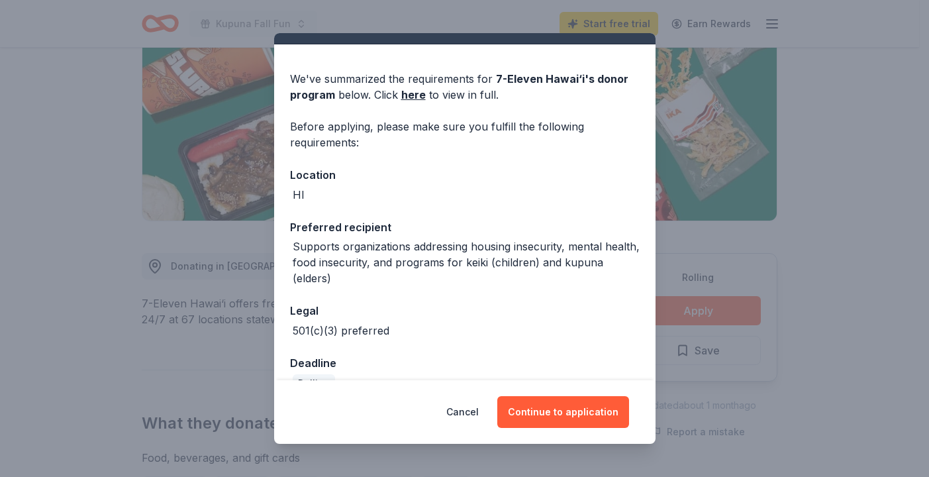
scroll to position [55, 0]
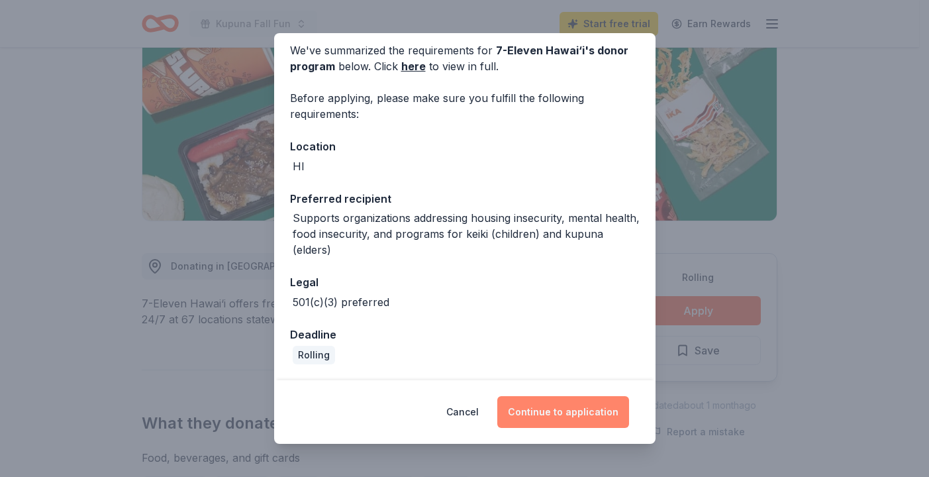
click at [554, 412] on button "Continue to application" at bounding box center [563, 412] width 132 height 32
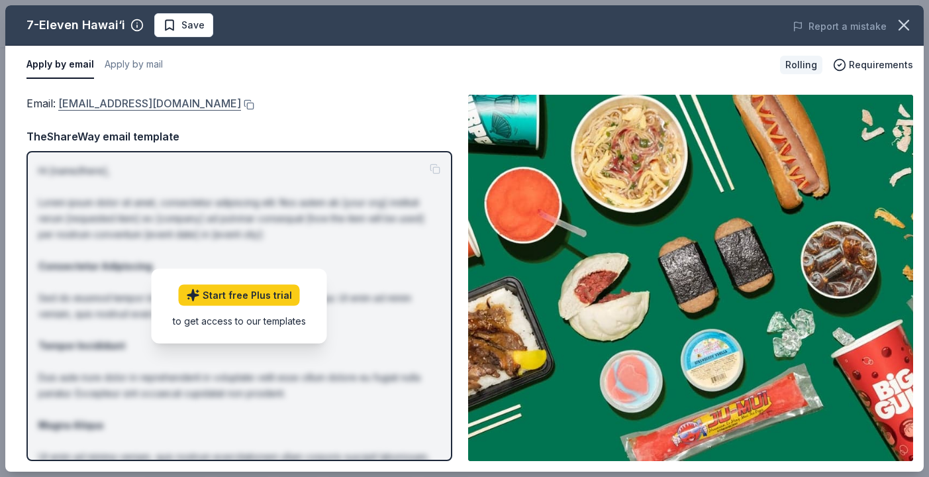
click at [144, 105] on link "info@7elevenhawaii.com" at bounding box center [149, 103] width 183 height 17
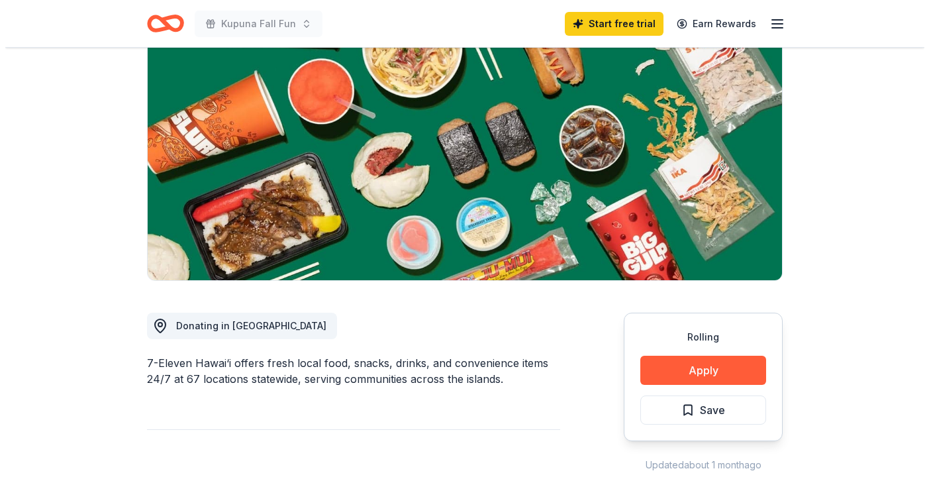
scroll to position [161, 0]
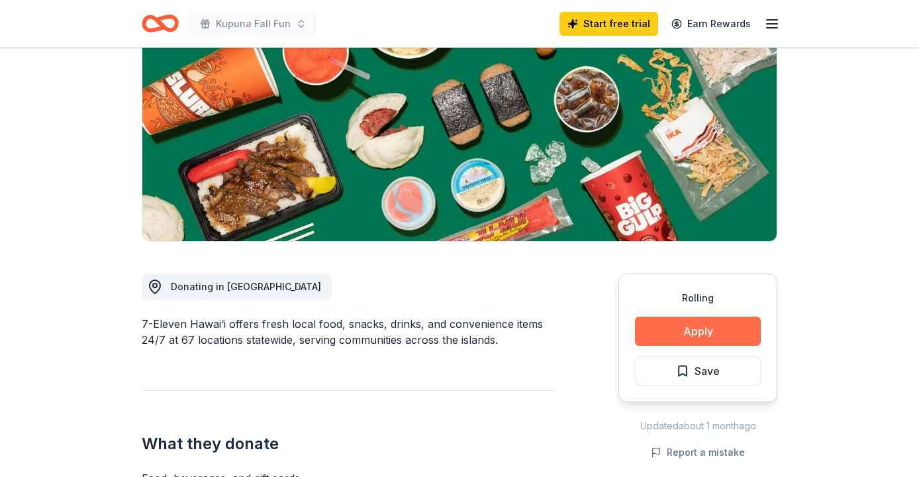
click at [694, 333] on button "Apply" at bounding box center [698, 330] width 126 height 29
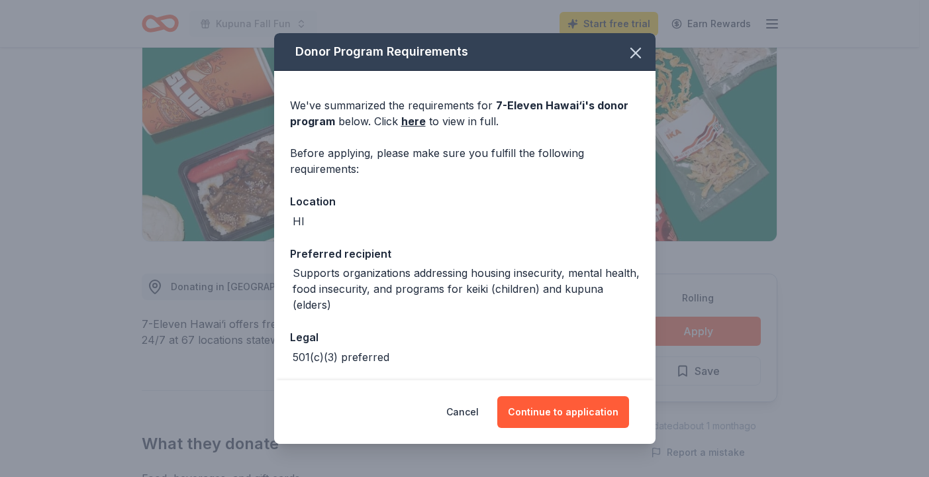
scroll to position [55, 0]
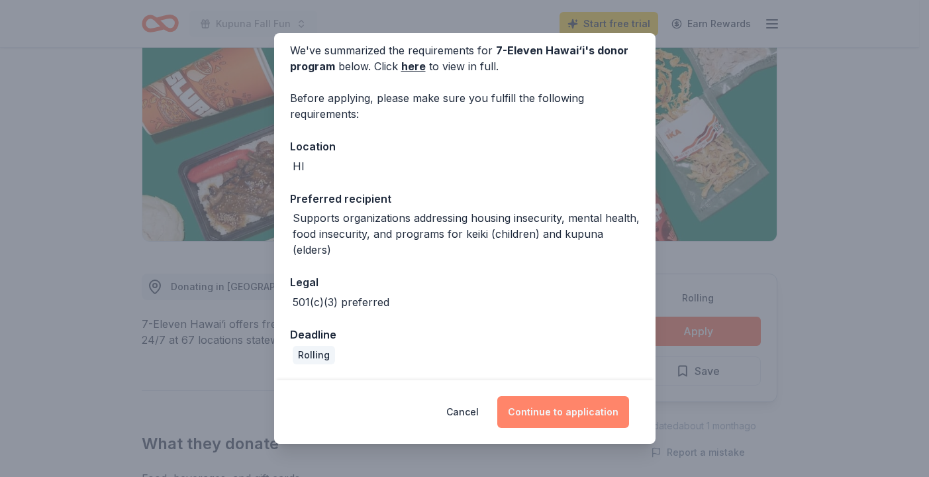
click at [565, 408] on button "Continue to application" at bounding box center [563, 412] width 132 height 32
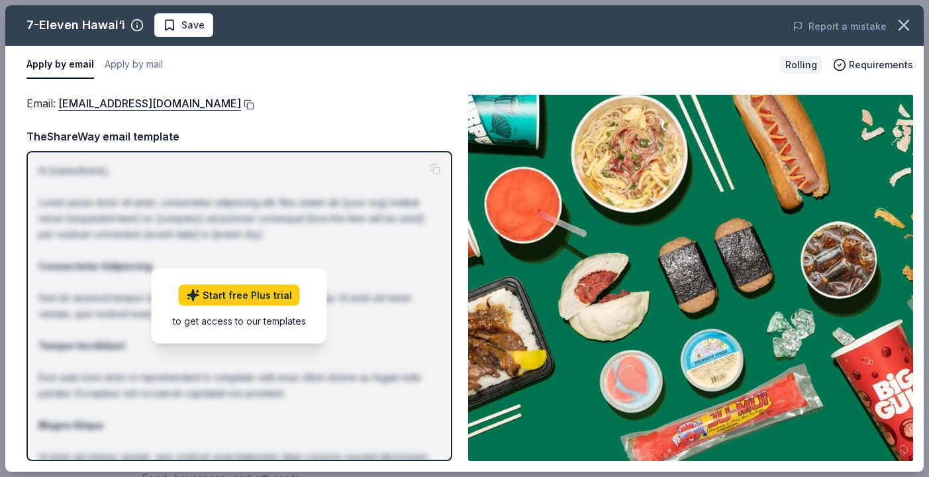
click at [241, 105] on button at bounding box center [247, 104] width 13 height 11
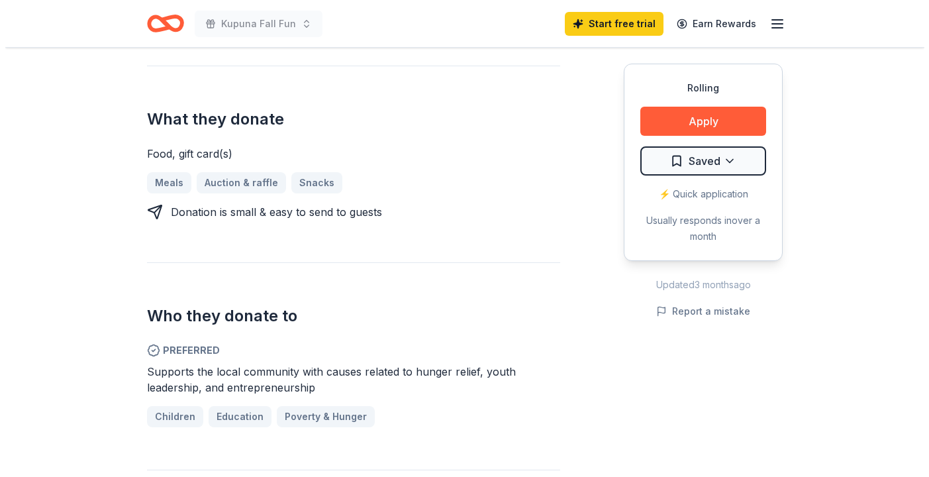
scroll to position [502, 0]
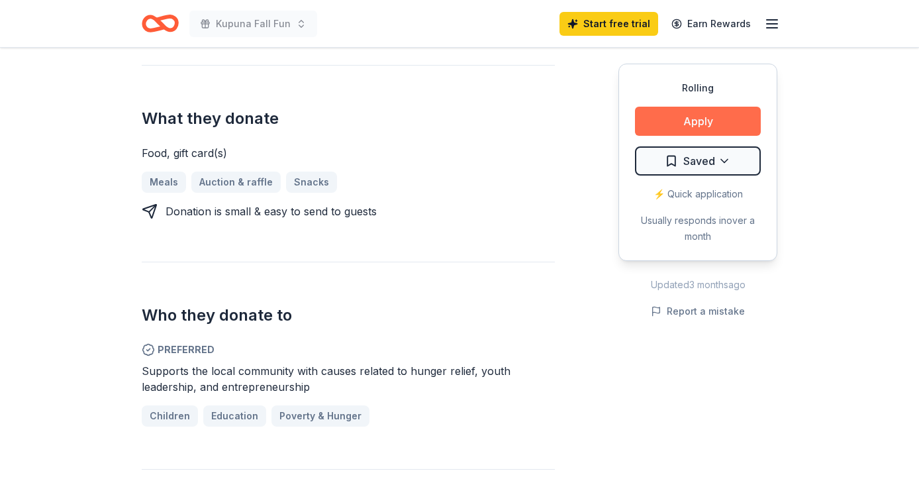
click at [706, 120] on button "Apply" at bounding box center [698, 121] width 126 height 29
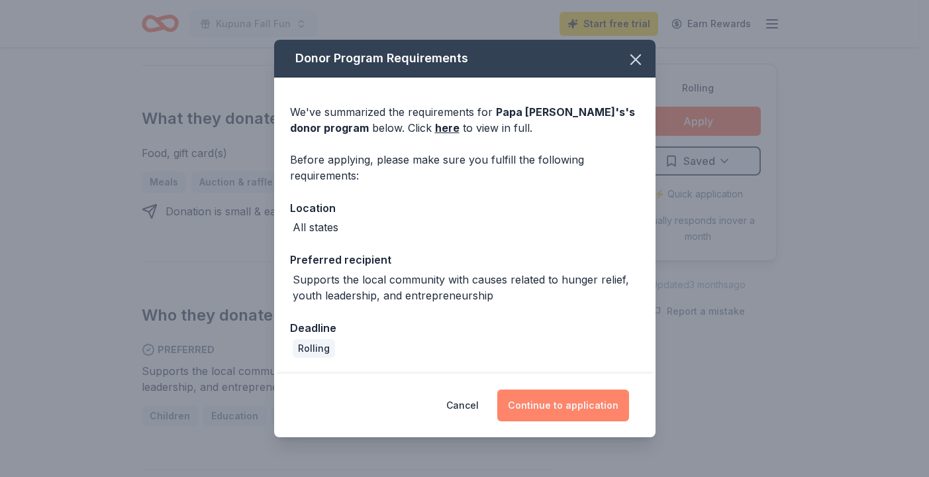
click at [555, 408] on button "Continue to application" at bounding box center [563, 405] width 132 height 32
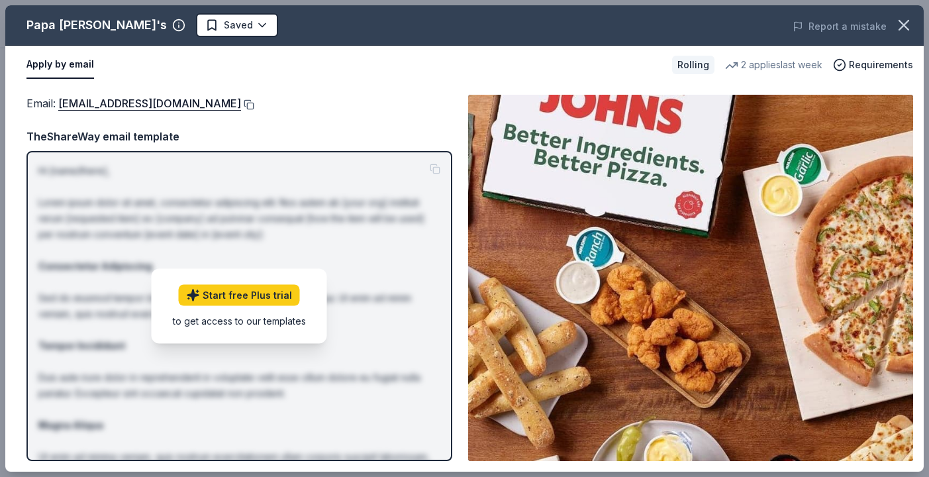
click at [241, 107] on button at bounding box center [247, 104] width 13 height 11
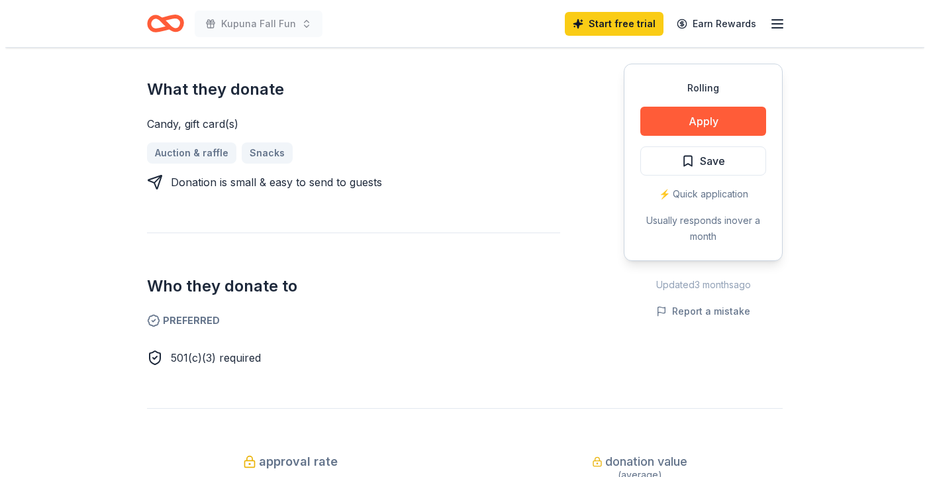
scroll to position [534, 0]
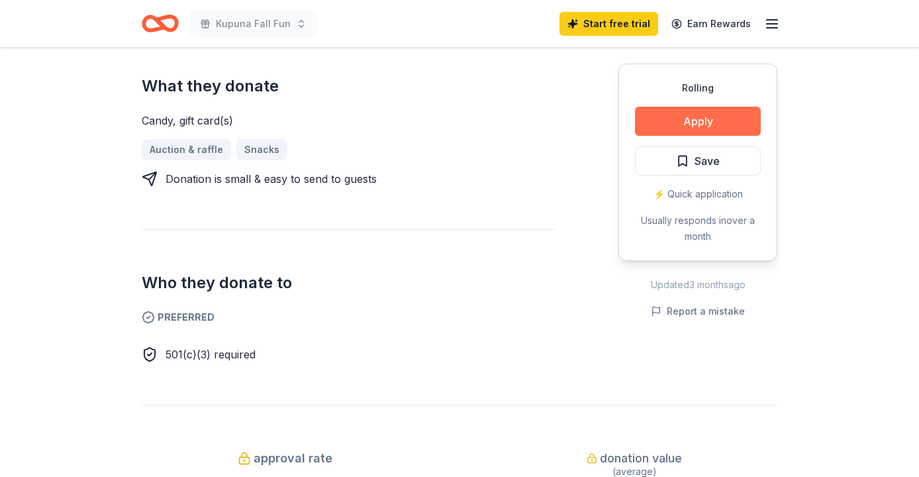
click at [677, 118] on button "Apply" at bounding box center [698, 121] width 126 height 29
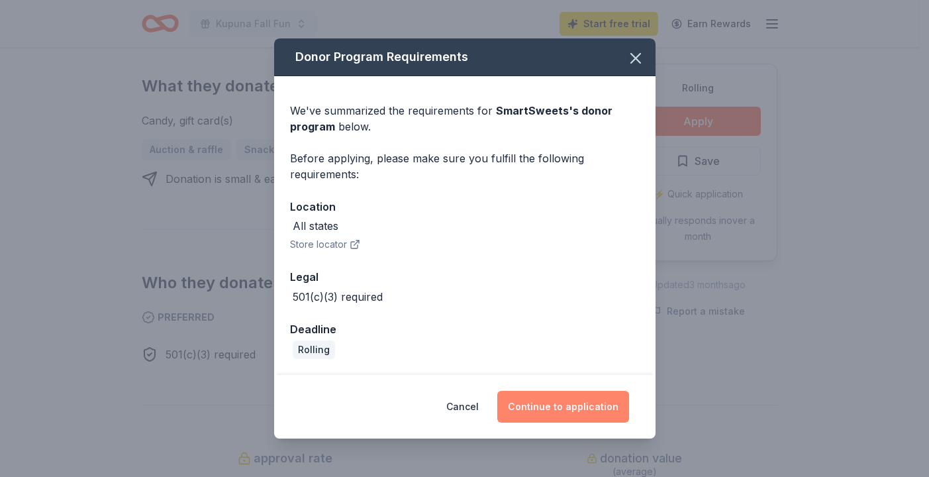
click at [560, 406] on button "Continue to application" at bounding box center [563, 406] width 132 height 32
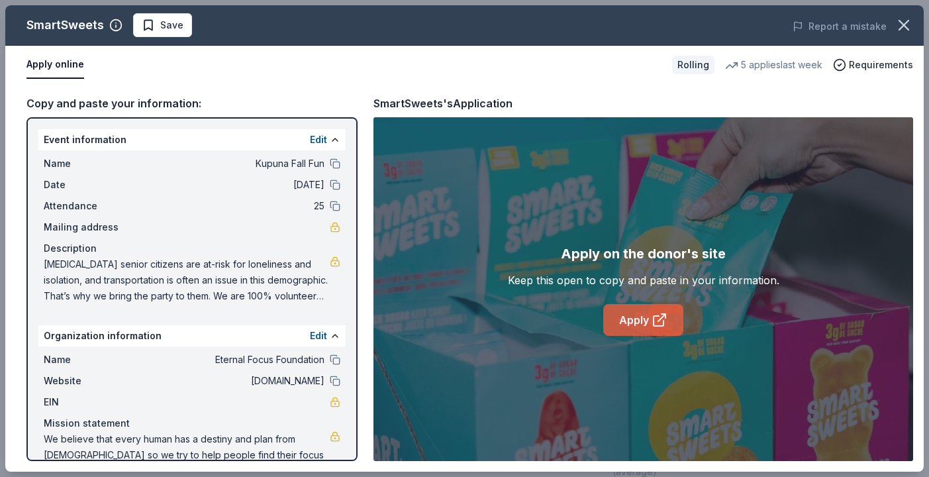
click at [636, 324] on link "Apply" at bounding box center [643, 320] width 80 height 32
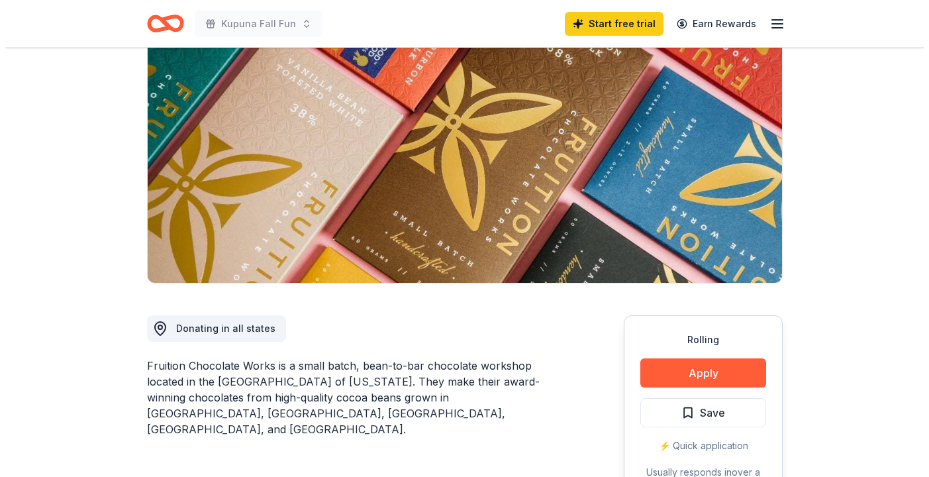
scroll to position [165, 0]
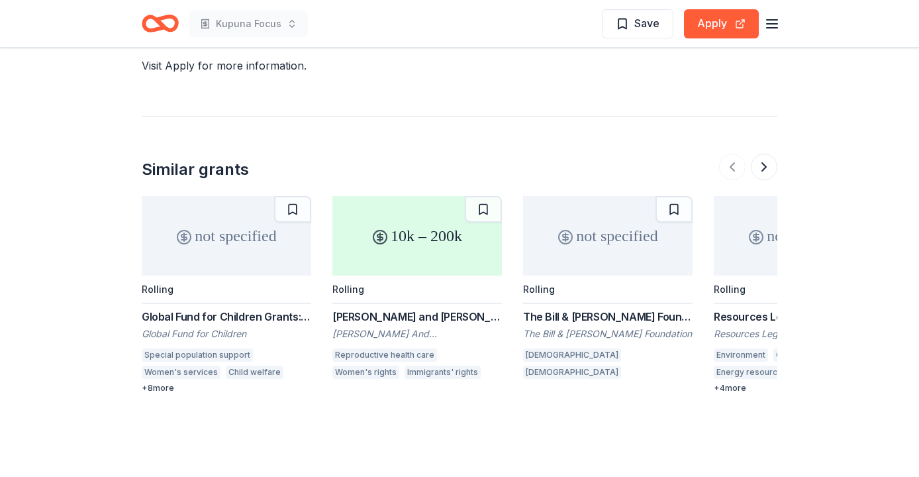
scroll to position [1506, 0]
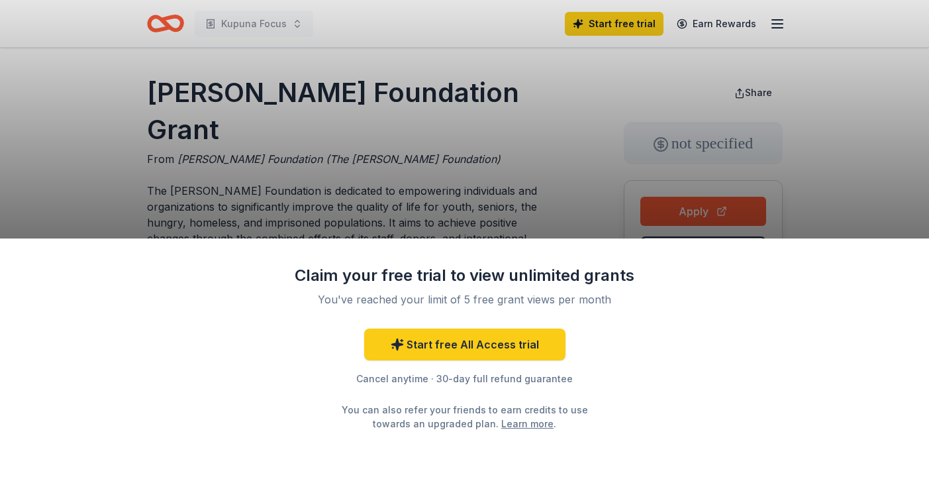
click at [451, 179] on div "Claim your free trial to view unlimited grants You've reached your limit of 5 f…" at bounding box center [464, 238] width 929 height 477
click at [801, 171] on div "Claim your free trial to view unlimited grants You've reached your limit of 5 f…" at bounding box center [464, 238] width 929 height 477
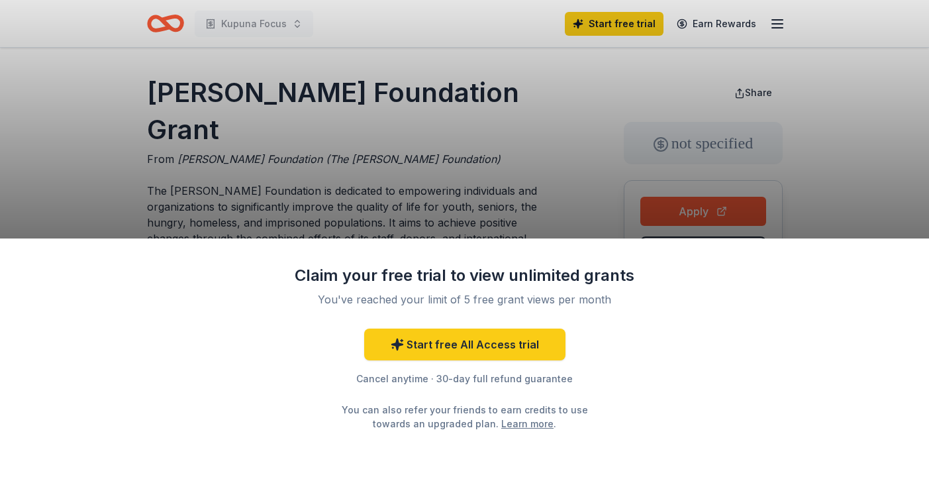
click at [801, 171] on div "Claim your free trial to view unlimited grants You've reached your limit of 5 f…" at bounding box center [464, 238] width 929 height 477
